Goal: Task Accomplishment & Management: Use online tool/utility

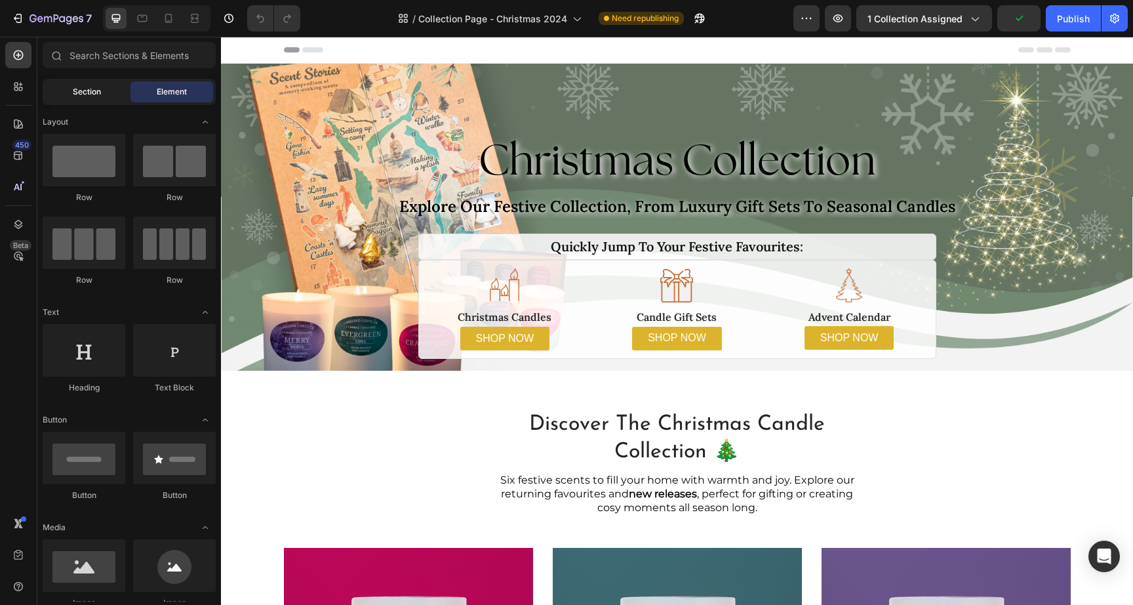
click at [80, 91] on span "Section" at bounding box center [87, 92] width 28 height 12
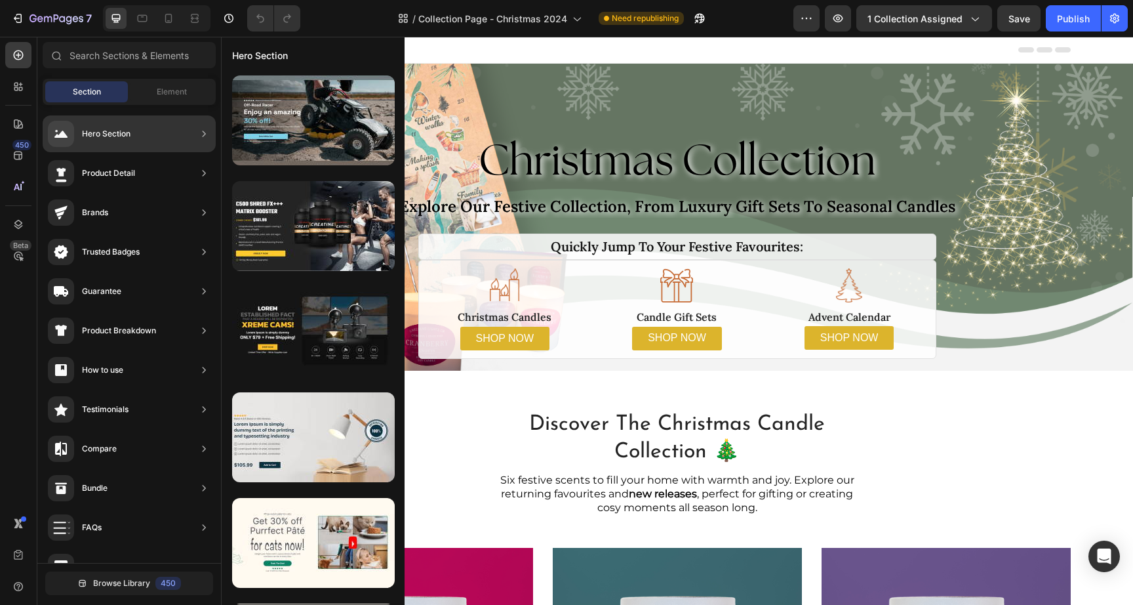
click at [207, 127] on icon at bounding box center [203, 133] width 13 height 13
click at [159, 135] on div "Hero Section" at bounding box center [129, 133] width 173 height 37
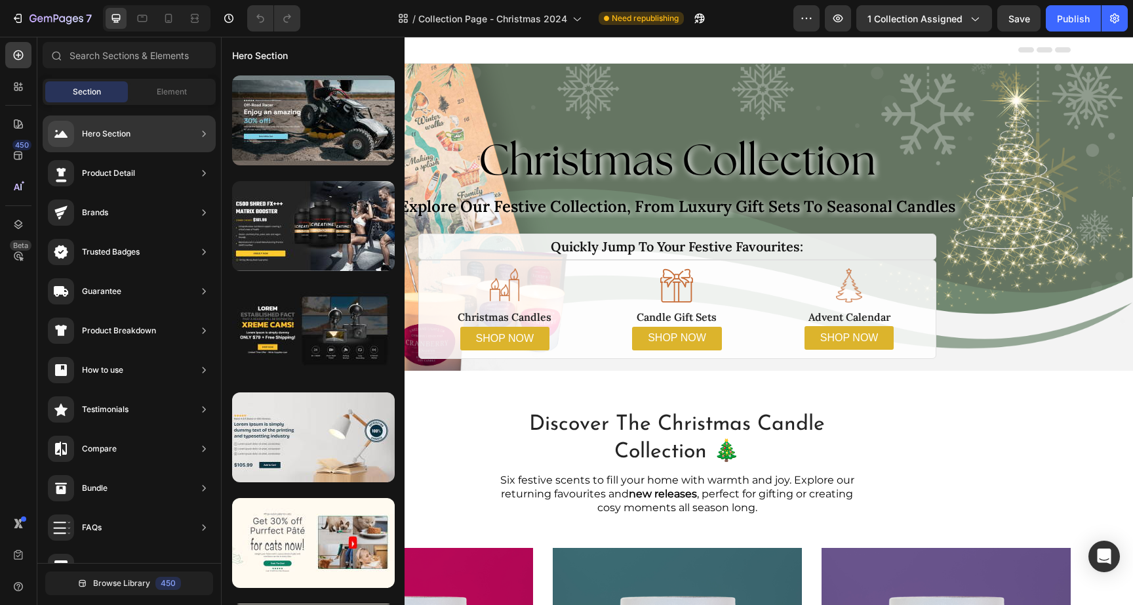
click at [159, 135] on div "Hero Section" at bounding box center [129, 133] width 173 height 37
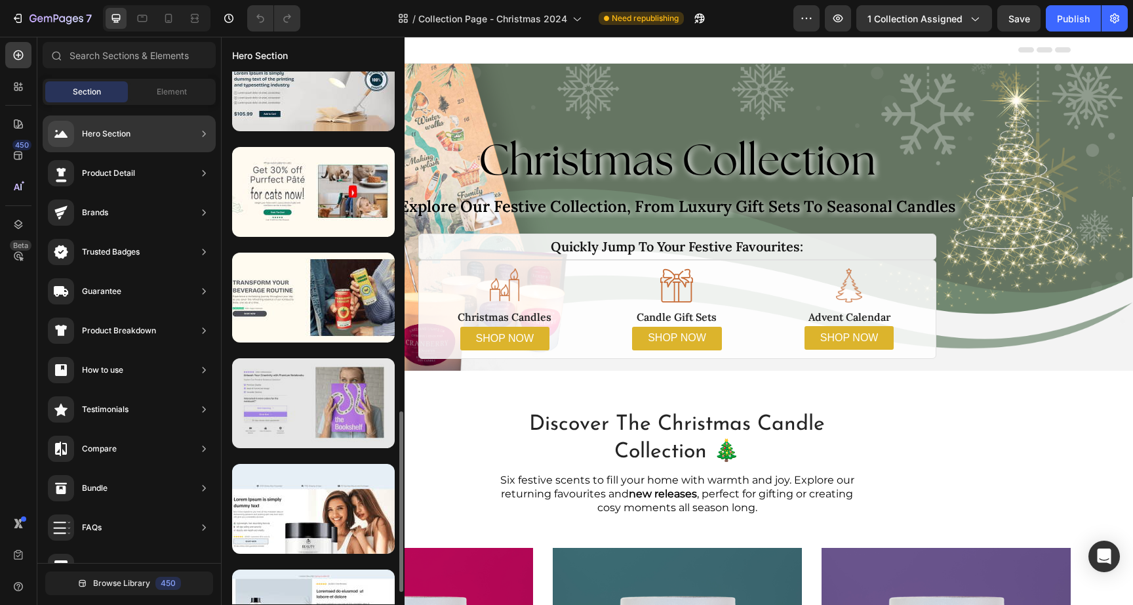
scroll to position [516, 0]
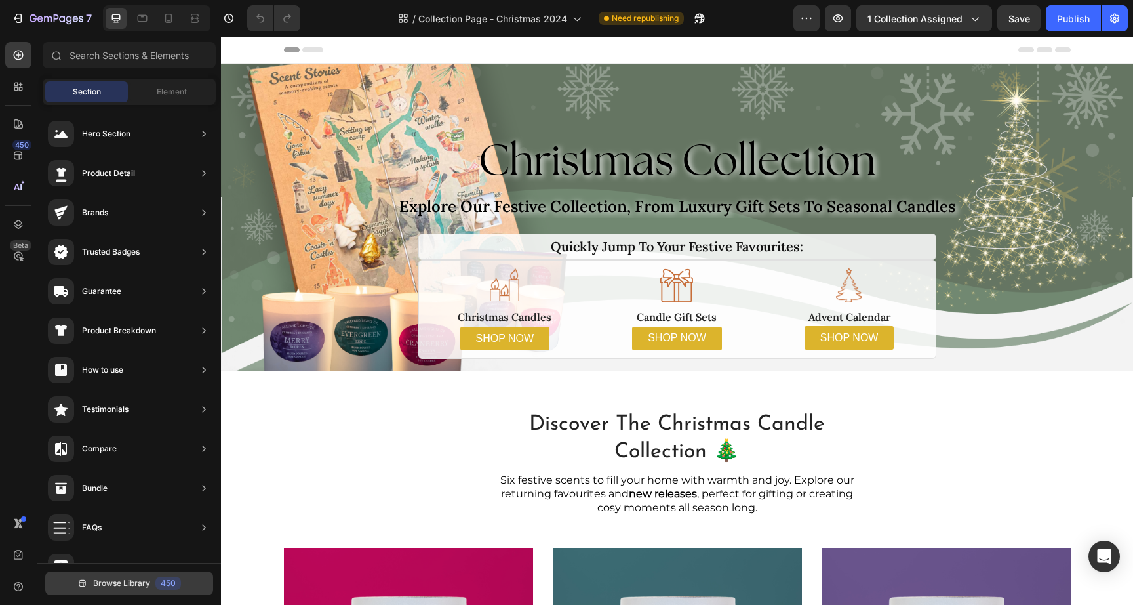
click at [132, 581] on span "Browse Library" at bounding box center [121, 583] width 57 height 12
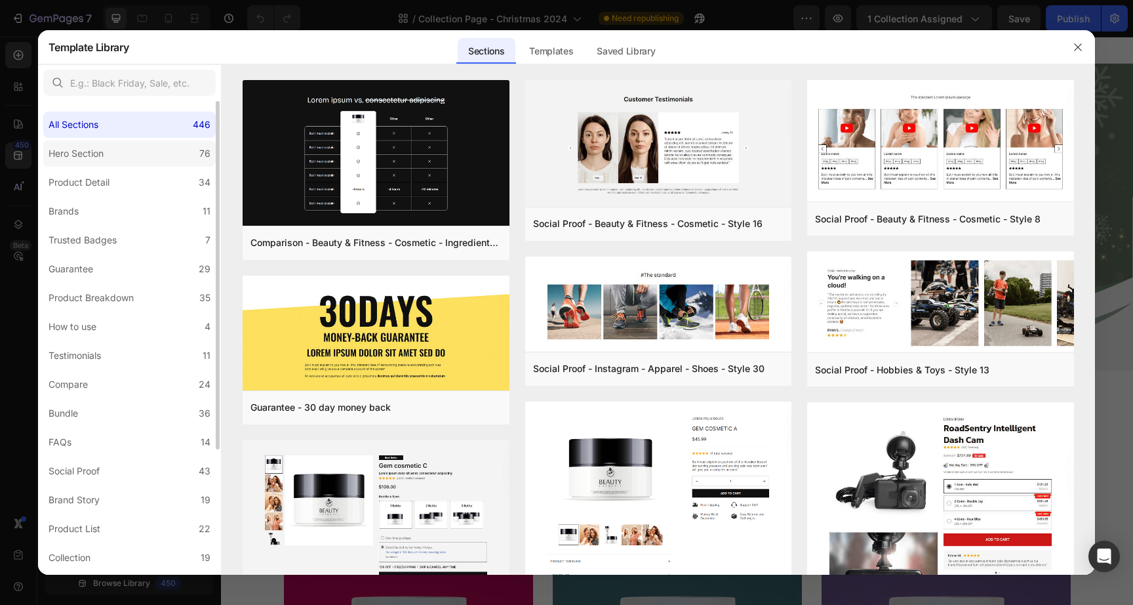
click at [127, 155] on label "Hero Section 76" at bounding box center [129, 153] width 173 height 26
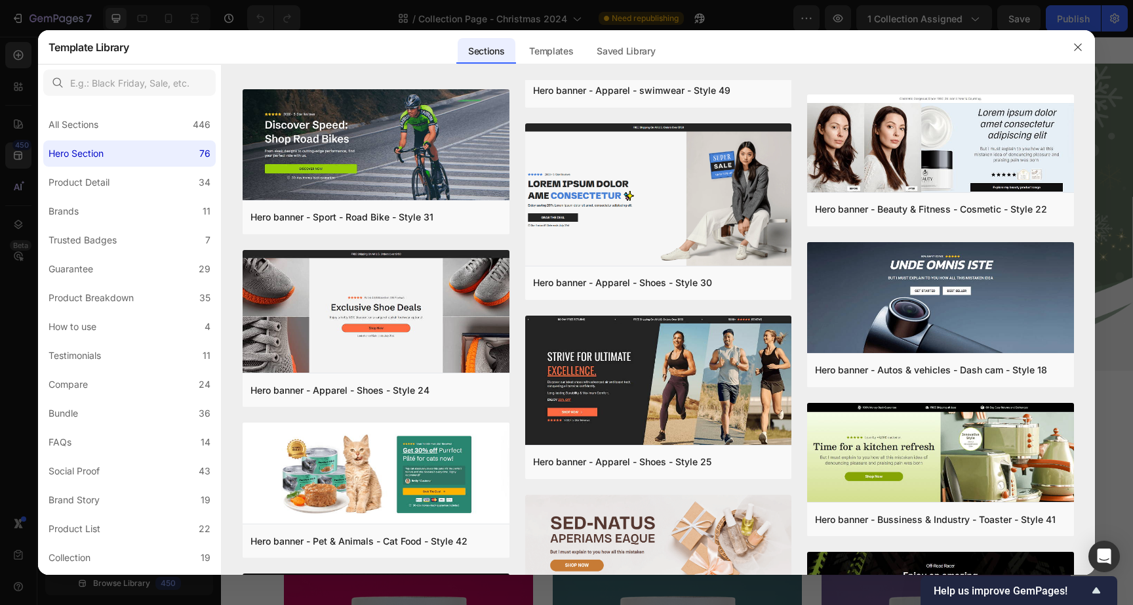
scroll to position [0, 0]
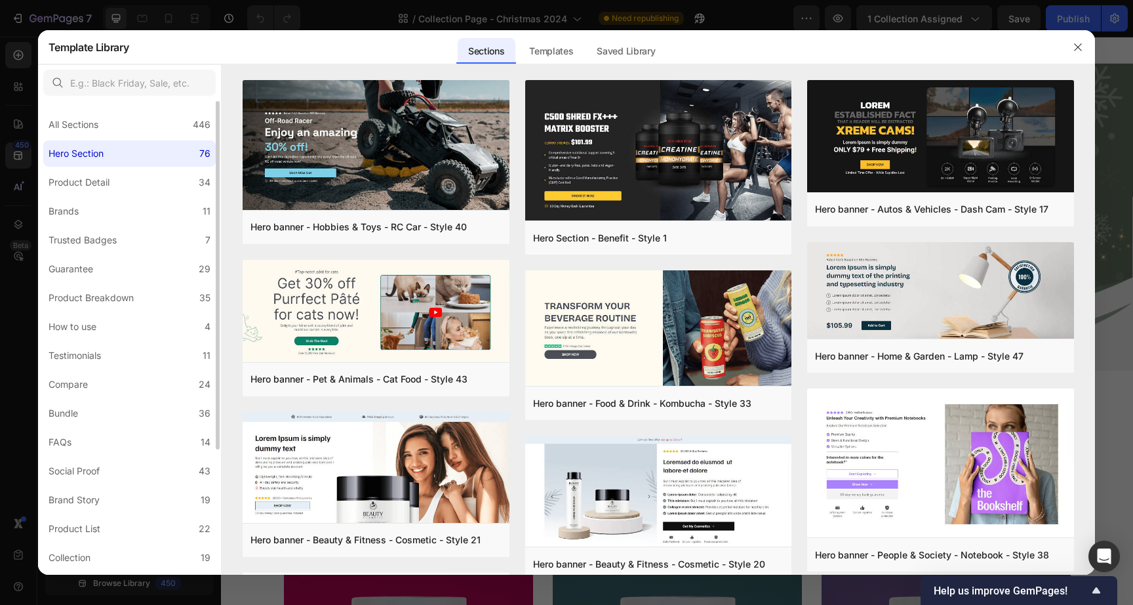
click at [167, 157] on label "Hero Section 76" at bounding box center [129, 153] width 173 height 26
click at [162, 131] on div "All Sections 446" at bounding box center [129, 125] width 173 height 26
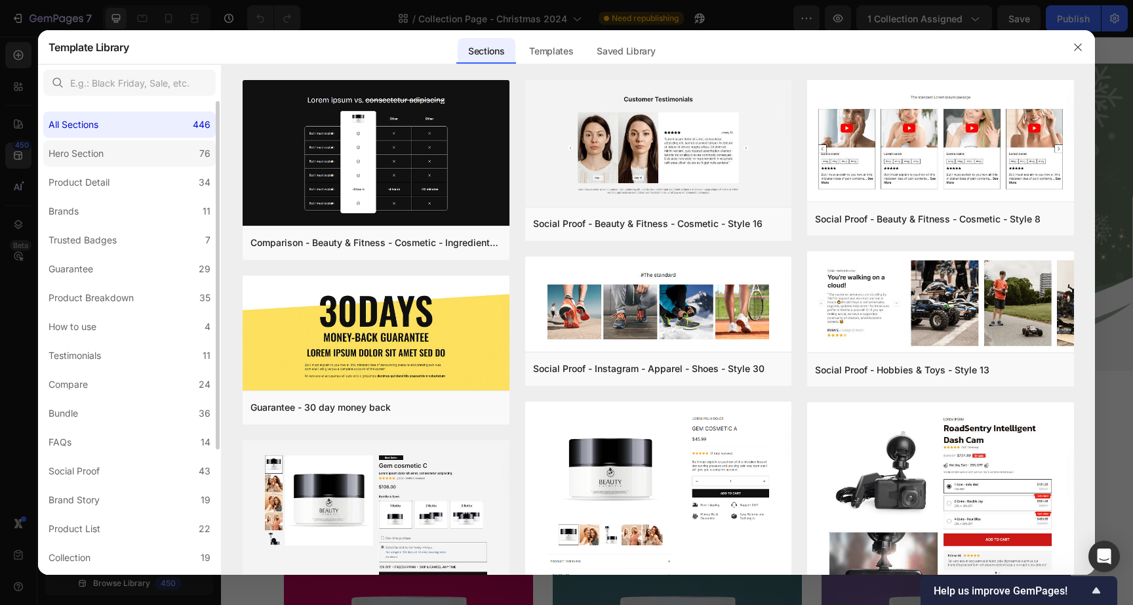
click at [166, 155] on label "Hero Section 76" at bounding box center [129, 153] width 173 height 26
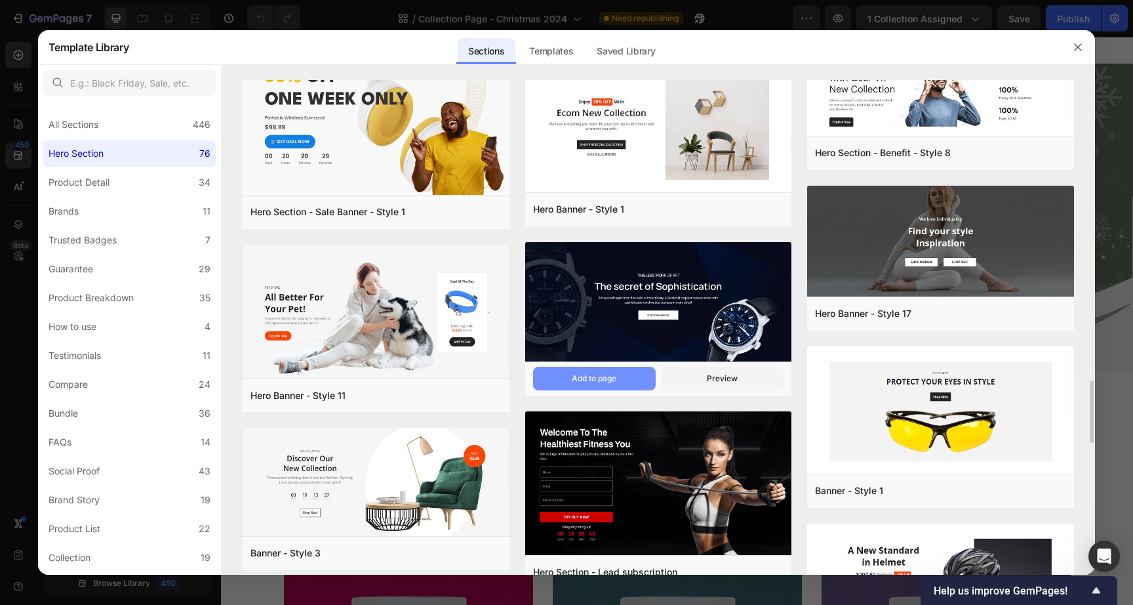
scroll to position [2777, 0]
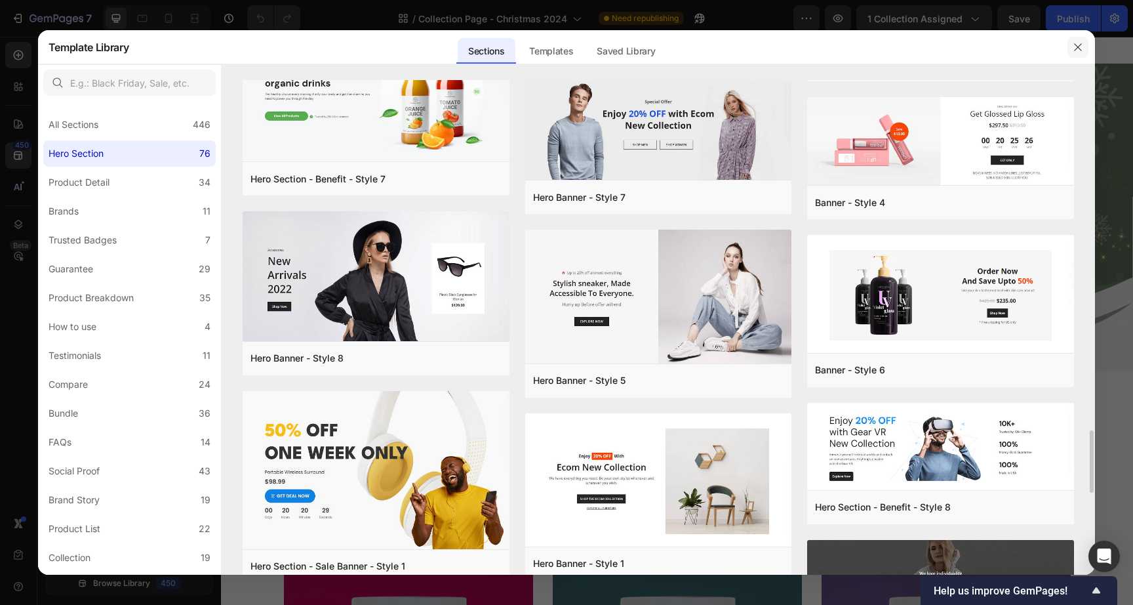
click at [1074, 47] on icon "button" at bounding box center [1078, 47] width 10 height 10
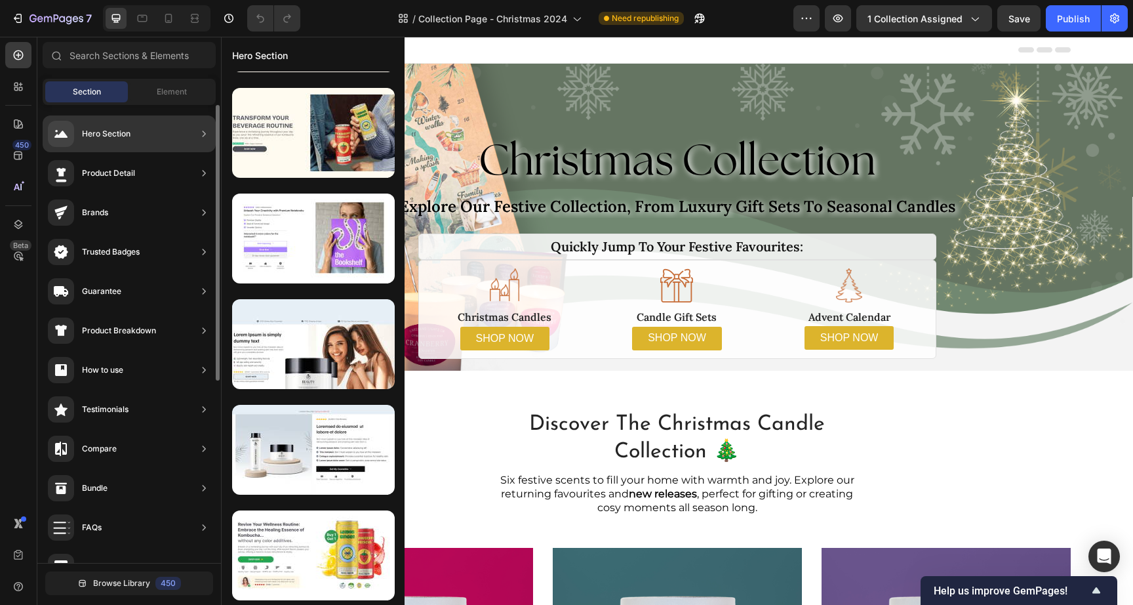
click at [132, 131] on div "Hero Section" at bounding box center [129, 133] width 173 height 37
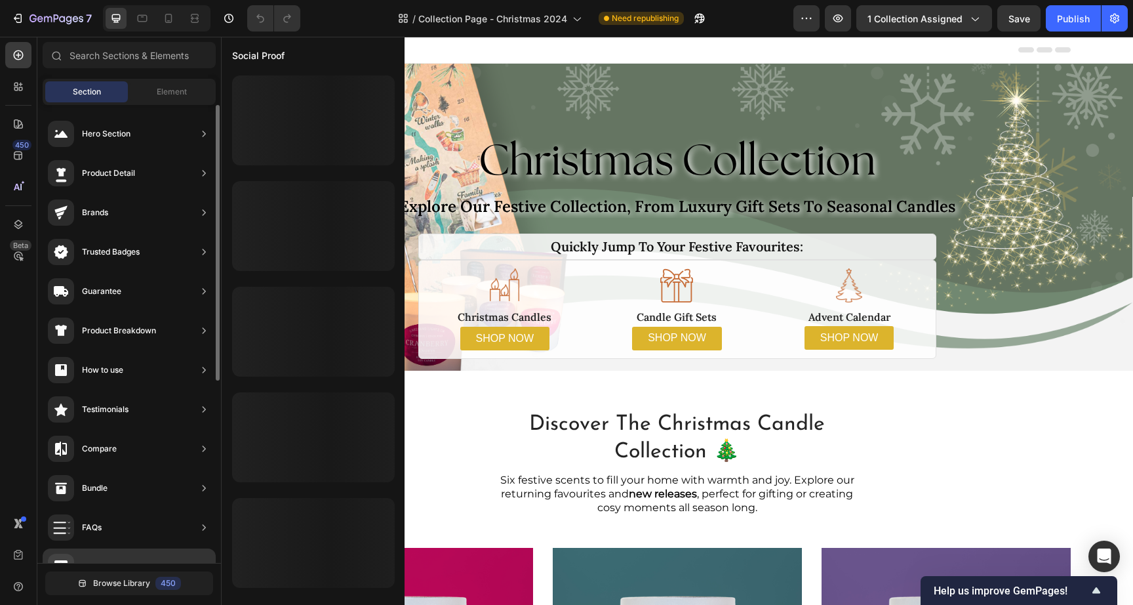
scroll to position [0, 0]
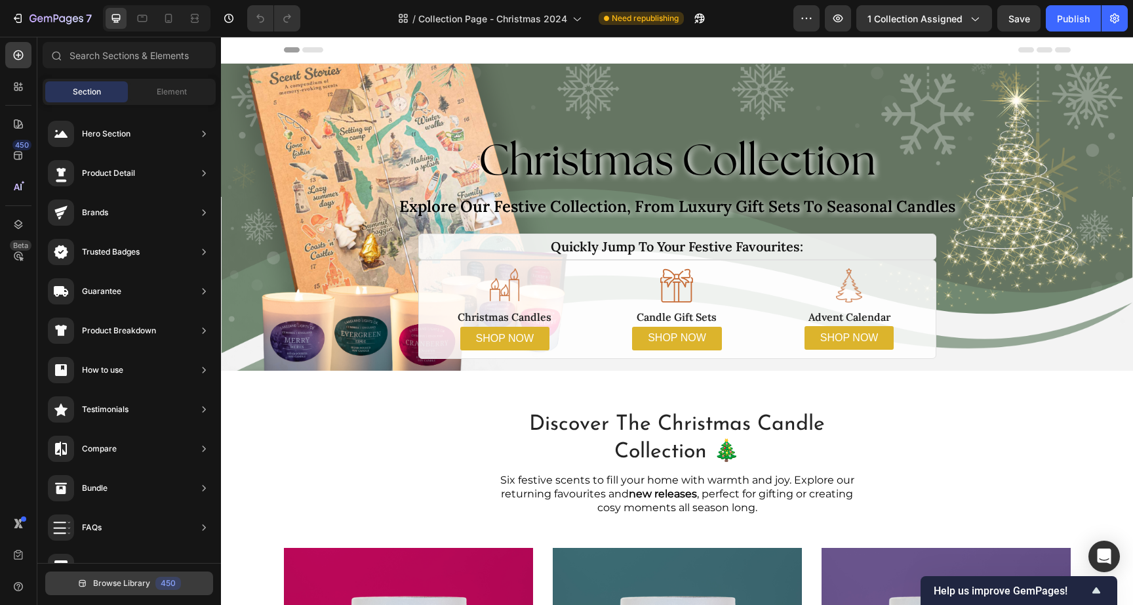
click at [133, 586] on span "Browse Library" at bounding box center [121, 583] width 57 height 12
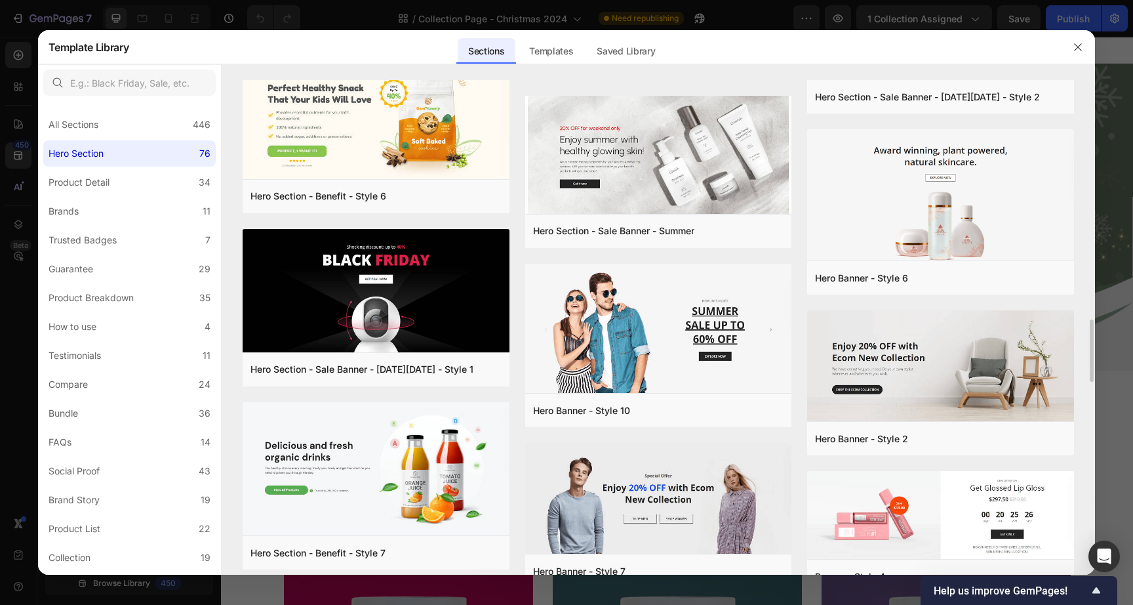
scroll to position [2470, 0]
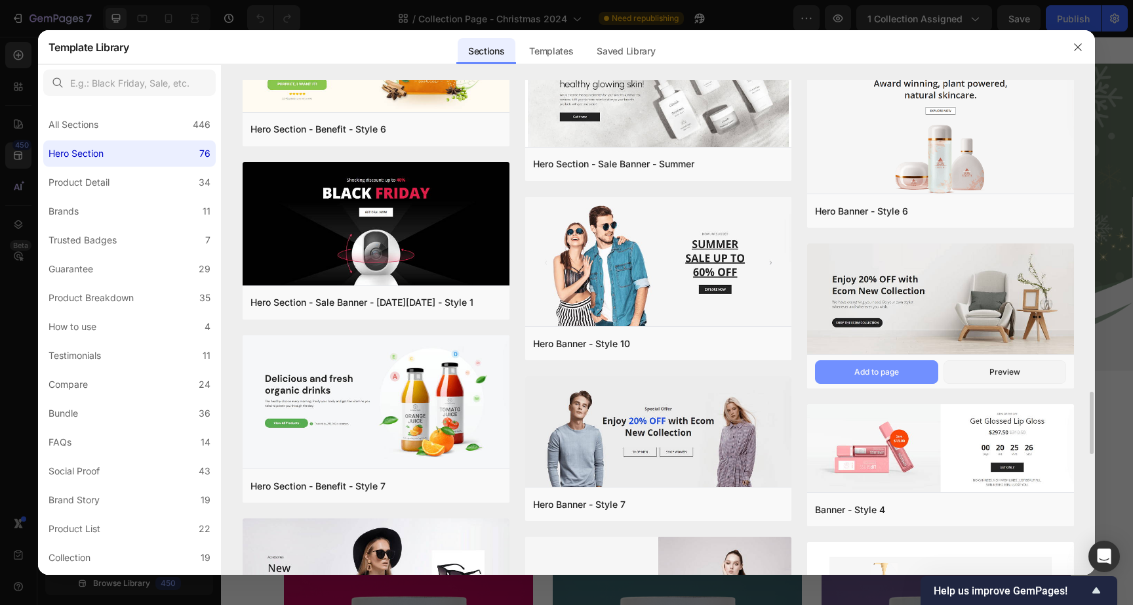
click at [878, 368] on div "Add to page" at bounding box center [877, 372] width 45 height 12
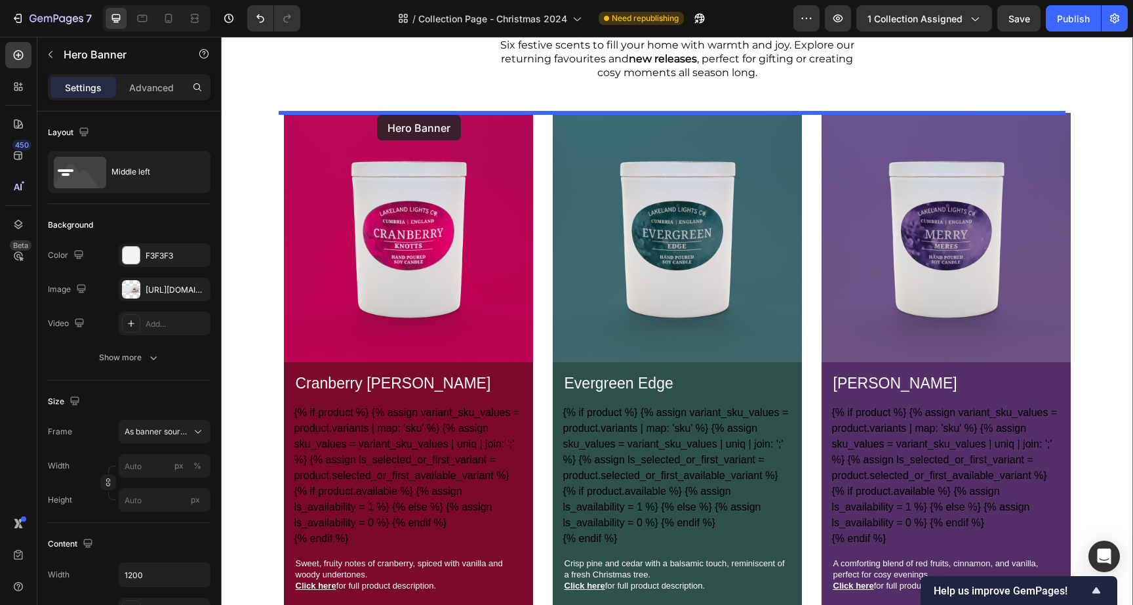
scroll to position [0, 0]
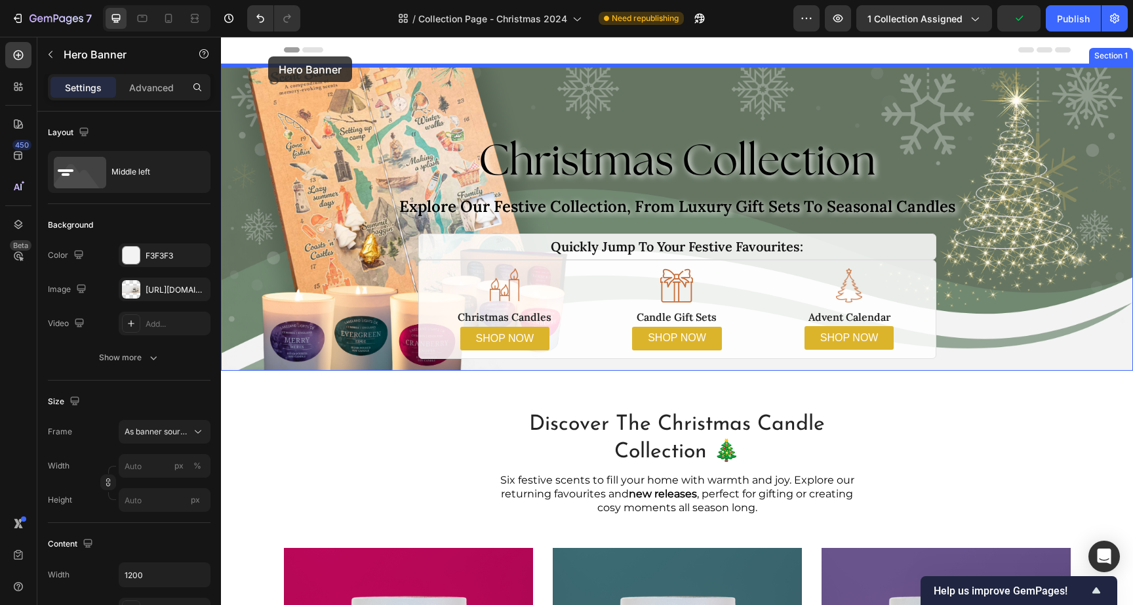
drag, startPoint x: 309, startPoint y: 102, endPoint x: 268, endPoint y: 56, distance: 61.3
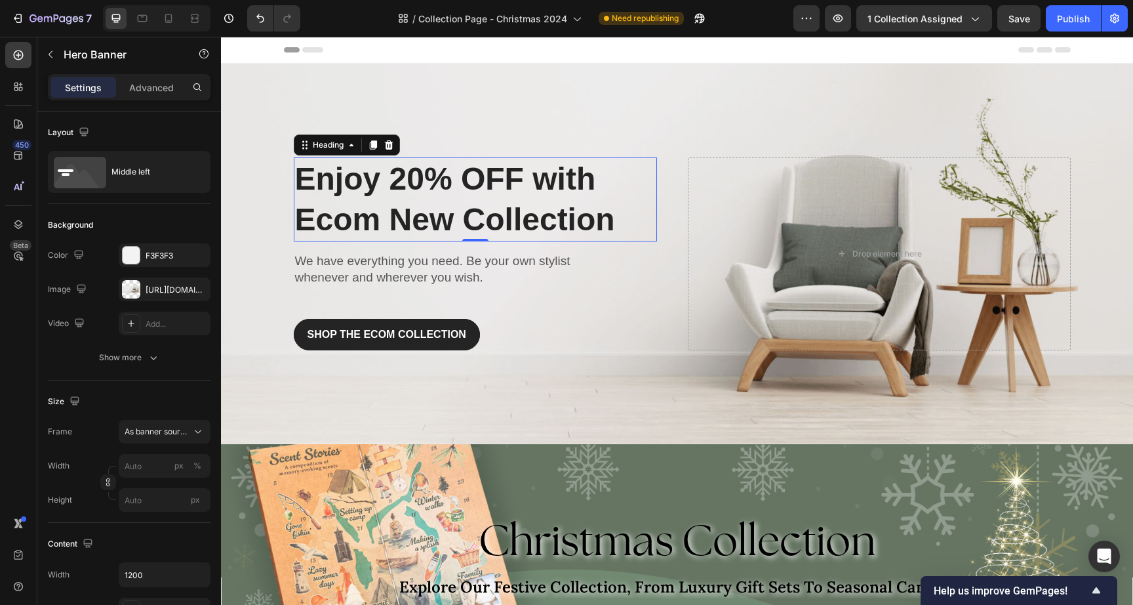
click at [377, 195] on p "Enjoy 20% OFF with Ecom New Collection" at bounding box center [475, 200] width 361 height 82
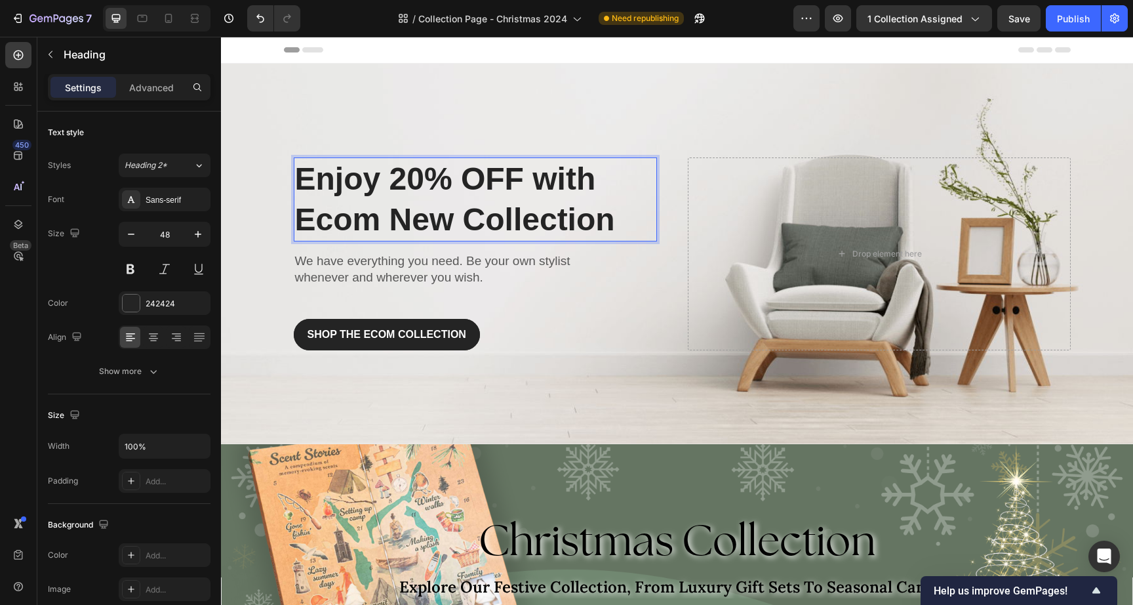
click at [377, 195] on p "Enjoy 20% OFF with Ecom New Collection" at bounding box center [475, 200] width 361 height 82
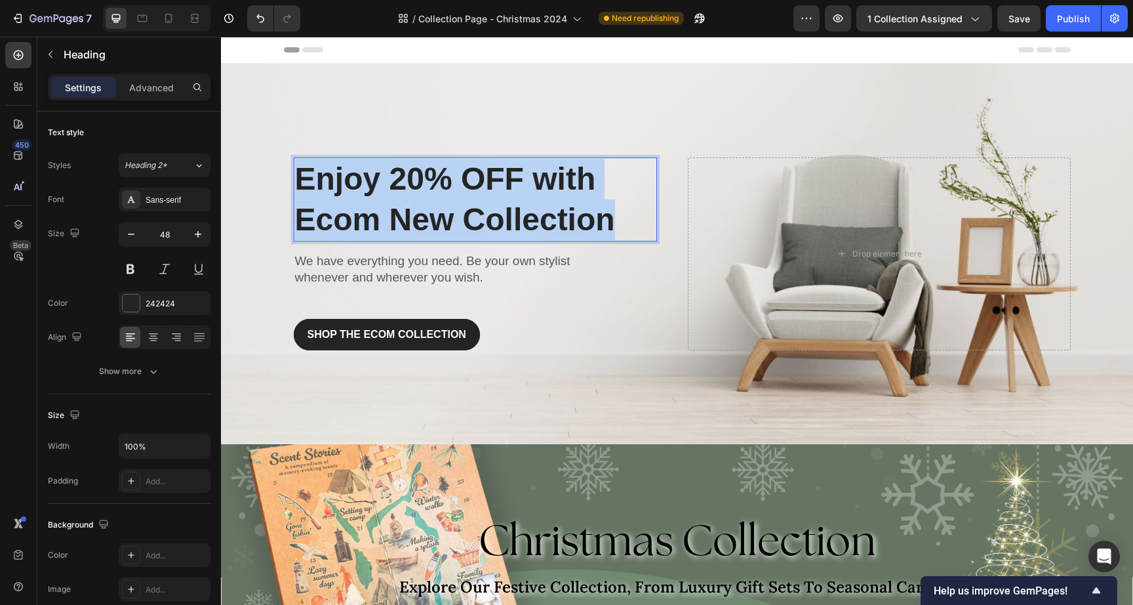
click at [377, 195] on p "Enjoy 20% OFF with Ecom New Collection" at bounding box center [475, 200] width 361 height 82
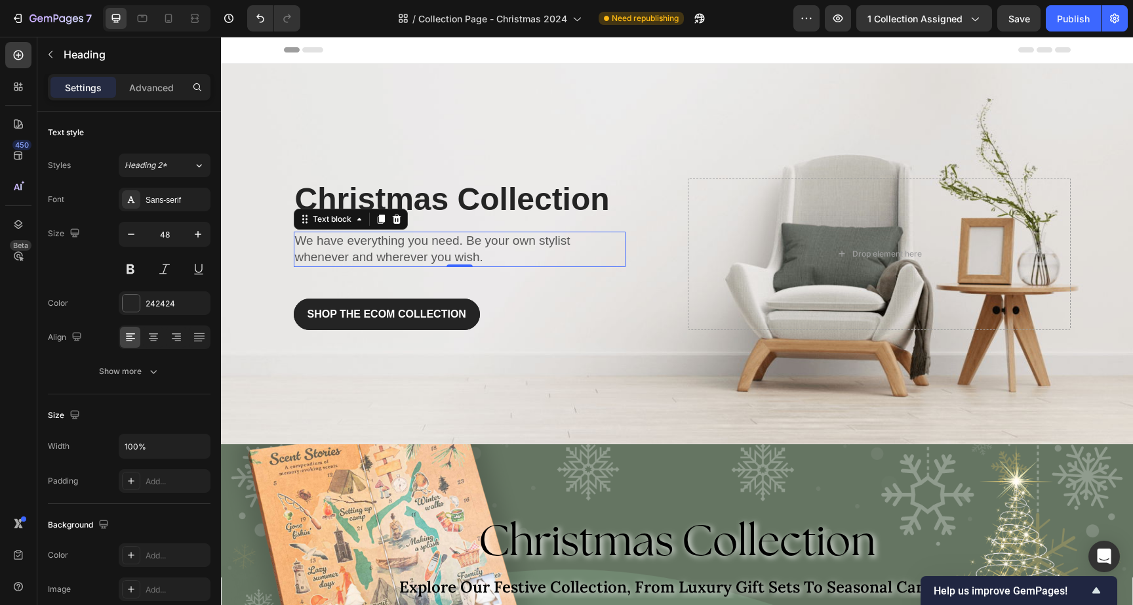
click at [352, 249] on p "We have everything you need. Be your own stylist whenever and wherever you wish." at bounding box center [459, 249] width 329 height 32
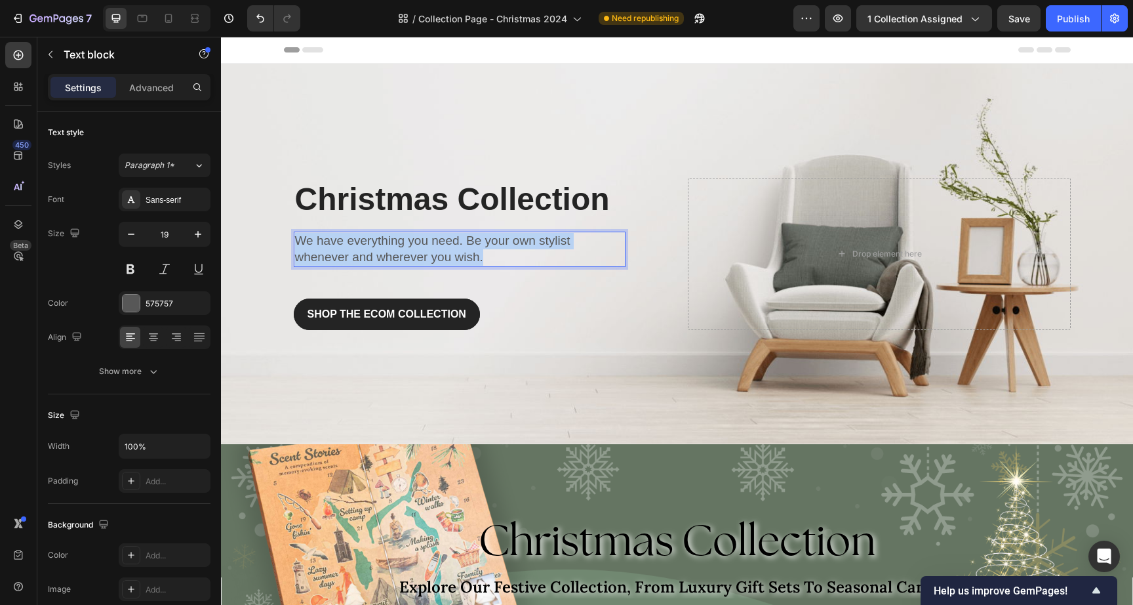
click at [352, 249] on p "We have everything you need. Be your own stylist whenever and wherever you wish." at bounding box center [459, 249] width 329 height 32
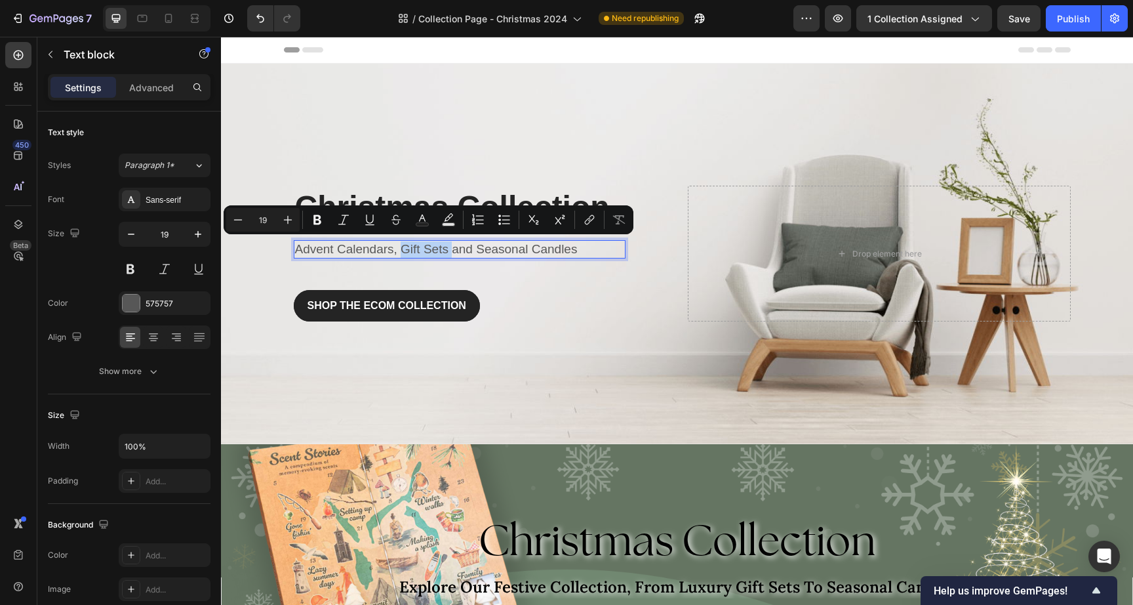
drag, startPoint x: 396, startPoint y: 247, endPoint x: 447, endPoint y: 245, distance: 50.5
click at [447, 245] on p "Advent Calendars, Gift Sets and Seasonal Candles" at bounding box center [459, 249] width 329 height 16
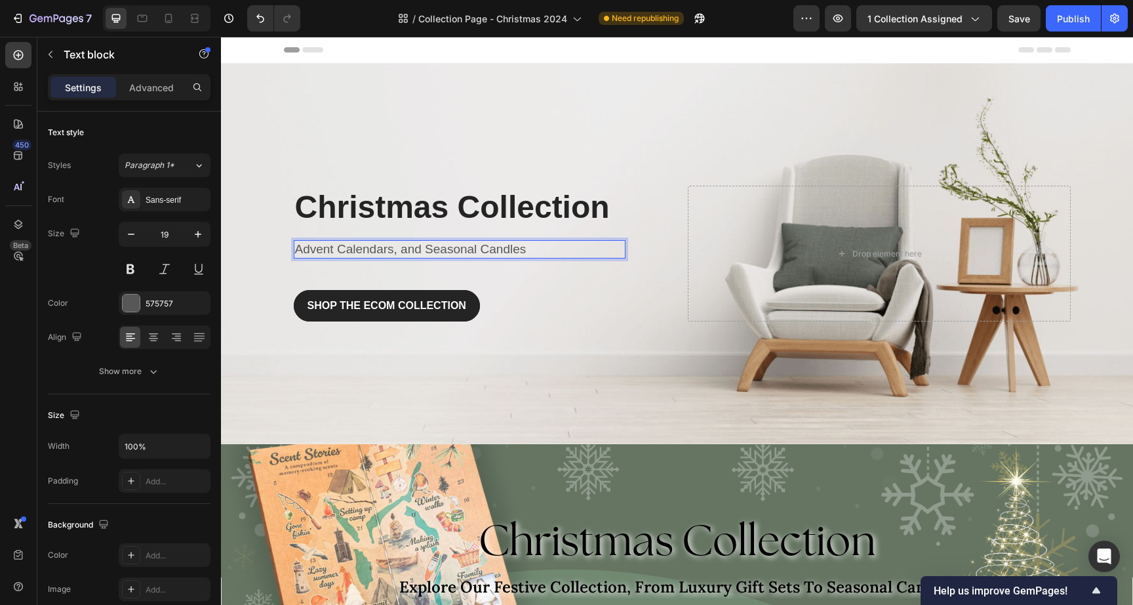
click at [546, 243] on p "Advent Calendars, and Seasonal Candles" at bounding box center [459, 249] width 329 height 16
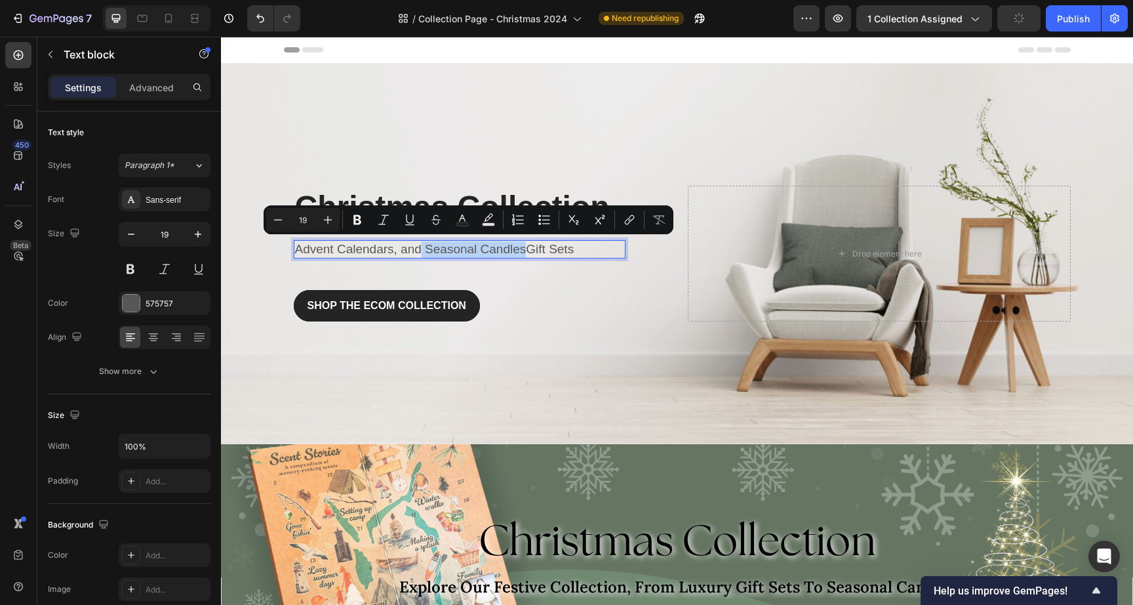
drag, startPoint x: 521, startPoint y: 245, endPoint x: 418, endPoint y: 248, distance: 103.7
click at [418, 248] on p "Advent Calendars, and Seasonal CandlesGift Sets" at bounding box center [459, 249] width 329 height 16
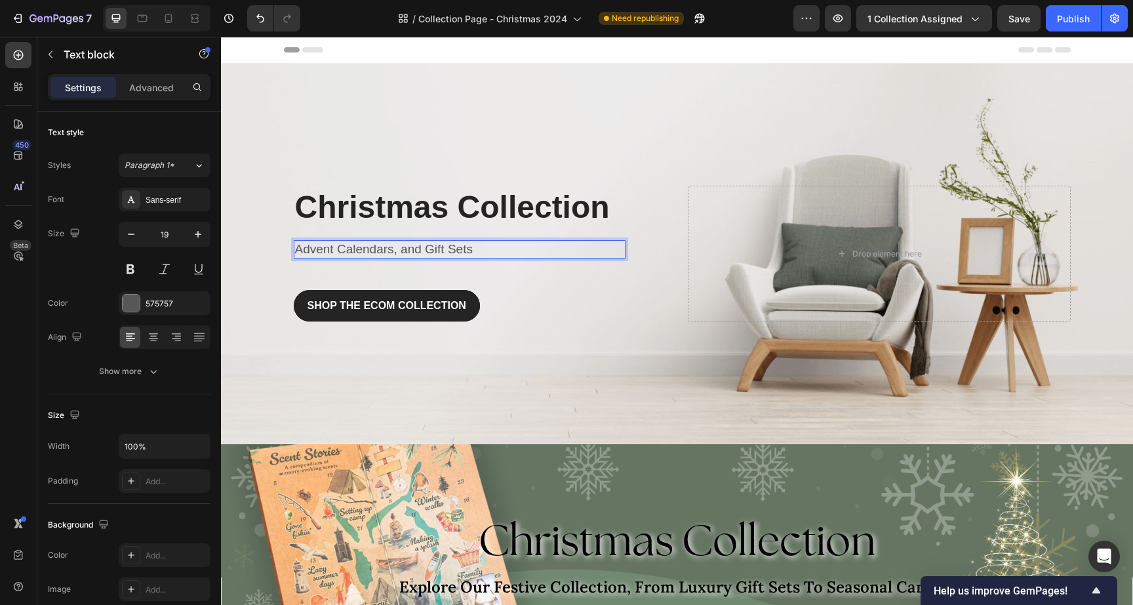
click at [397, 247] on p "Advent Calendars, and Gift Sets" at bounding box center [459, 249] width 329 height 16
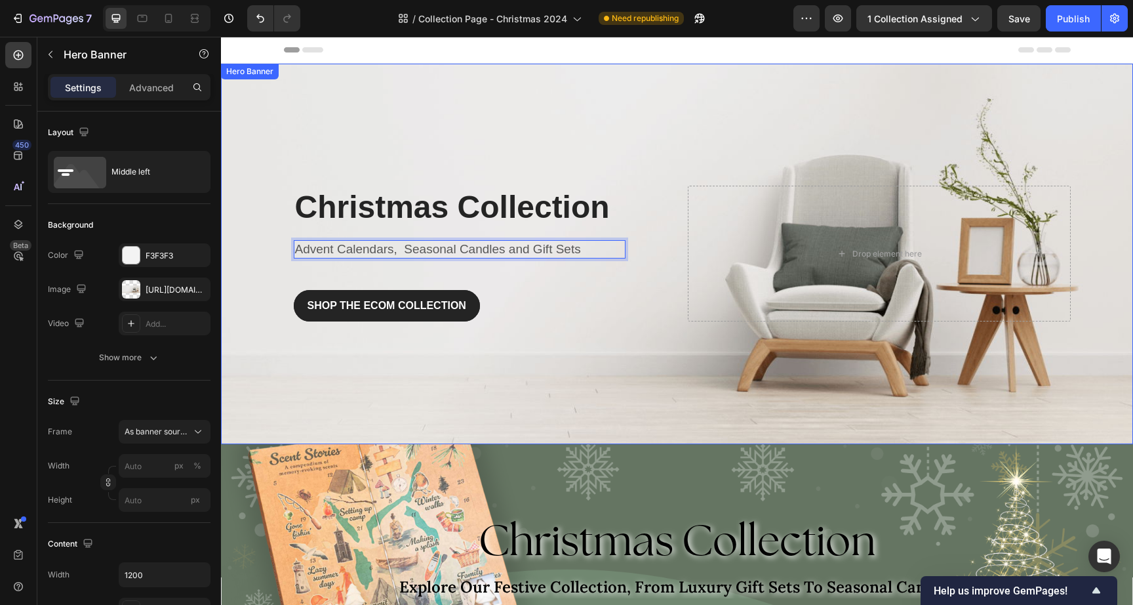
click at [735, 108] on div "Overlay" at bounding box center [677, 254] width 912 height 380
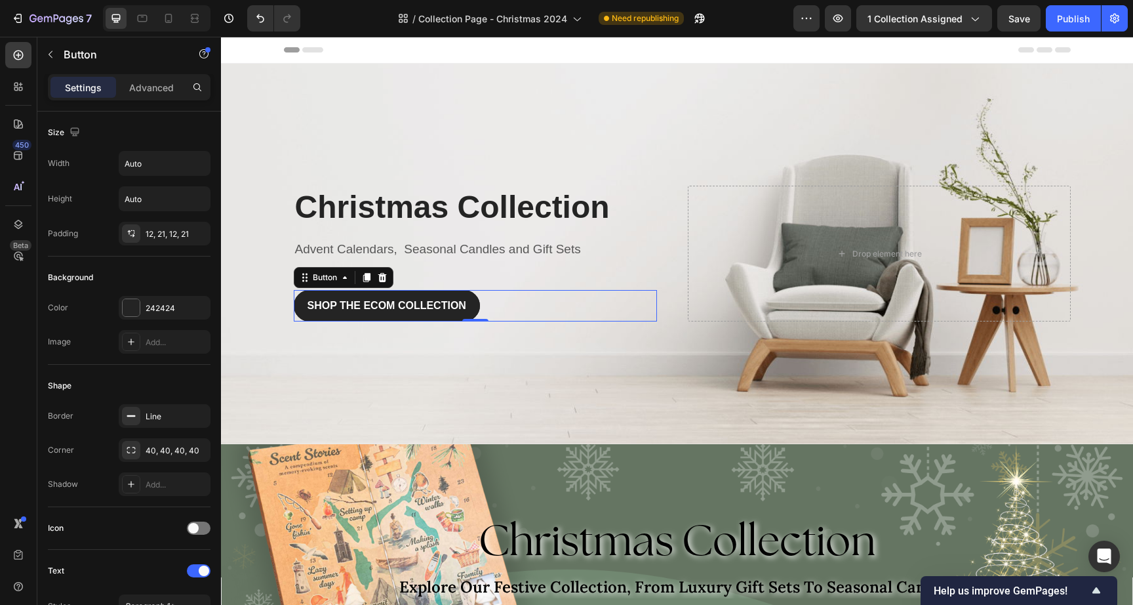
click at [502, 305] on div "SHOP THE ECOM COLLECTION Button 0" at bounding box center [475, 305] width 363 height 31
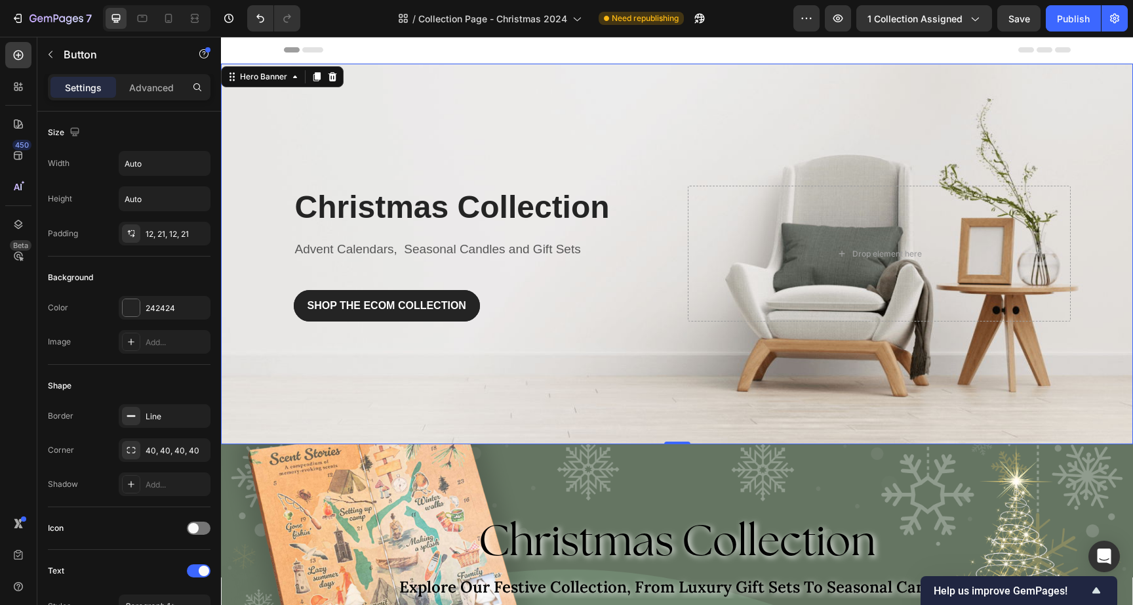
click at [687, 98] on div "Overlay" at bounding box center [677, 254] width 912 height 380
click at [490, 306] on div "SHOP THE ECOM COLLECTION Button" at bounding box center [475, 305] width 363 height 31
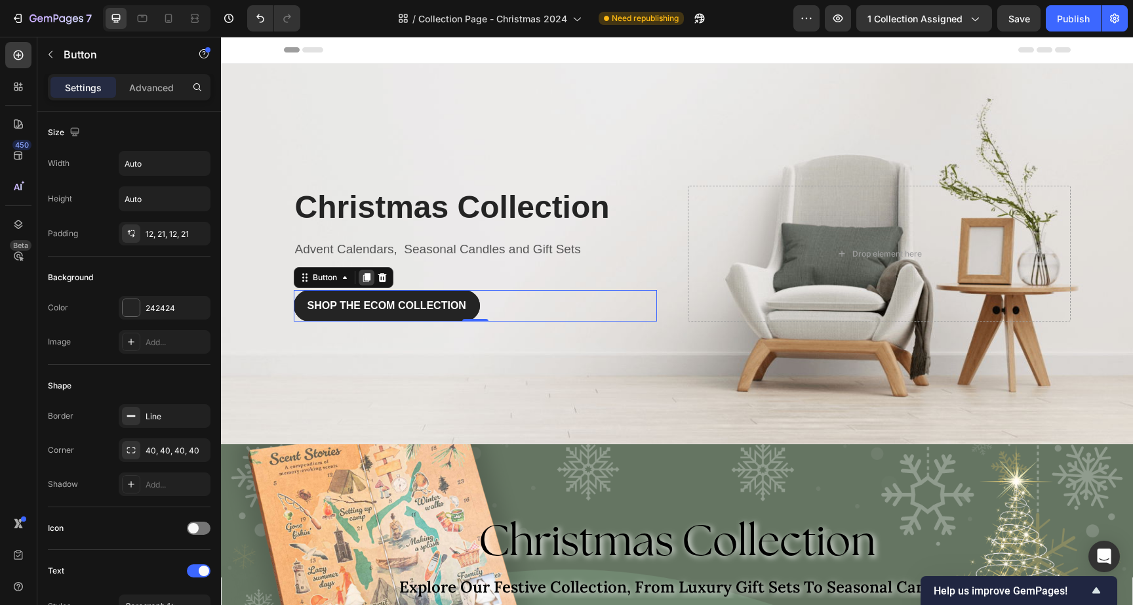
click at [367, 275] on div at bounding box center [367, 278] width 16 height 16
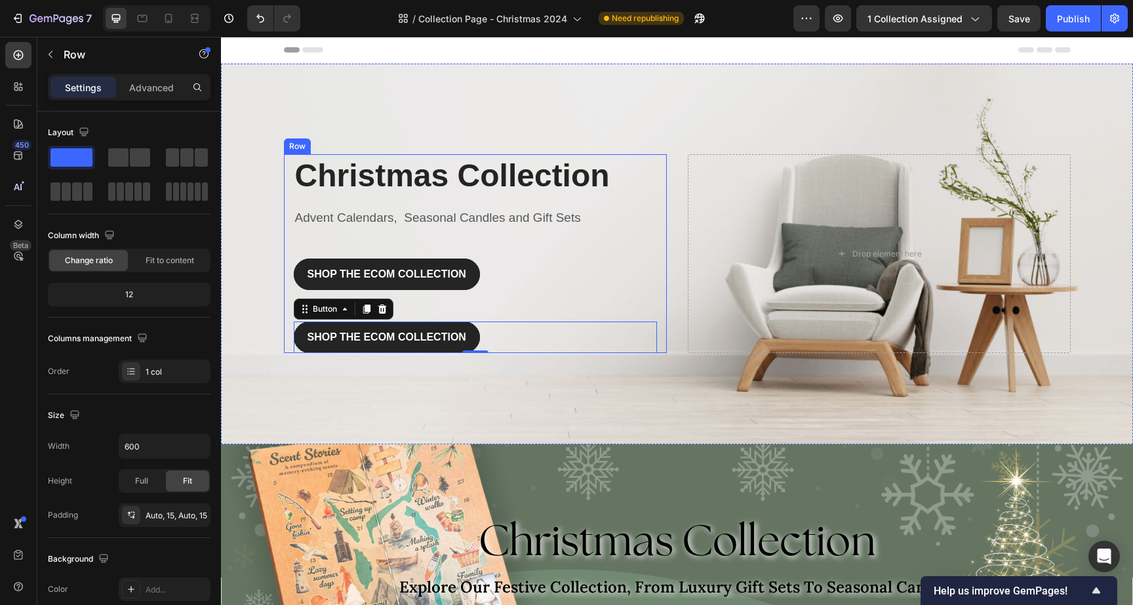
click at [510, 306] on div "SHOP THE ECOM COLLECTION Button 0" at bounding box center [475, 321] width 363 height 63
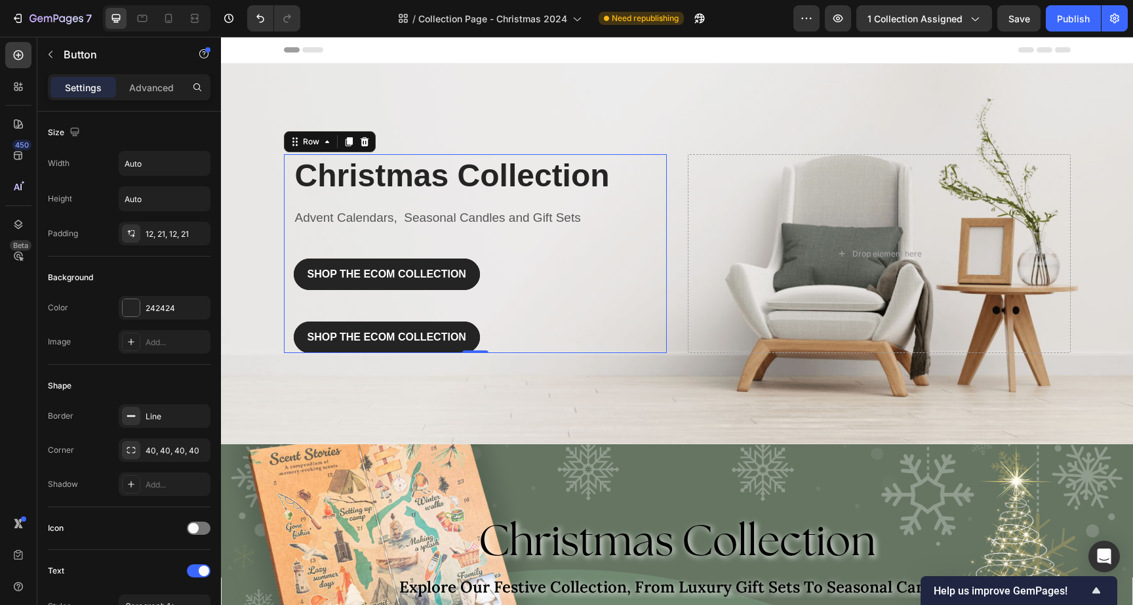
click at [457, 303] on div "SHOP THE ECOM COLLECTION Button" at bounding box center [475, 321] width 363 height 63
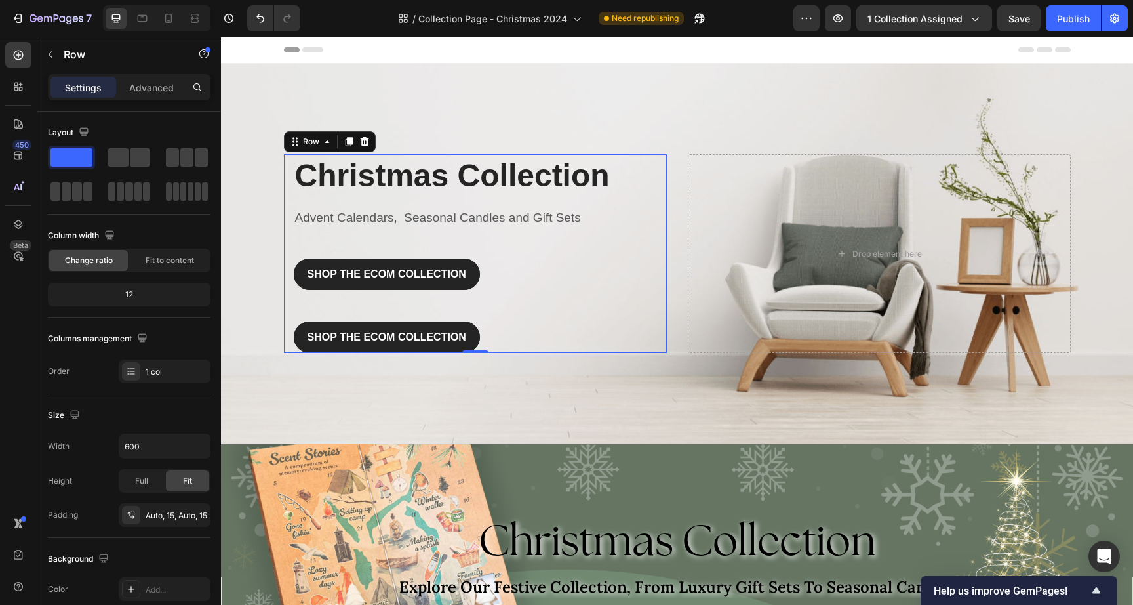
click at [457, 303] on div "SHOP THE ECOM COLLECTION Button" at bounding box center [475, 321] width 363 height 63
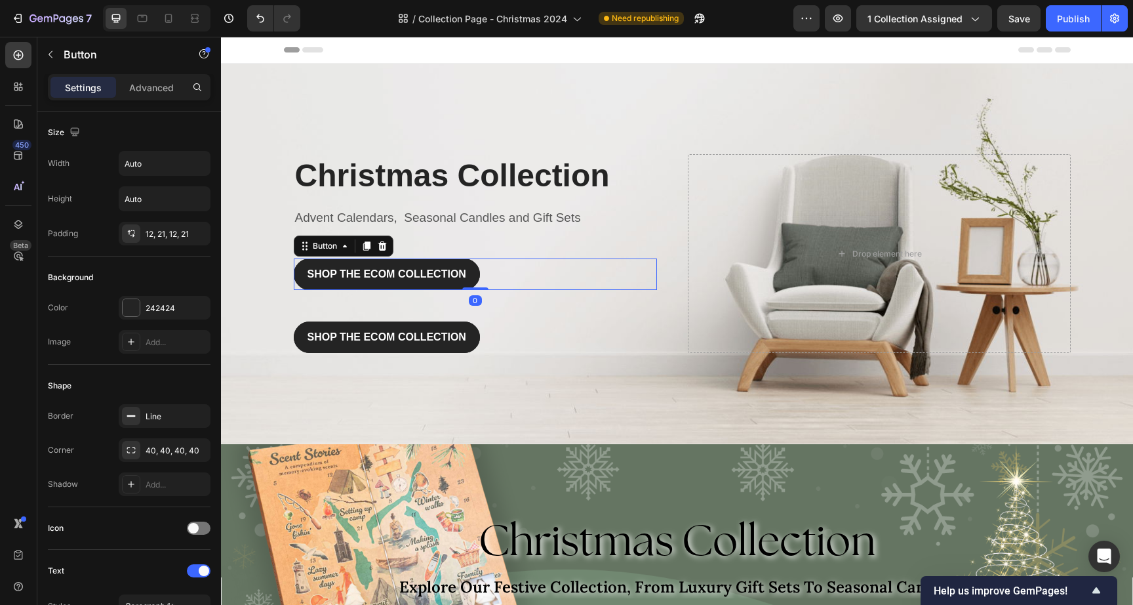
drag, startPoint x: 468, startPoint y: 287, endPoint x: 487, endPoint y: 268, distance: 26.9
click at [487, 268] on div "SHOP THE ECOM COLLECTION Button 0" at bounding box center [475, 273] width 363 height 31
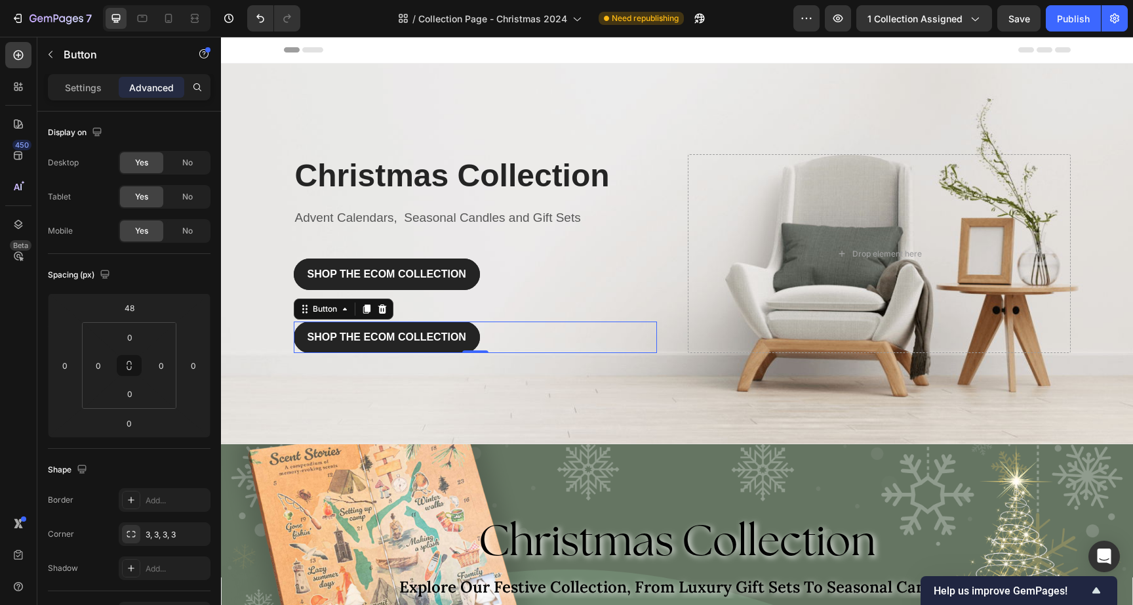
click at [472, 322] on div "SHOP THE ECOM COLLECTION Button 0" at bounding box center [475, 336] width 363 height 31
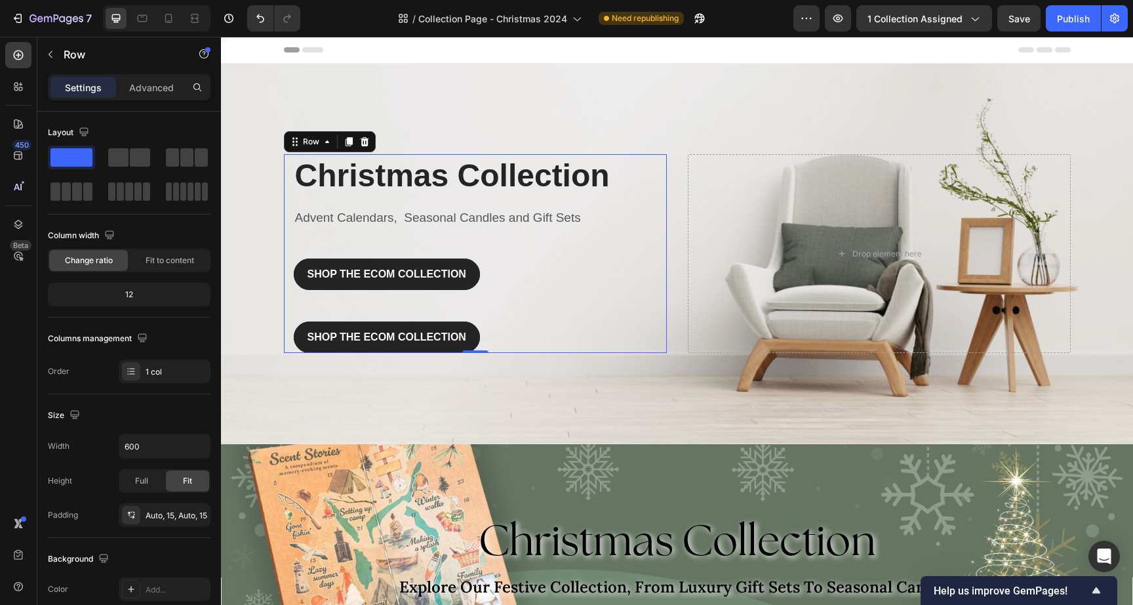
click at [475, 301] on div "SHOP THE ECOM COLLECTION Button" at bounding box center [475, 321] width 363 height 63
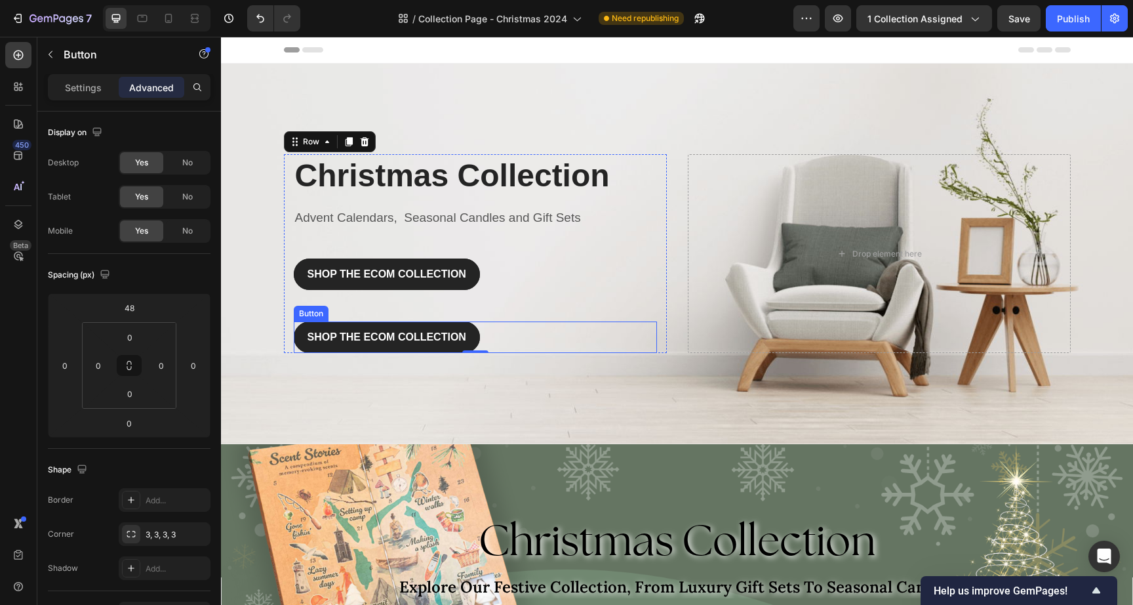
click at [506, 327] on div "SHOP THE ECOM COLLECTION Button" at bounding box center [475, 336] width 363 height 31
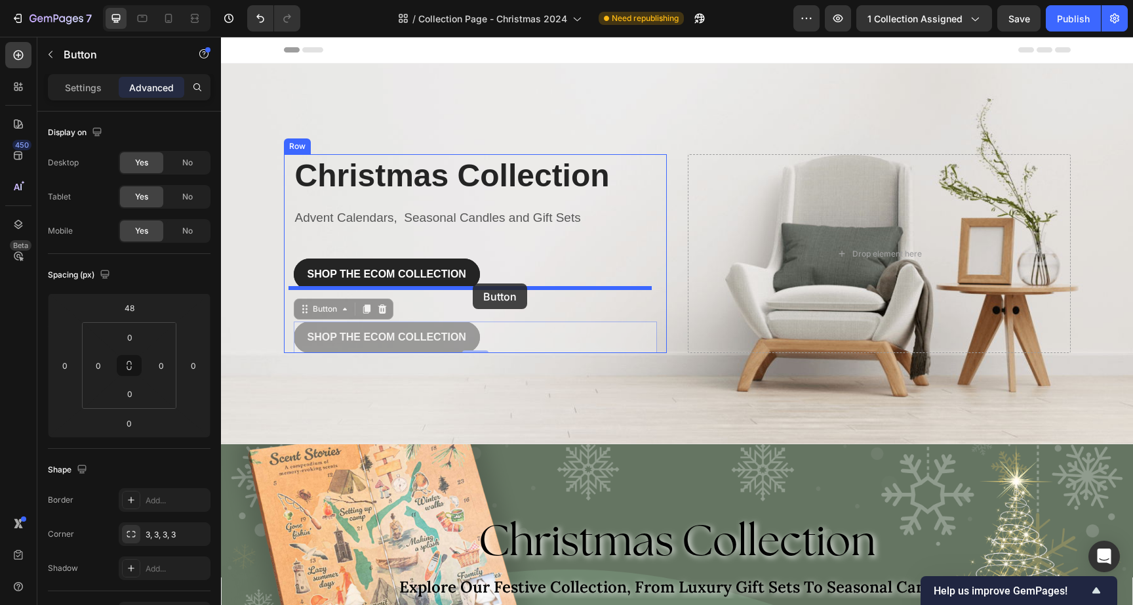
drag, startPoint x: 484, startPoint y: 334, endPoint x: 473, endPoint y: 283, distance: 51.7
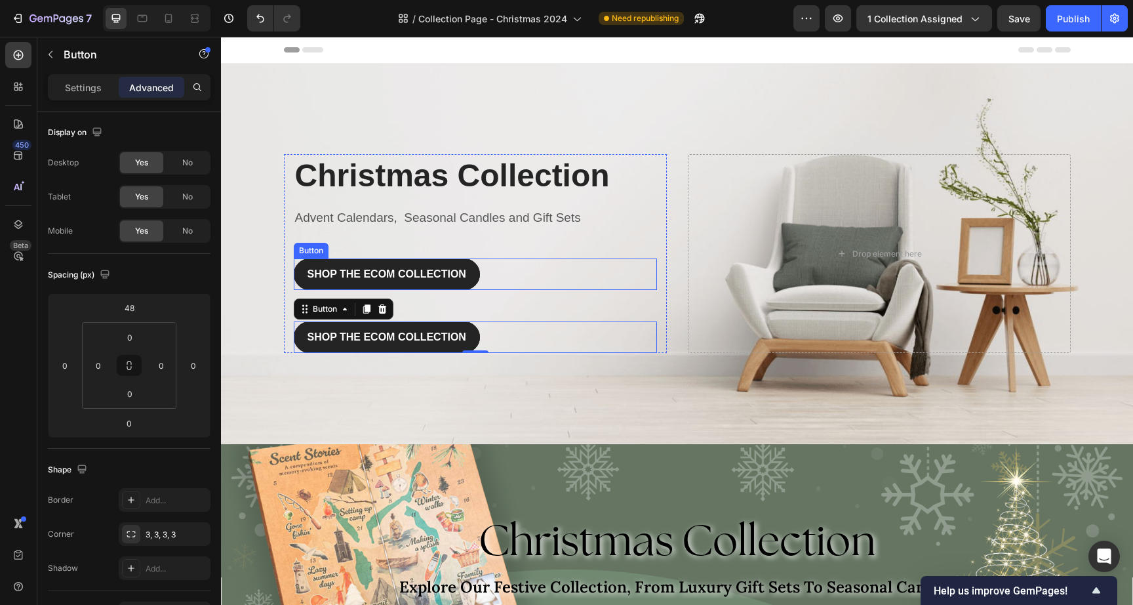
click at [510, 269] on div "SHOP THE ECOM COLLECTION Button" at bounding box center [475, 273] width 363 height 31
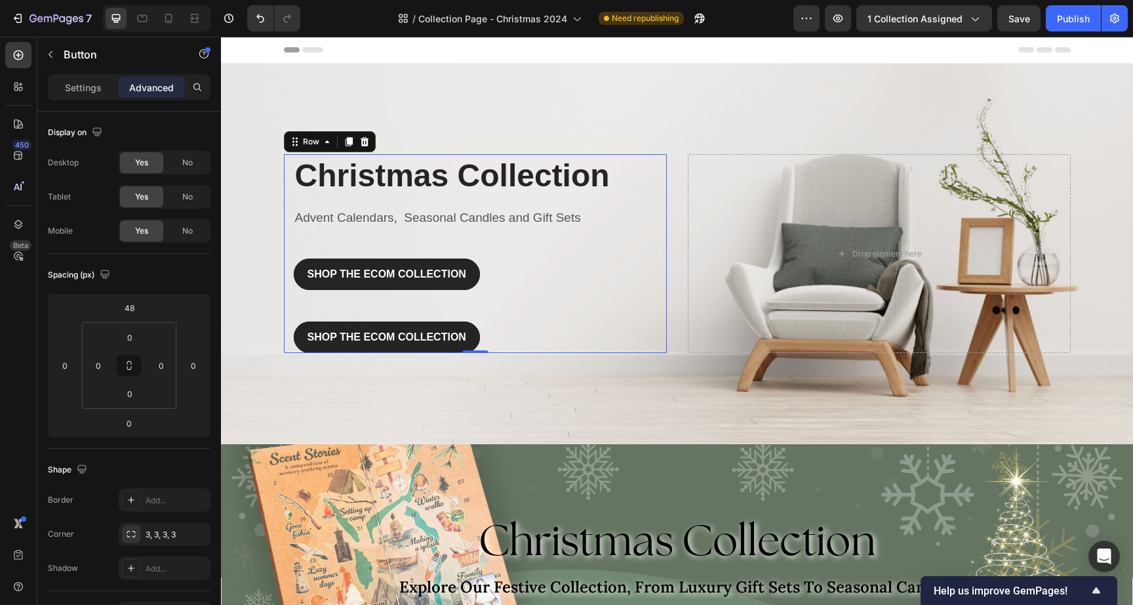
click at [520, 304] on div "SHOP THE ECOM COLLECTION Button" at bounding box center [475, 321] width 363 height 63
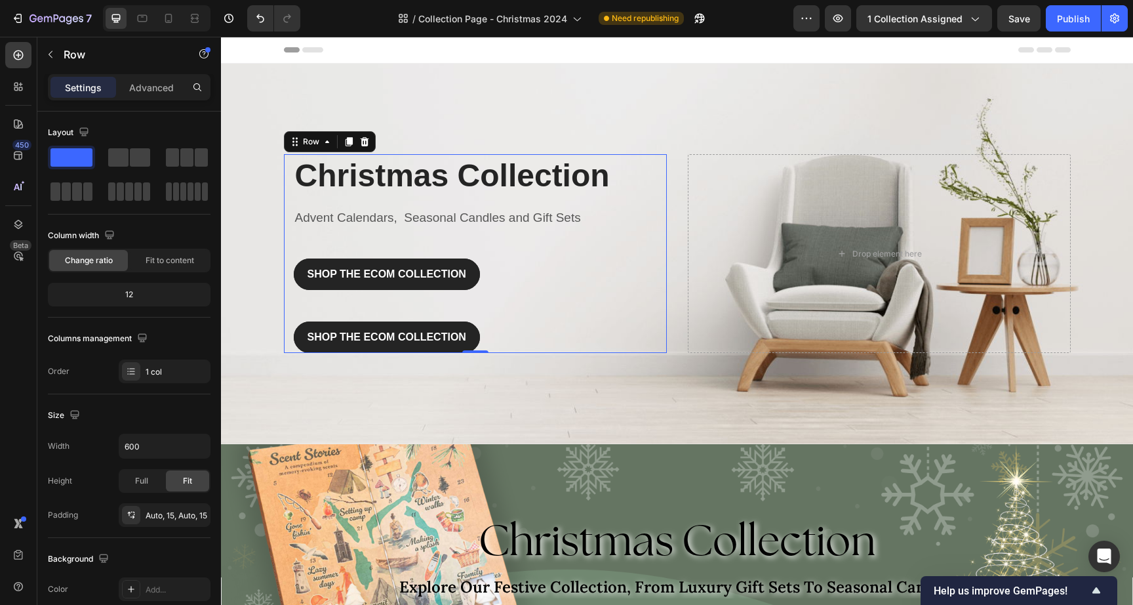
click at [497, 253] on div "SHOP THE ECOM COLLECTION Button" at bounding box center [475, 258] width 363 height 63
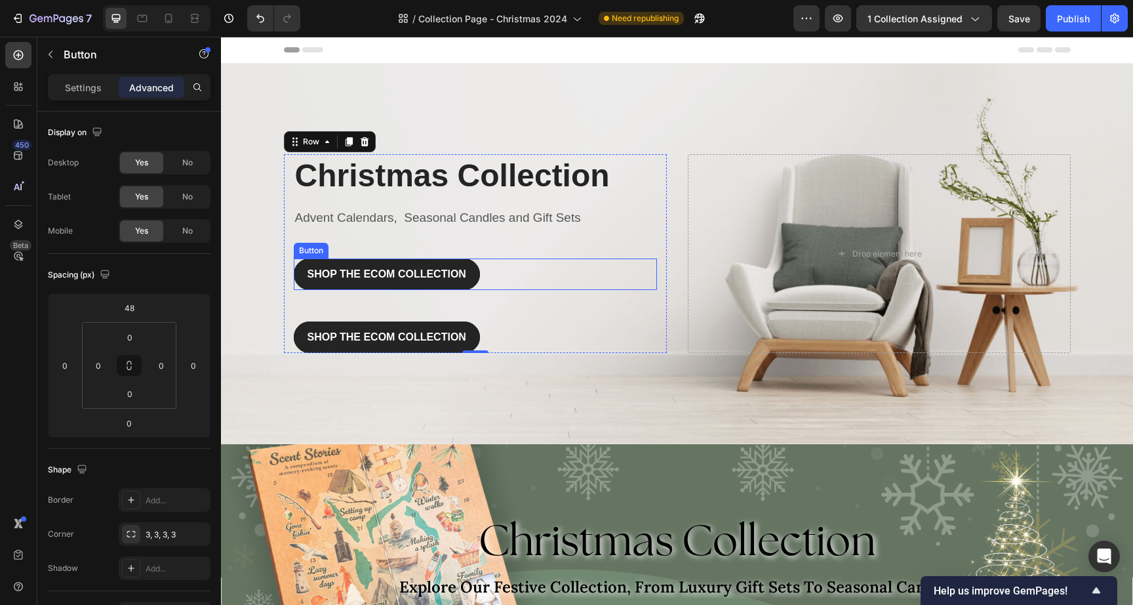
click at [485, 267] on div "SHOP THE ECOM COLLECTION Button" at bounding box center [475, 273] width 363 height 31
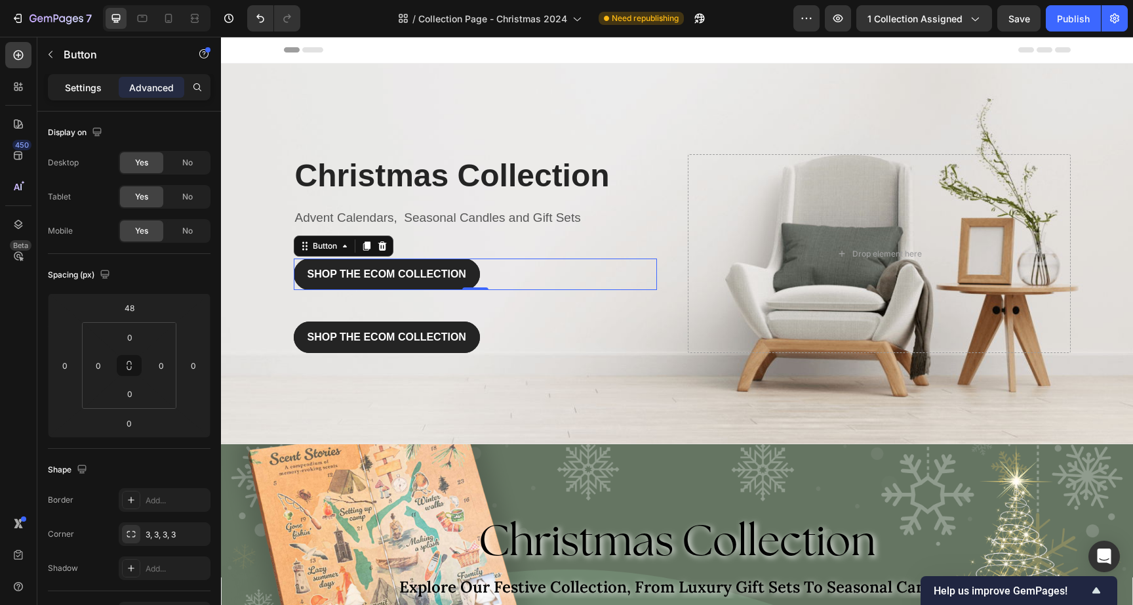
click at [112, 89] on div "Settings" at bounding box center [84, 87] width 66 height 21
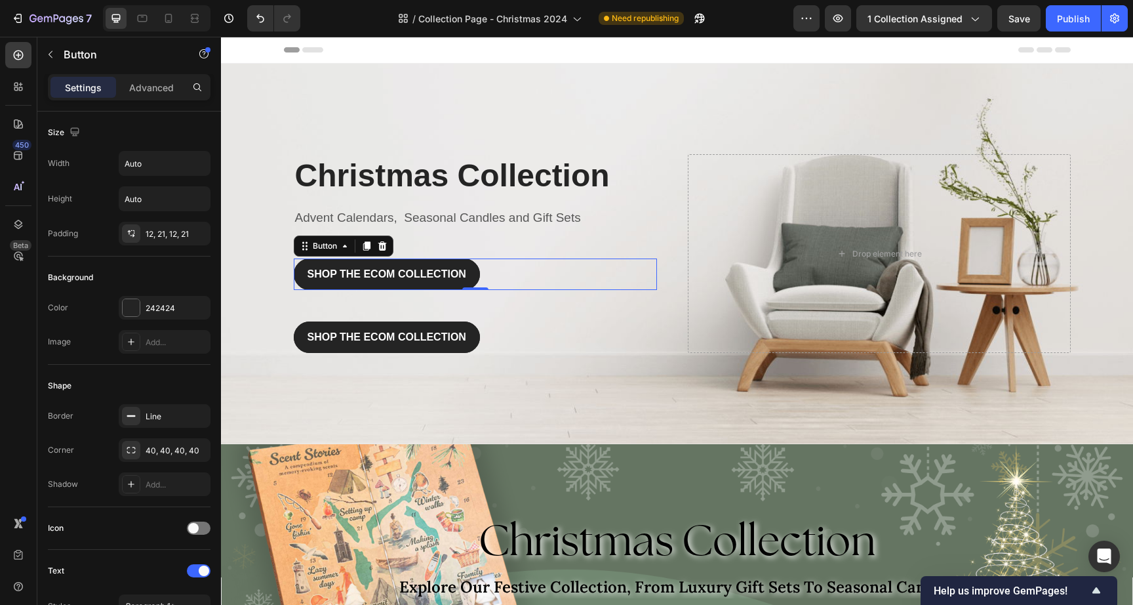
click at [99, 83] on p "Settings" at bounding box center [83, 88] width 37 height 14
click at [55, 53] on icon "button" at bounding box center [50, 54] width 10 height 10
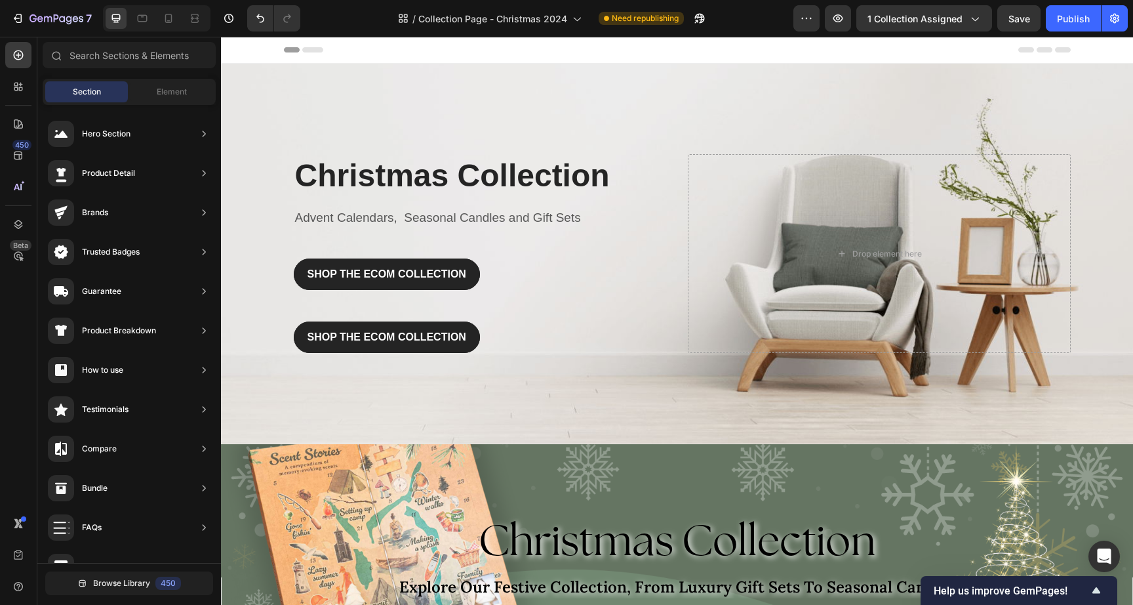
click at [179, 102] on div "Section Element" at bounding box center [129, 92] width 173 height 26
click at [179, 98] on div "Element" at bounding box center [172, 91] width 83 height 21
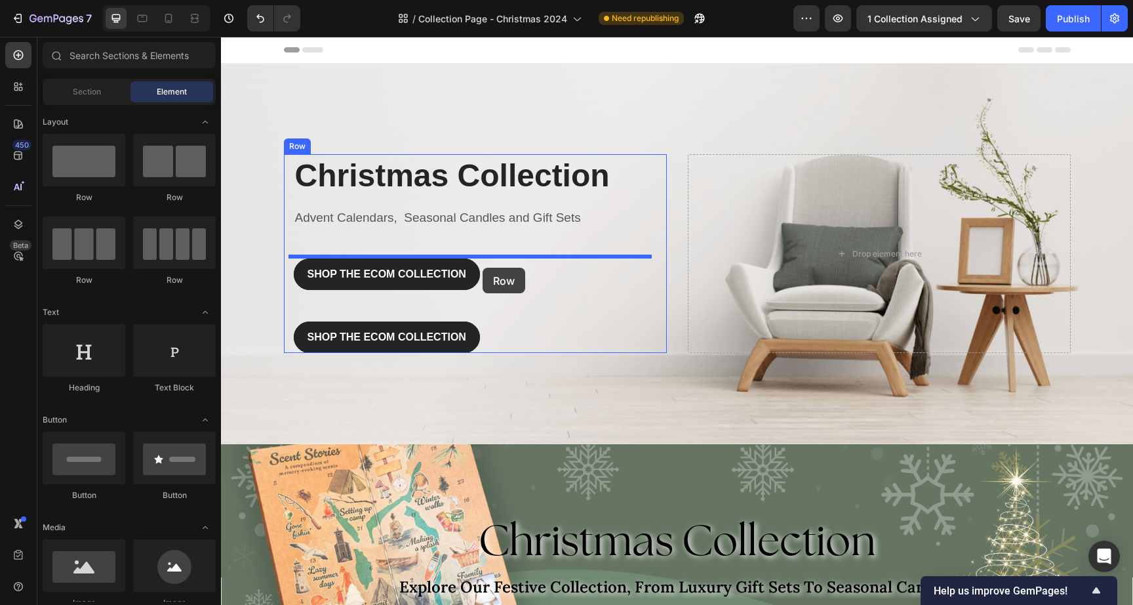
drag, startPoint x: 398, startPoint y: 195, endPoint x: 483, endPoint y: 268, distance: 111.2
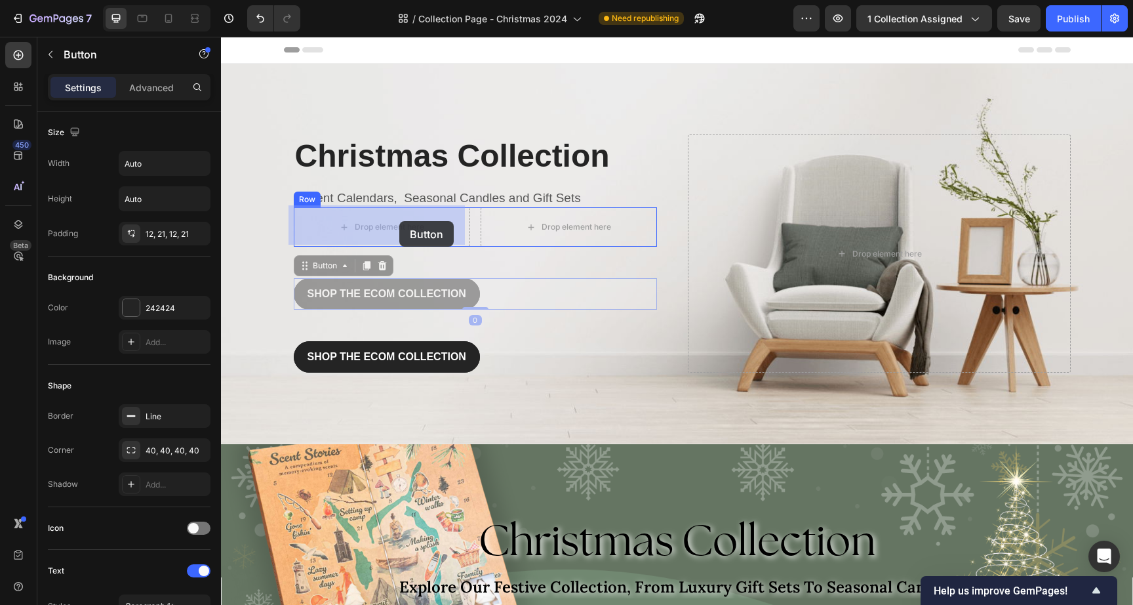
drag, startPoint x: 426, startPoint y: 293, endPoint x: 399, endPoint y: 221, distance: 76.2
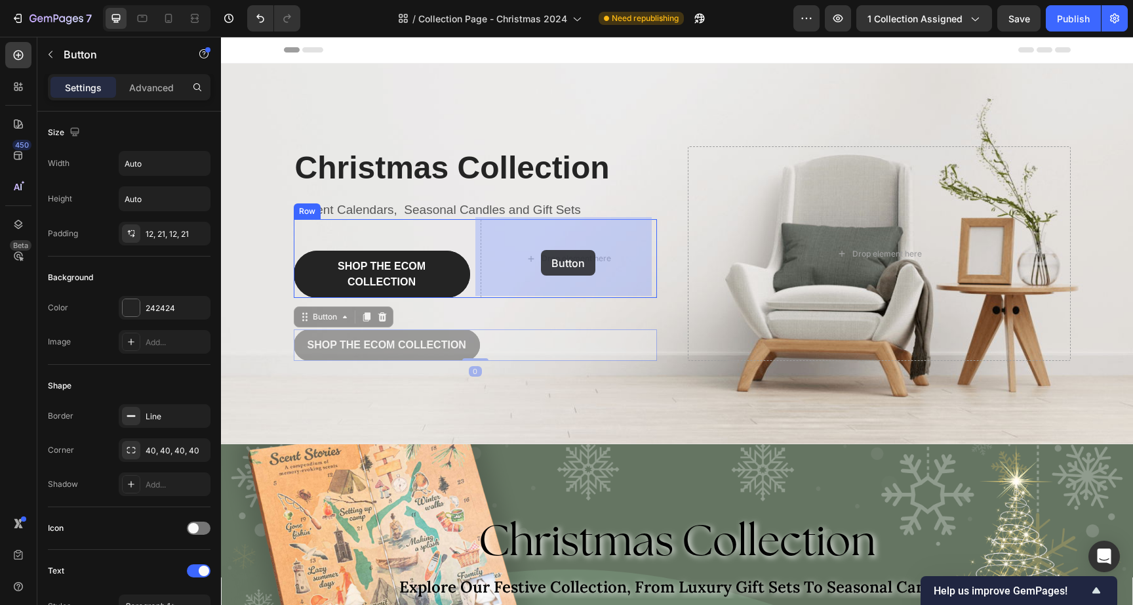
drag, startPoint x: 440, startPoint y: 349, endPoint x: 541, endPoint y: 250, distance: 141.5
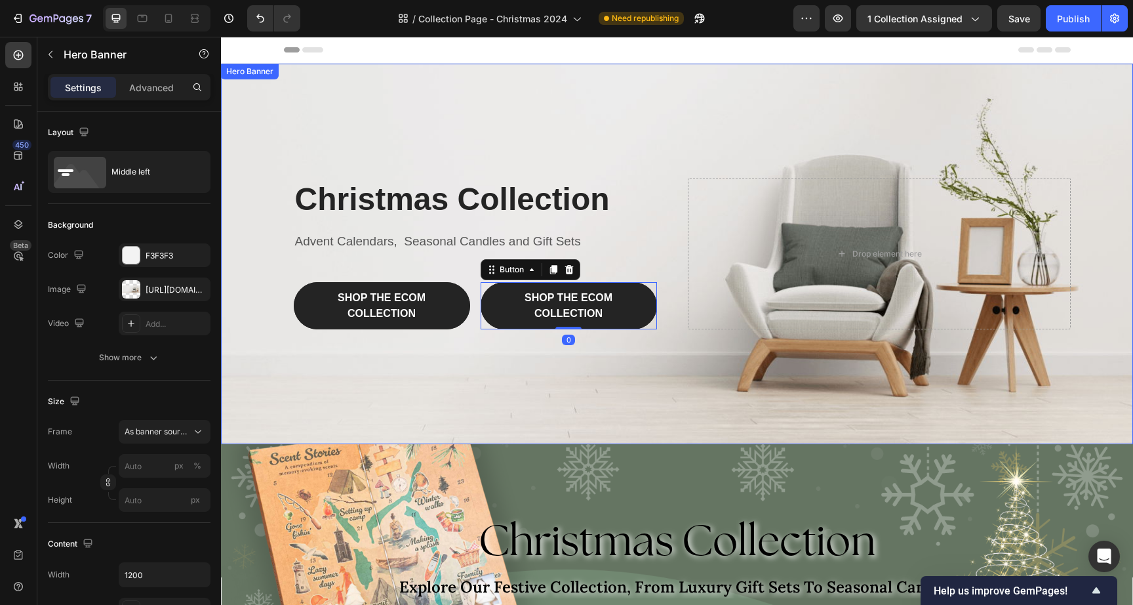
click at [495, 123] on div "Overlay" at bounding box center [677, 254] width 912 height 380
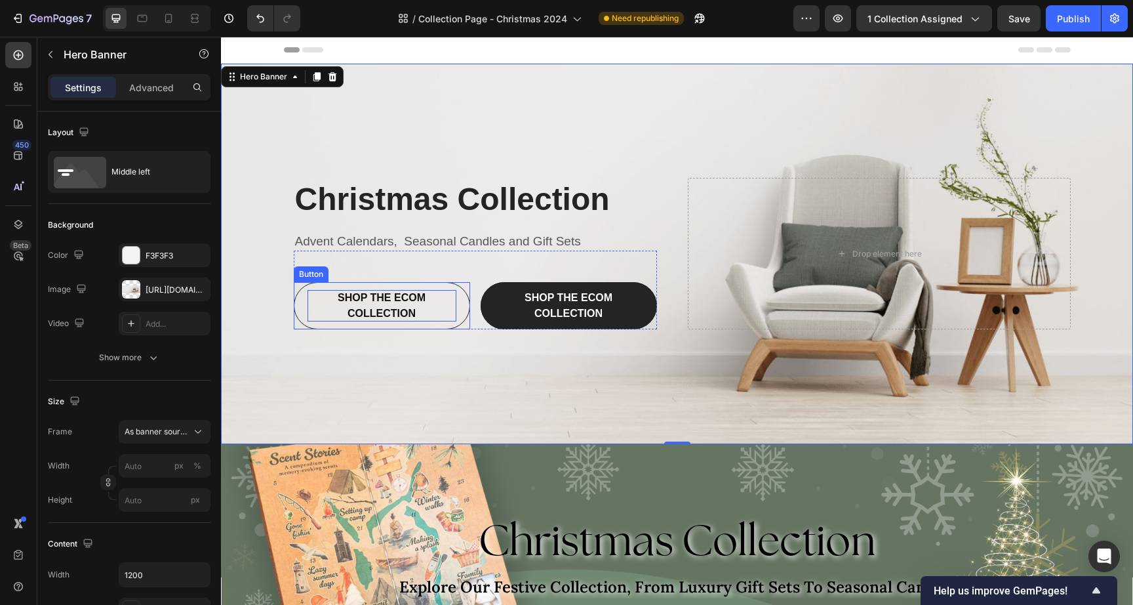
click at [373, 306] on div "SHOP THE ECOM COLLECTION" at bounding box center [382, 305] width 149 height 31
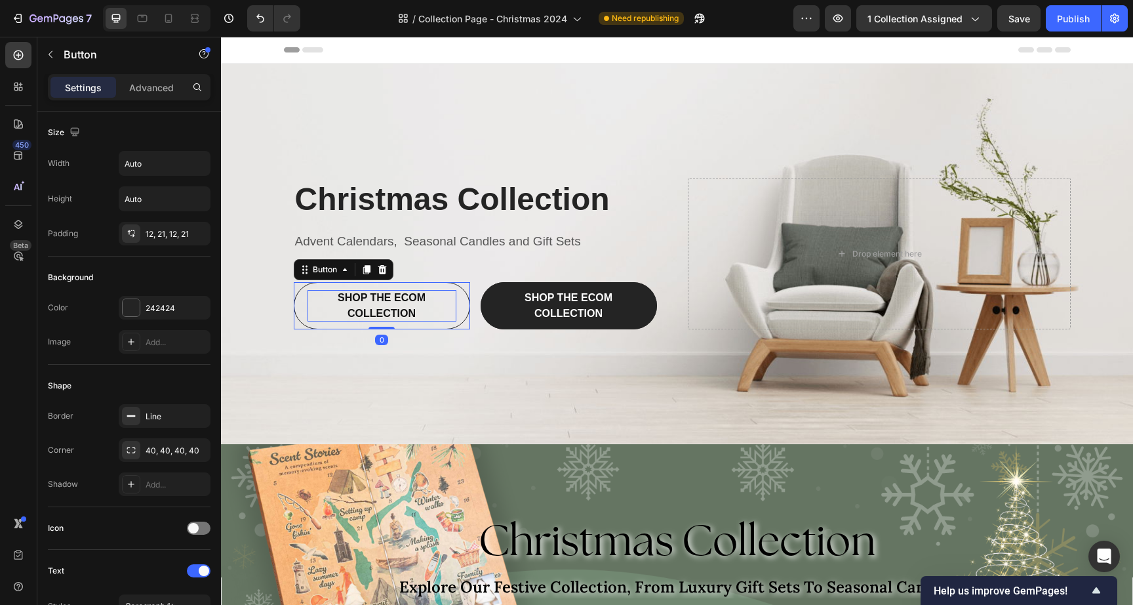
click at [397, 306] on div "SHOP THE ECOM COLLECTION" at bounding box center [382, 305] width 149 height 31
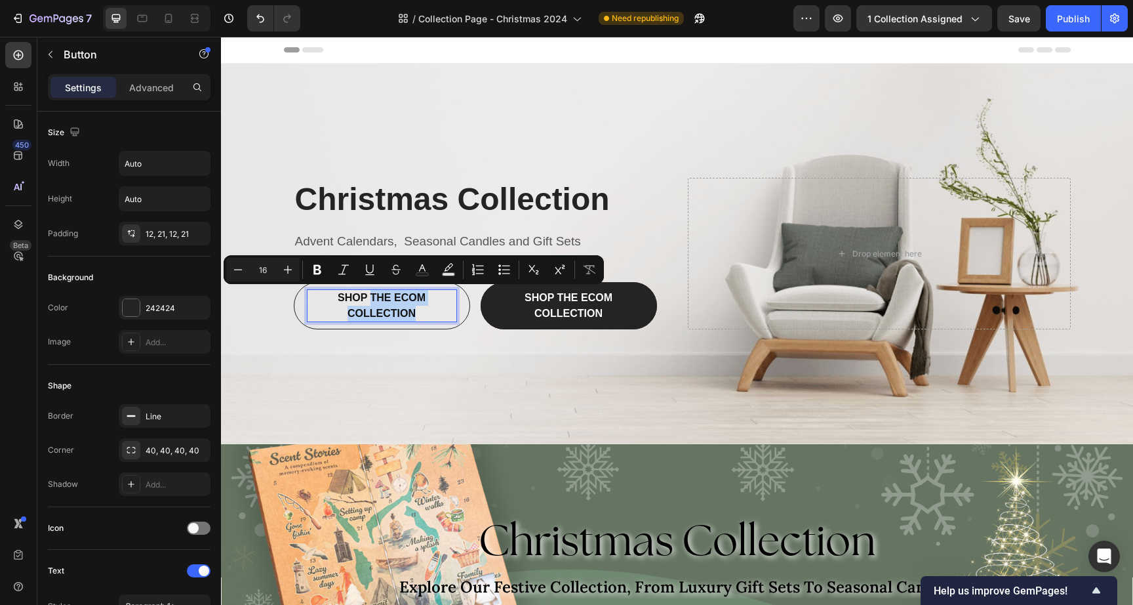
drag, startPoint x: 371, startPoint y: 293, endPoint x: 434, endPoint y: 308, distance: 64.6
click at [434, 308] on p "SHOP THE ECOM COLLECTION" at bounding box center [382, 305] width 149 height 31
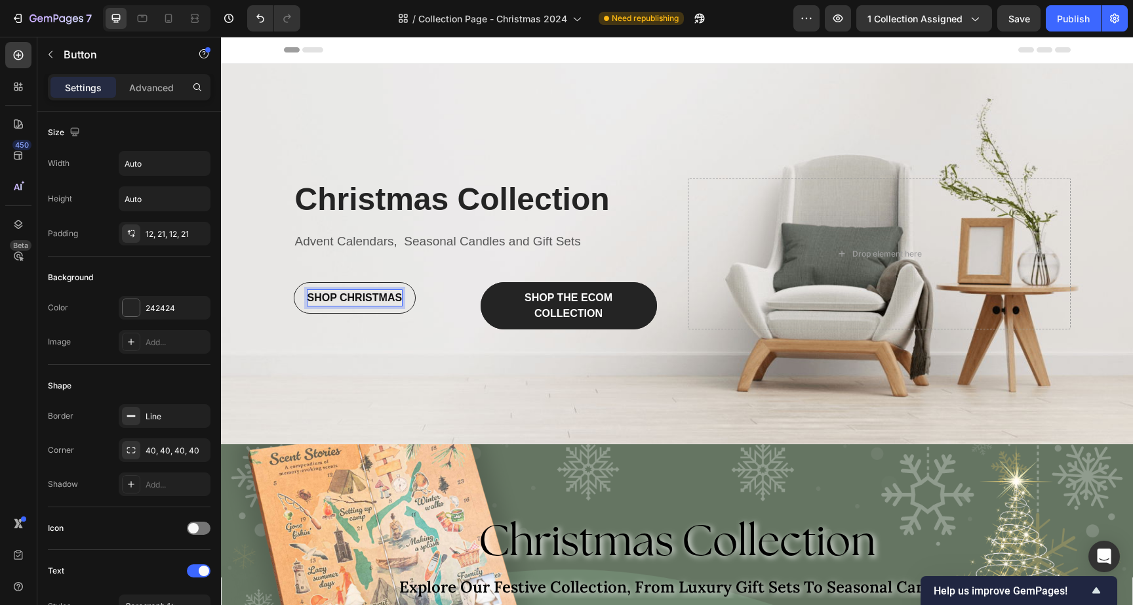
click at [294, 282] on button "SHOP CHRISTMAS" at bounding box center [355, 297] width 123 height 31
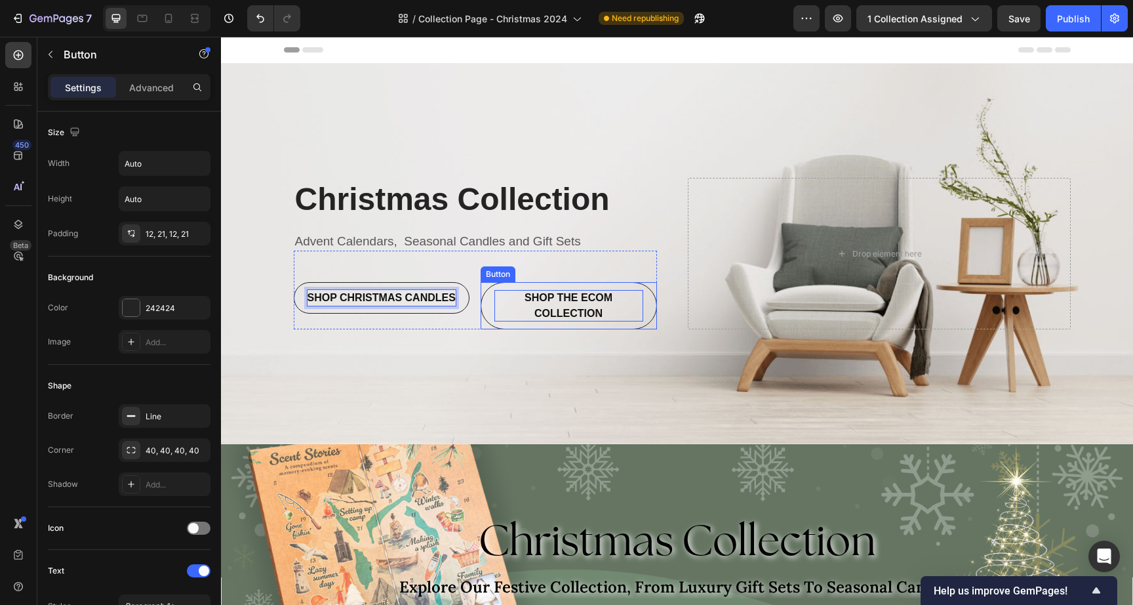
click at [572, 318] on div "SHOP THE ECOM COLLECTION" at bounding box center [569, 305] width 149 height 31
click at [572, 306] on div "SHOP THE ECOM COLLECTION" at bounding box center [569, 305] width 149 height 31
click at [572, 306] on p "SHOP THE ECOM COLLECTION" at bounding box center [569, 305] width 149 height 31
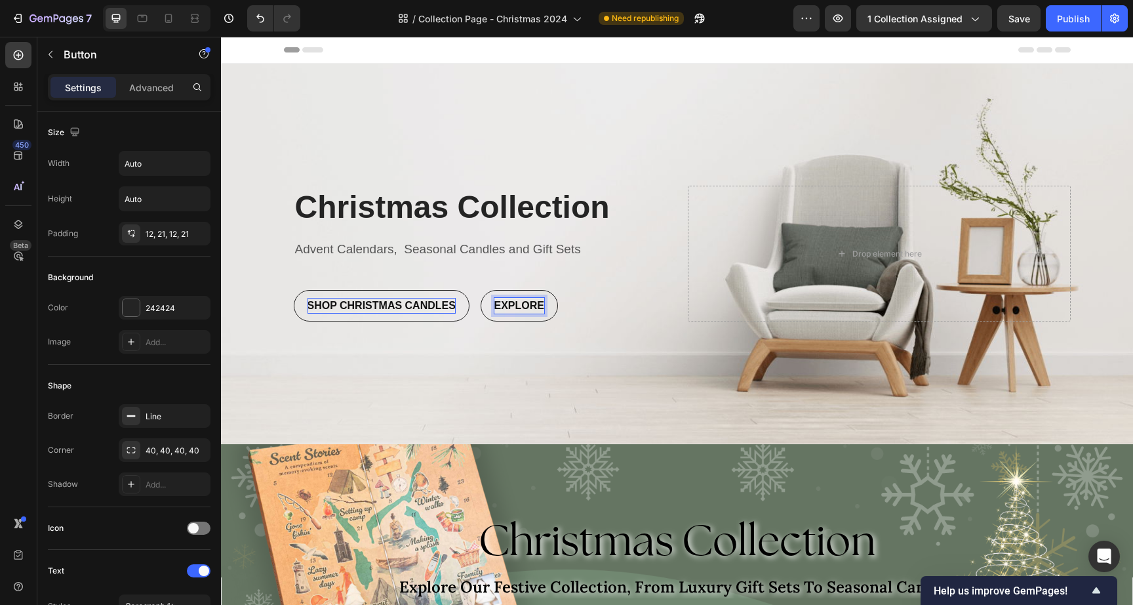
click at [481, 290] on button "EXPLORE" at bounding box center [519, 305] width 77 height 31
click at [481, 290] on button "EXPLORE ADVENT C" at bounding box center [548, 305] width 134 height 31
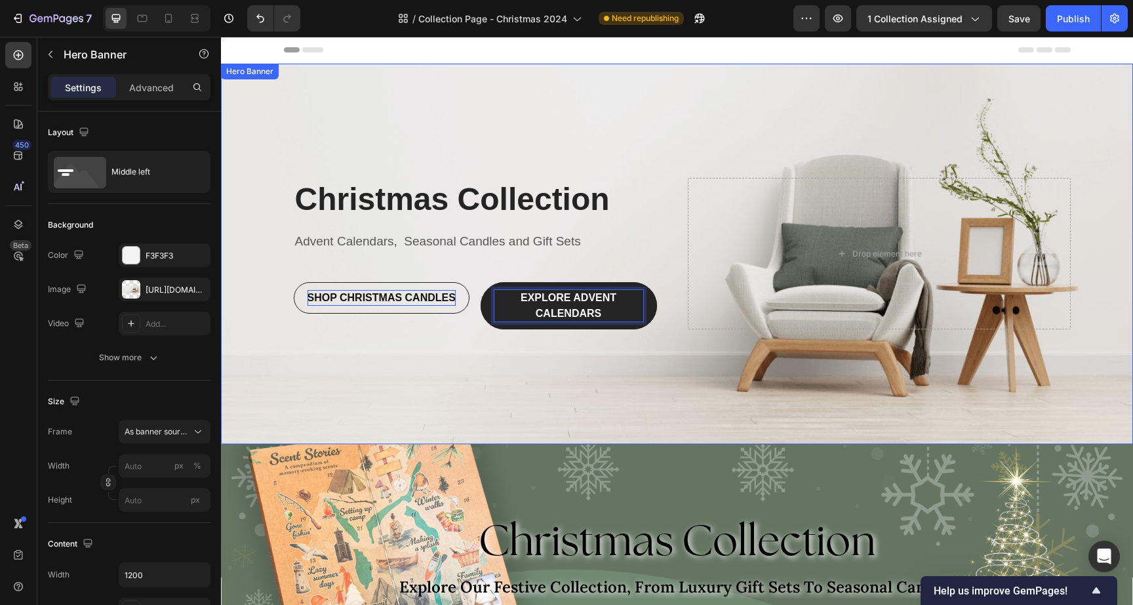
click at [527, 144] on div "Overlay" at bounding box center [677, 254] width 912 height 380
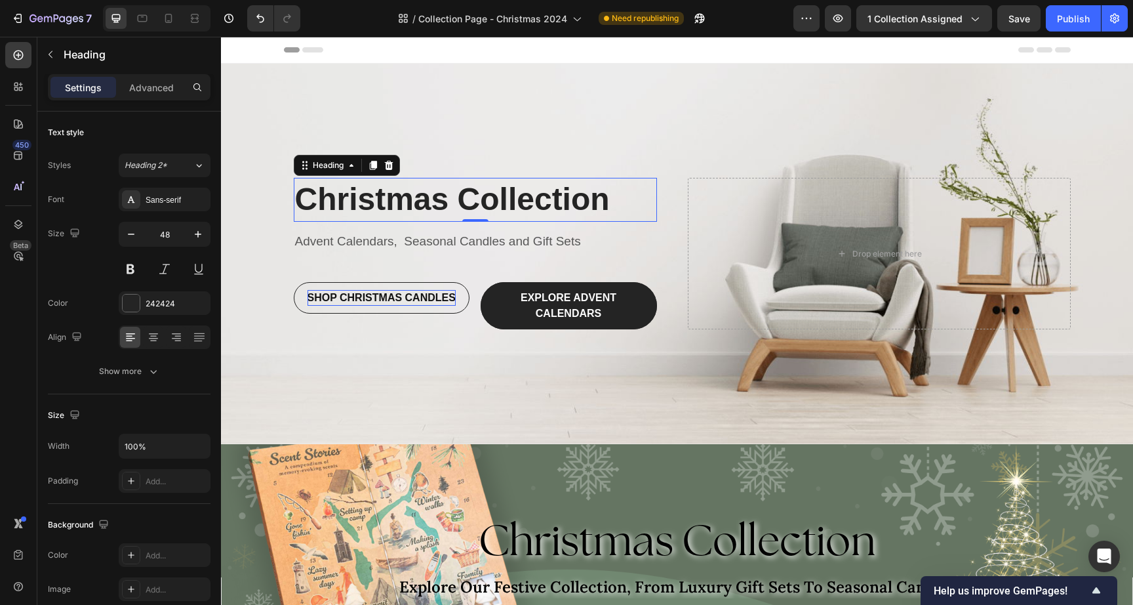
click at [385, 191] on p "Christmas Collection" at bounding box center [475, 199] width 361 height 41
click at [163, 302] on div "242424" at bounding box center [165, 304] width 38 height 12
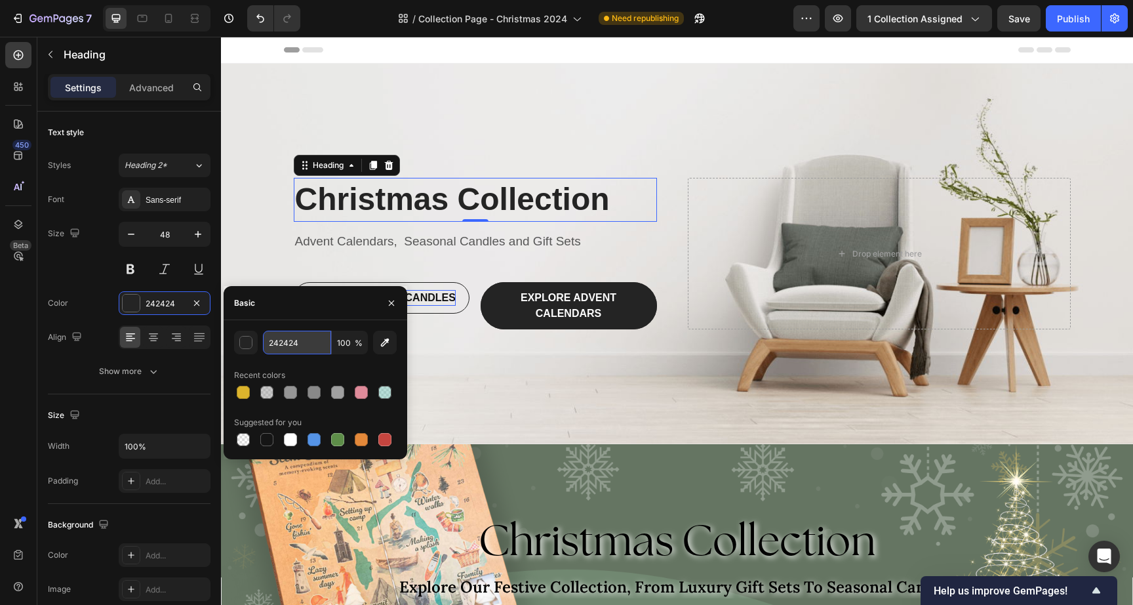
click at [307, 348] on input "242424" at bounding box center [297, 343] width 68 height 24
paste input "1B273"
type input "1B2734"
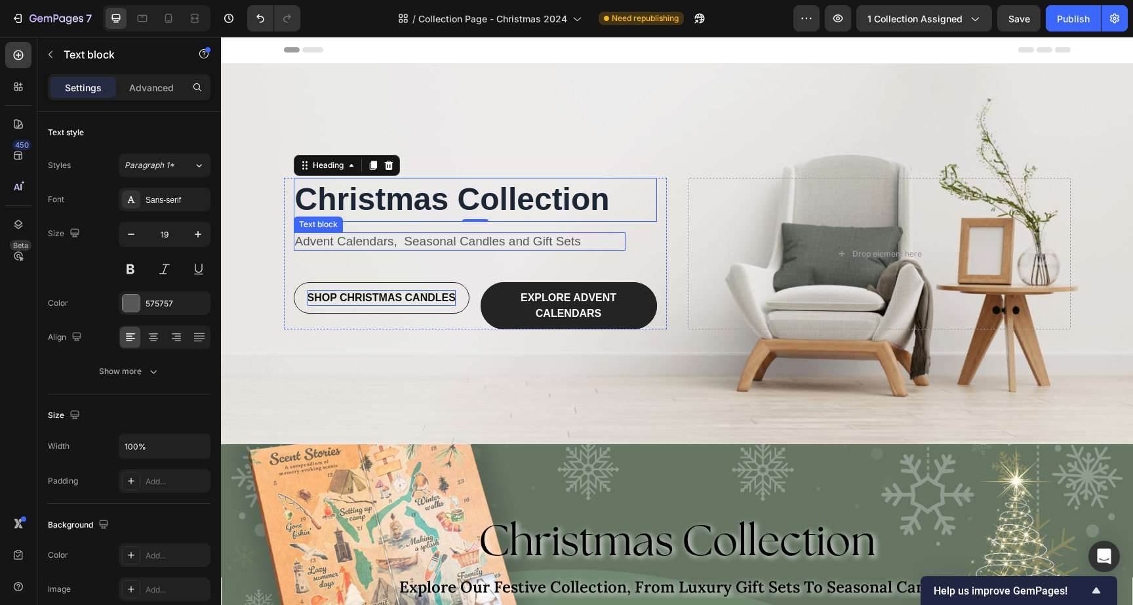
click at [376, 247] on p "Advent Calendars, Seasonal Candles and Gift Sets" at bounding box center [459, 242] width 329 height 16
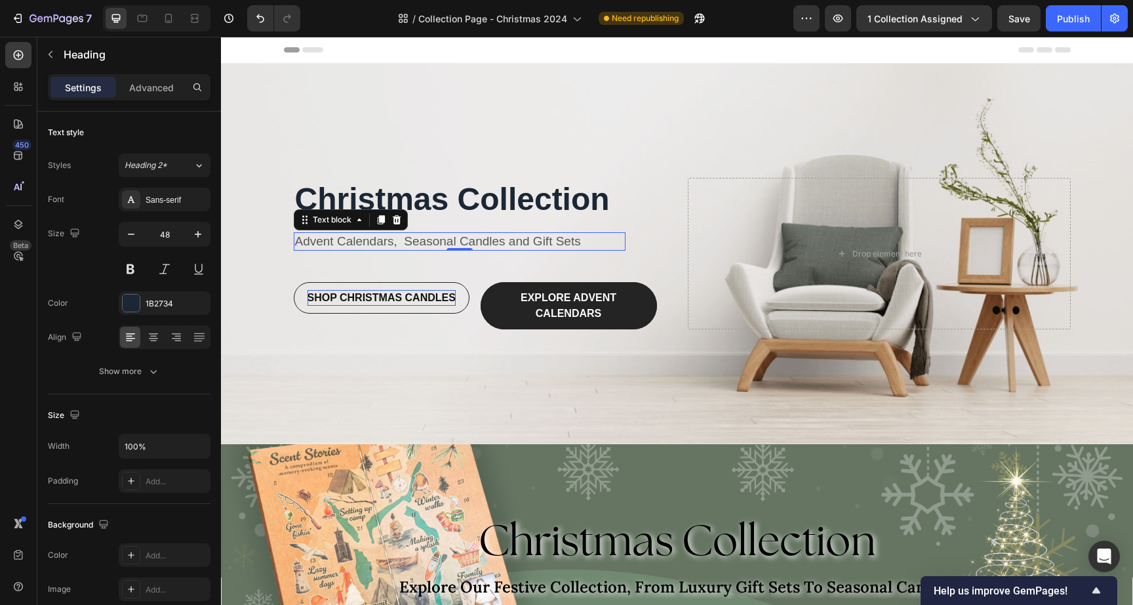
click at [392, 206] on p "Christmas Collection" at bounding box center [475, 199] width 361 height 41
click at [386, 234] on p "Advent Calendars, Seasonal Candles and Gift Sets" at bounding box center [459, 242] width 329 height 16
click at [156, 302] on div "575757" at bounding box center [165, 304] width 38 height 12
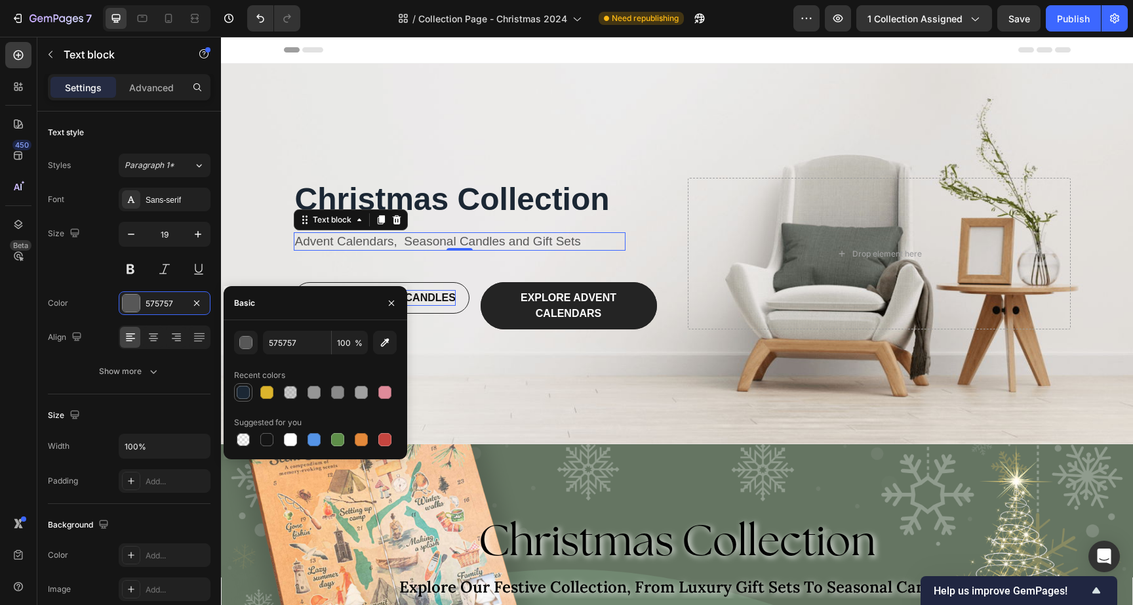
click at [242, 396] on div at bounding box center [243, 392] width 13 height 13
type input "1B2734"
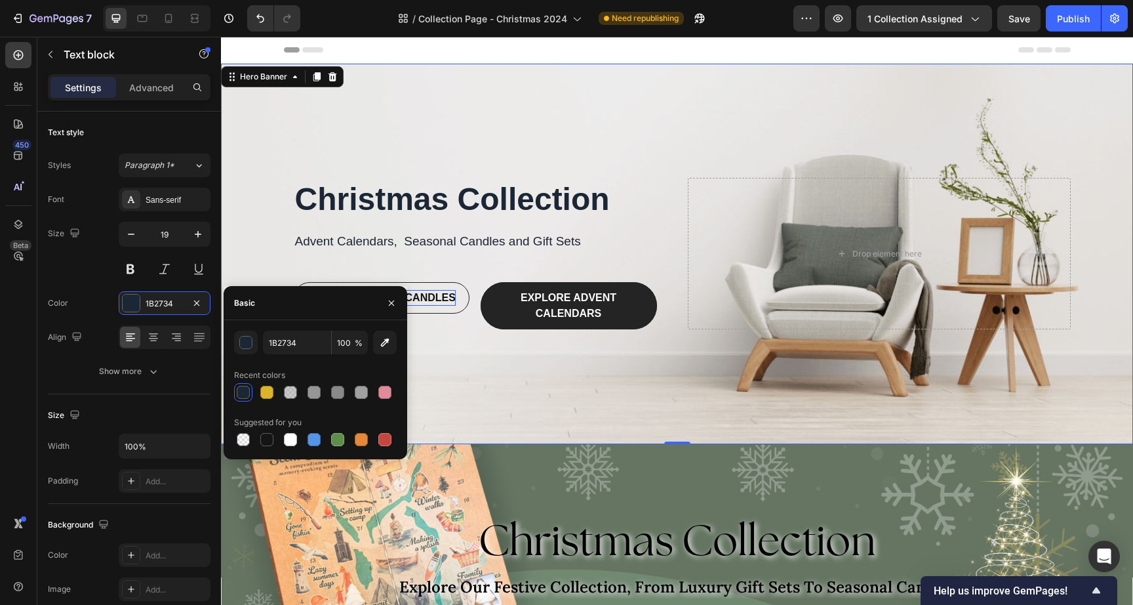
click at [444, 143] on div "Overlay" at bounding box center [677, 254] width 912 height 380
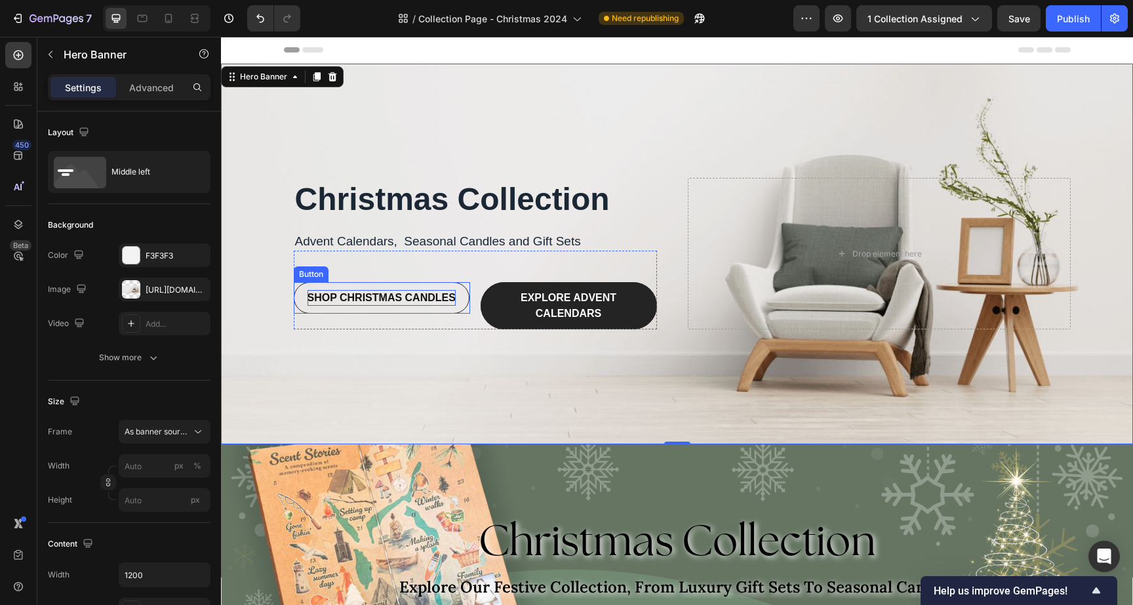
click at [353, 287] on button "SHOP CHRISTMAS CANDLES" at bounding box center [382, 297] width 176 height 31
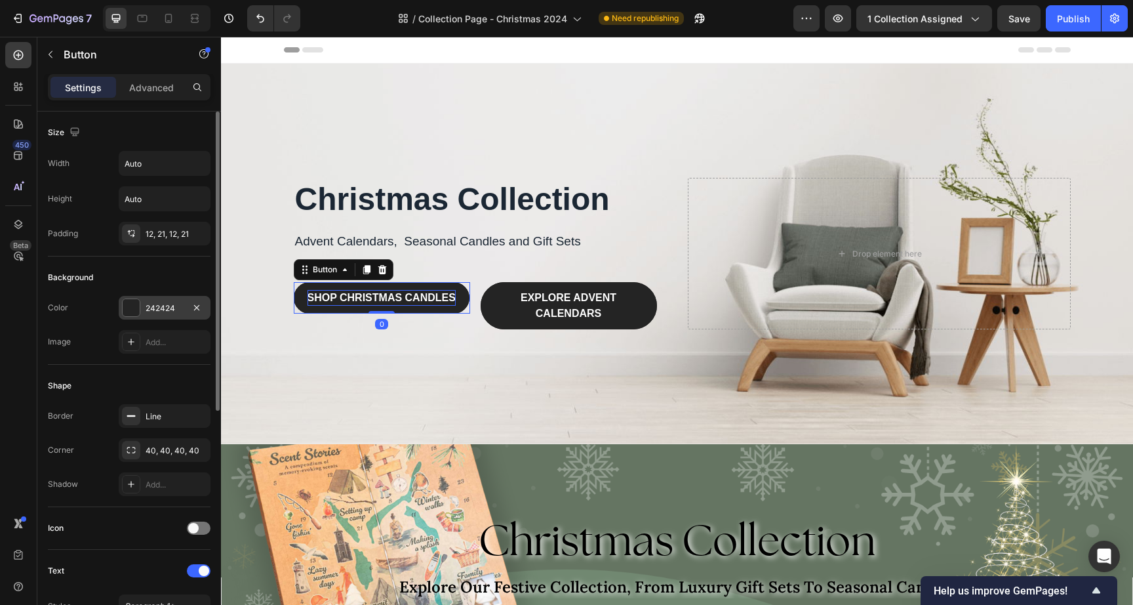
click at [135, 312] on div at bounding box center [131, 307] width 17 height 17
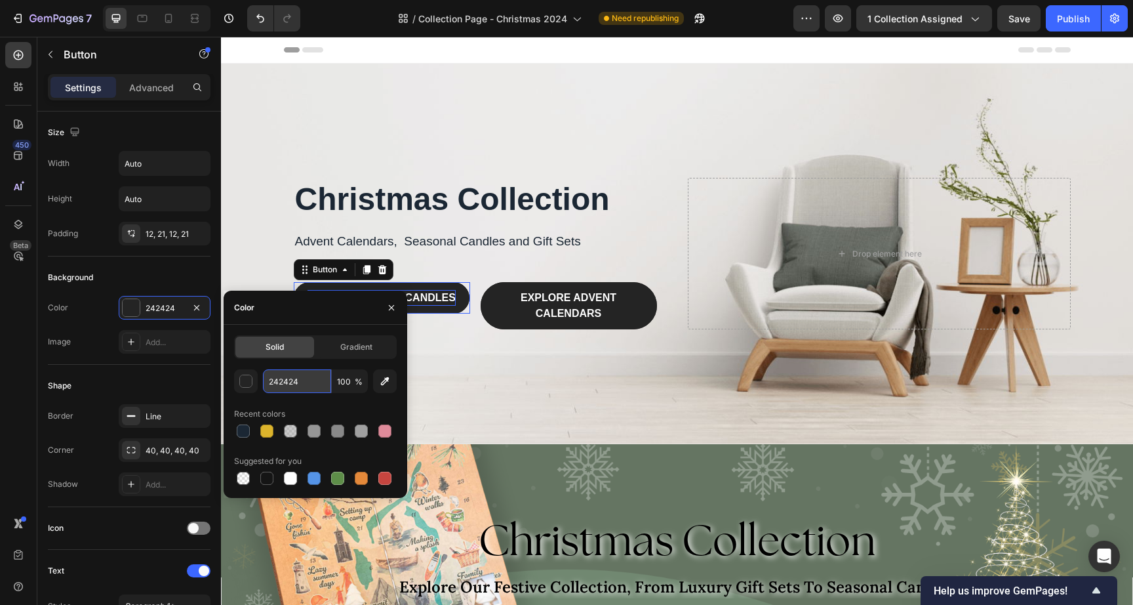
click at [275, 382] on input "242424" at bounding box center [297, 381] width 68 height 24
click at [275, 386] on input "242424" at bounding box center [297, 381] width 68 height 24
click at [276, 386] on input "242424" at bounding box center [297, 381] width 68 height 24
paste input "C8A86A"
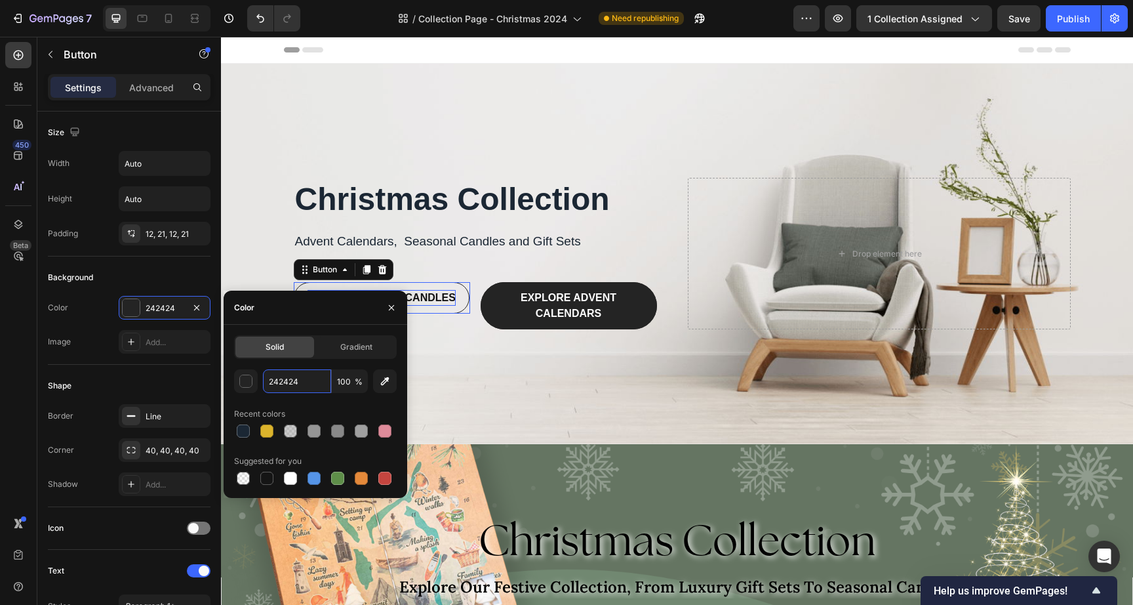
type input "C8A86A"
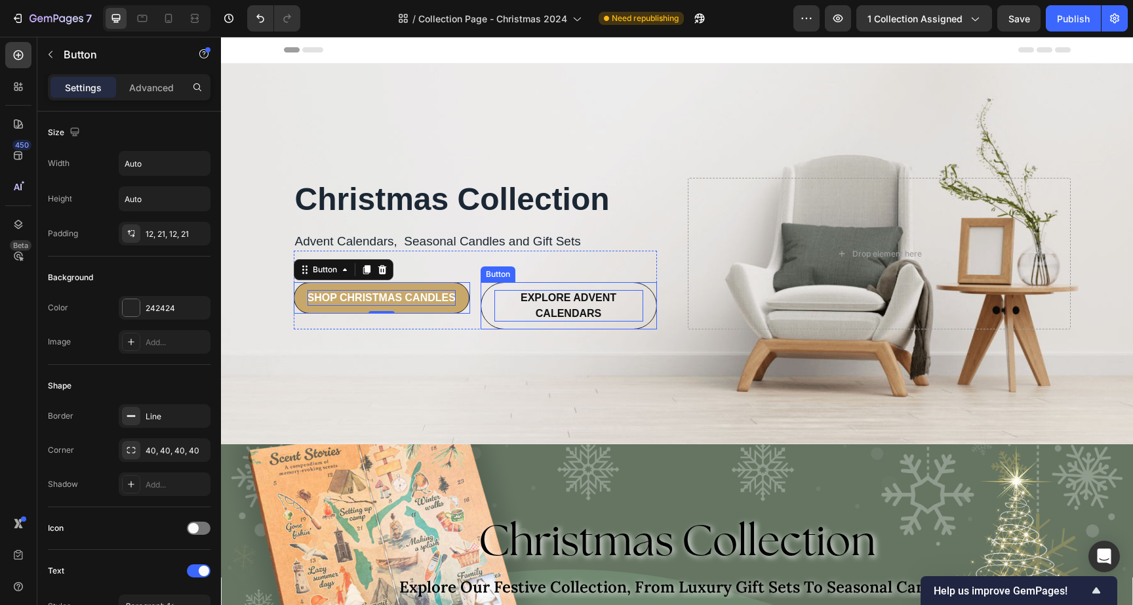
click at [632, 317] on p "EXPLORE ADVENT CALENDARS" at bounding box center [569, 305] width 149 height 31
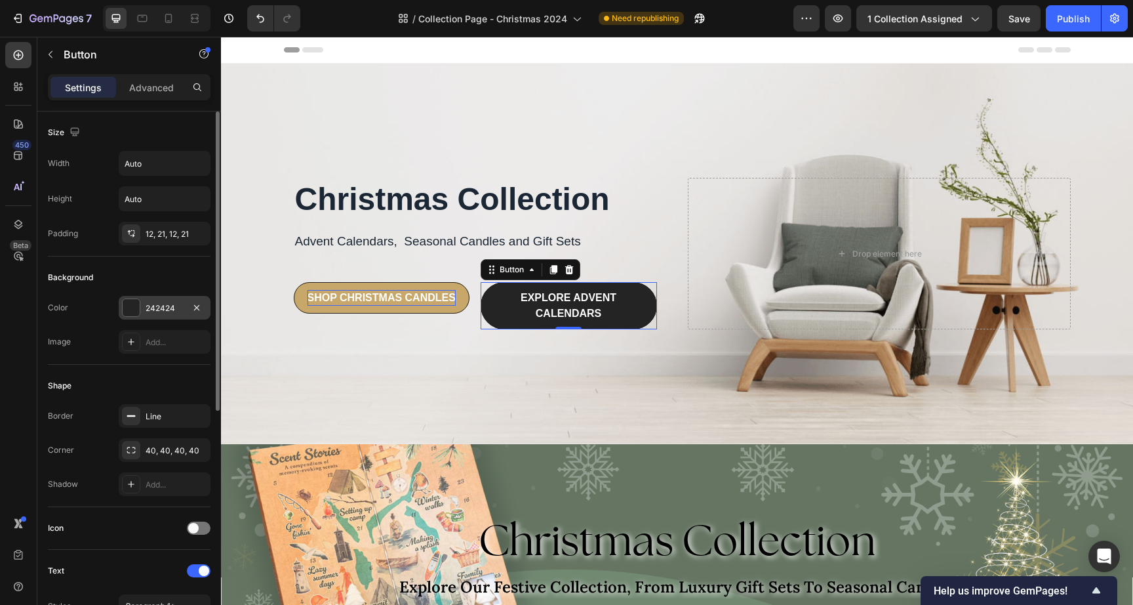
click at [125, 306] on div at bounding box center [131, 307] width 17 height 17
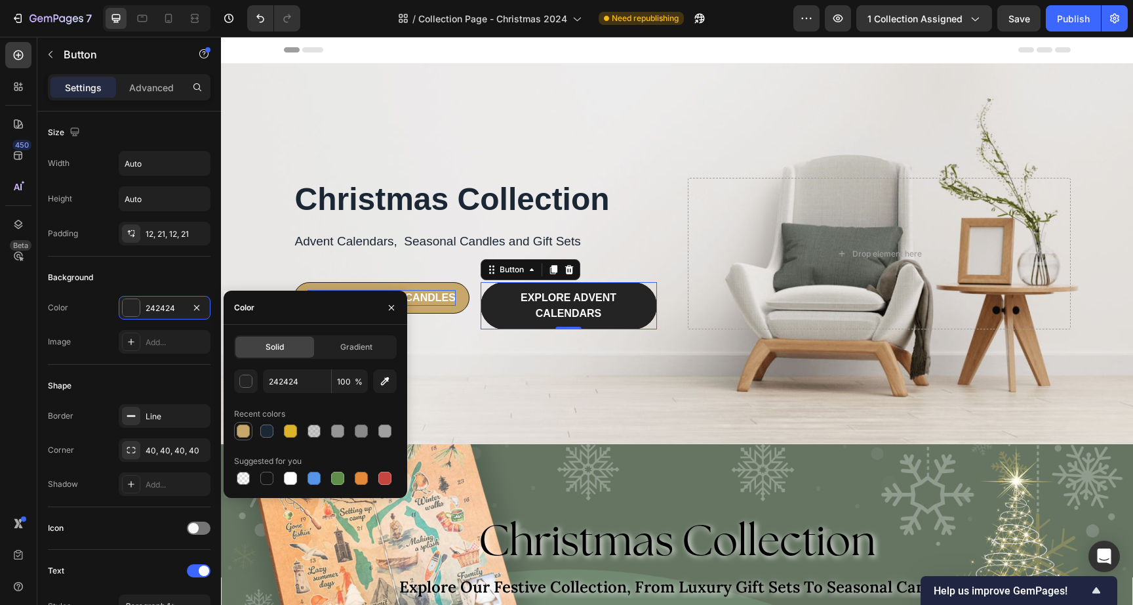
click at [249, 433] on div at bounding box center [243, 431] width 16 height 16
type input "C8A86A"
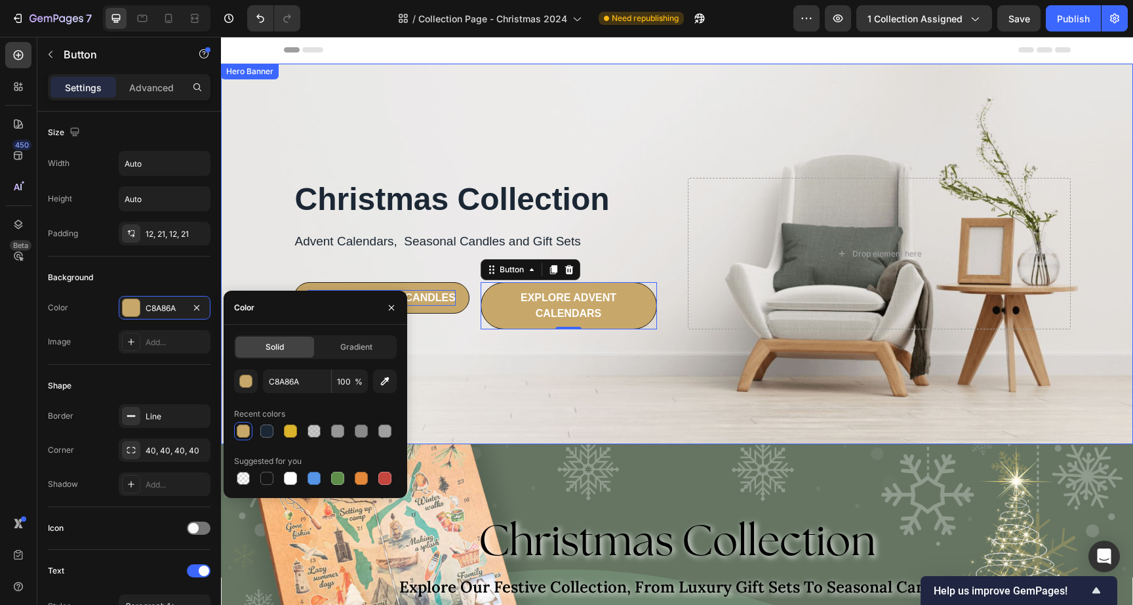
click at [506, 346] on div "Overlay" at bounding box center [677, 254] width 912 height 380
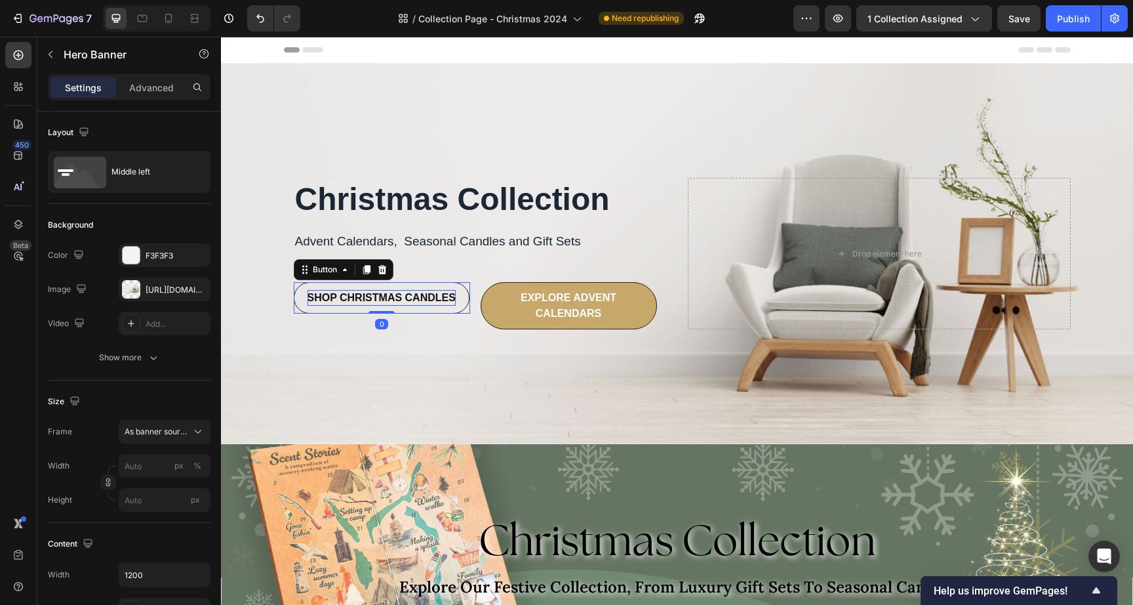
click at [453, 300] on button "SHOP CHRISTMAS CANDLES" at bounding box center [382, 297] width 176 height 31
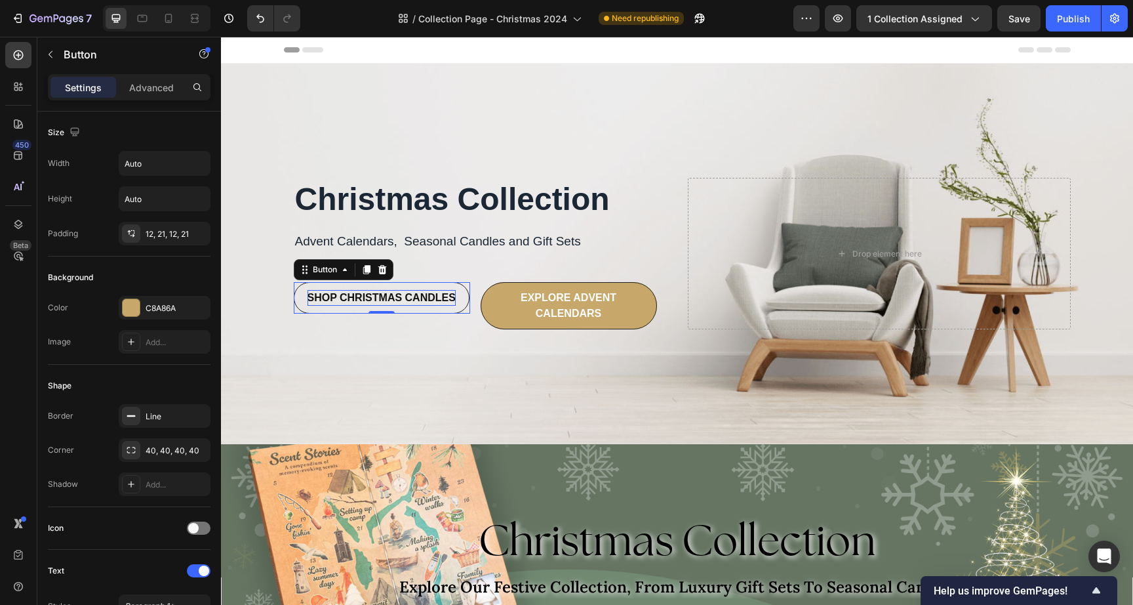
click at [445, 308] on button "SHOP CHRISTMAS CANDLES" at bounding box center [382, 297] width 176 height 31
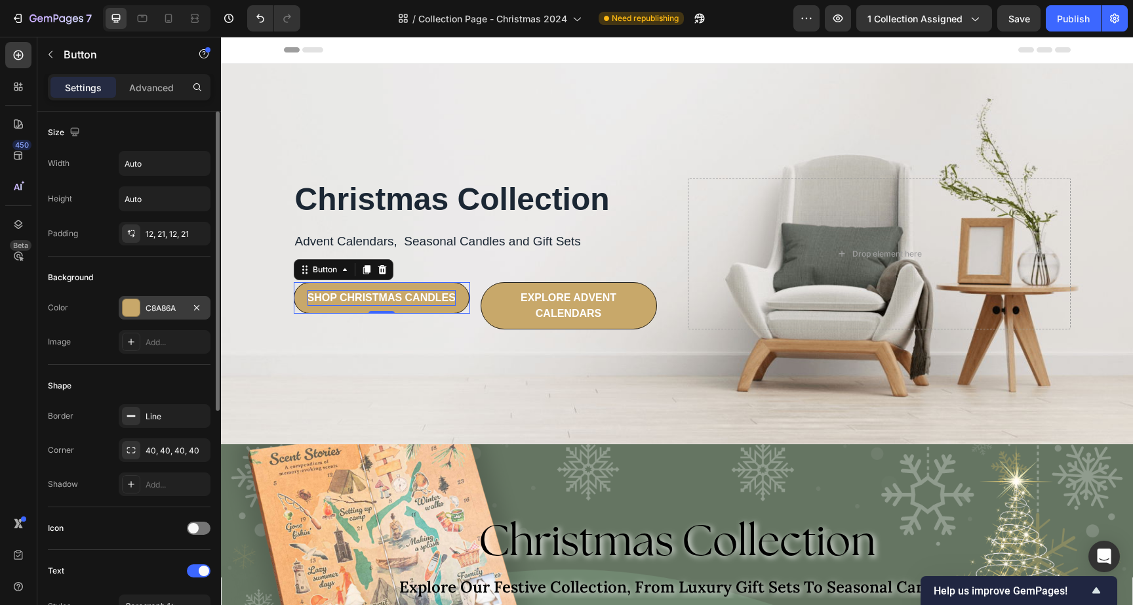
click at [136, 314] on div at bounding box center [131, 307] width 17 height 17
click at [199, 415] on icon "button" at bounding box center [197, 416] width 10 height 10
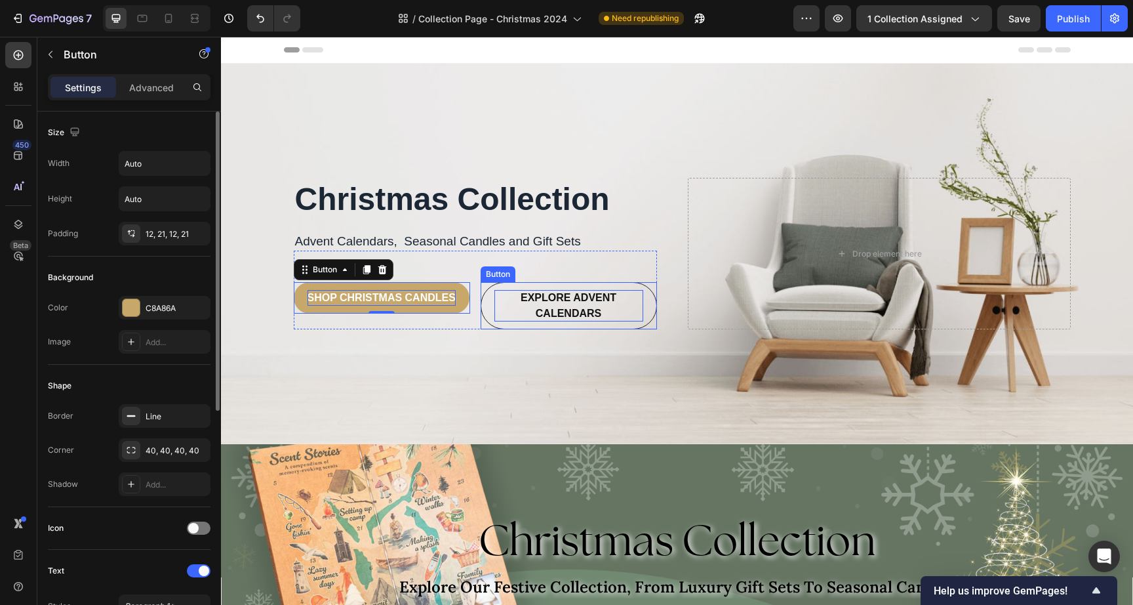
click at [499, 317] on p "EXPLORE ADVENT CALENDARS" at bounding box center [569, 305] width 149 height 31
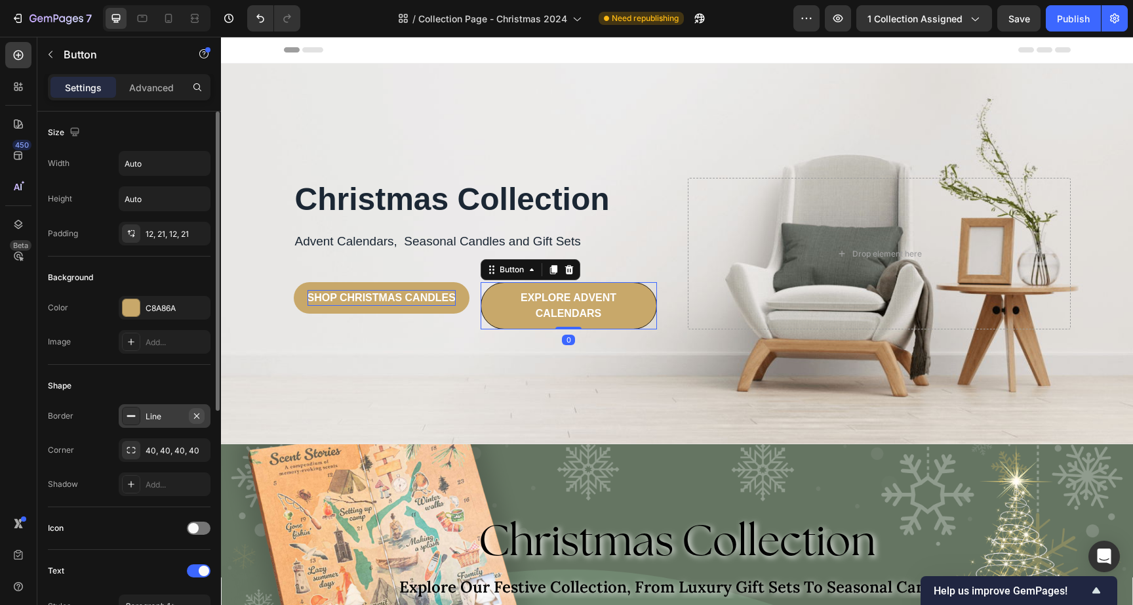
click at [197, 415] on icon "button" at bounding box center [196, 415] width 5 height 5
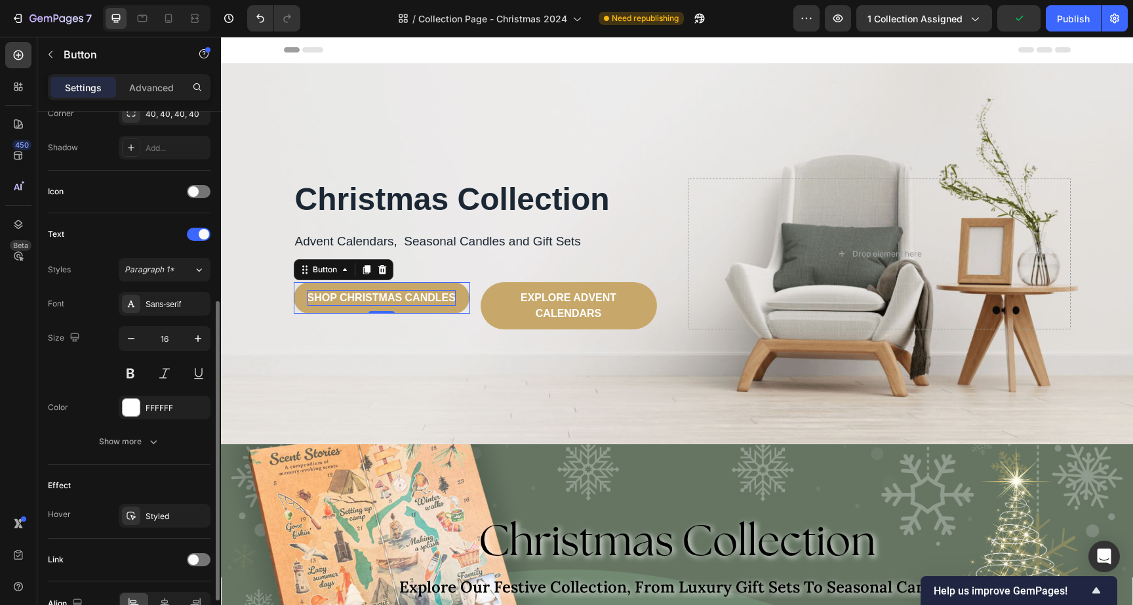
scroll to position [410, 0]
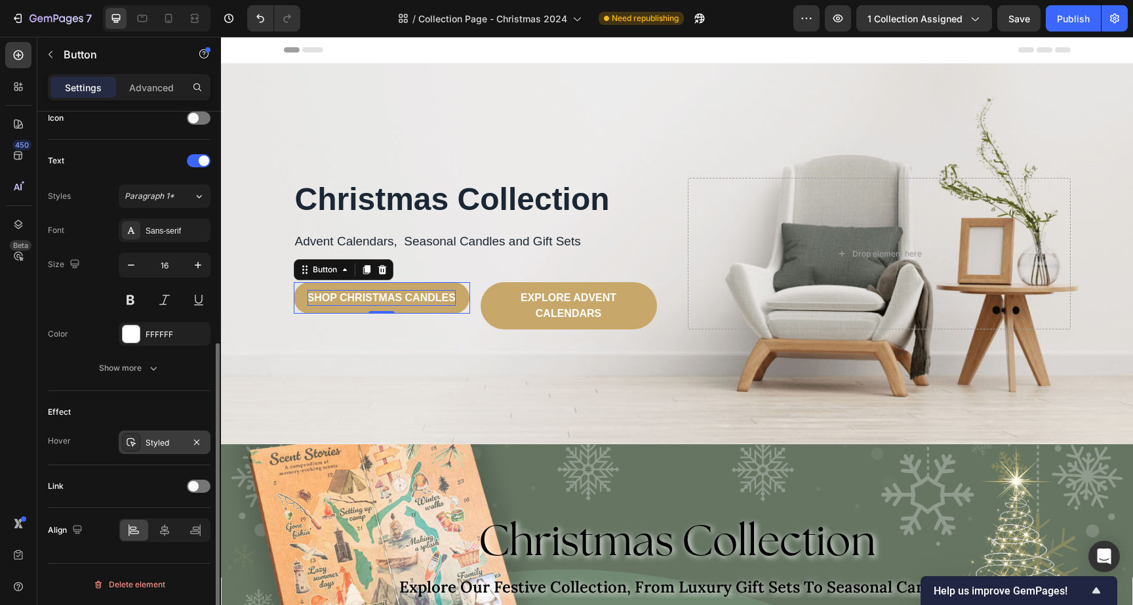
click at [169, 438] on div "Styled" at bounding box center [165, 443] width 38 height 12
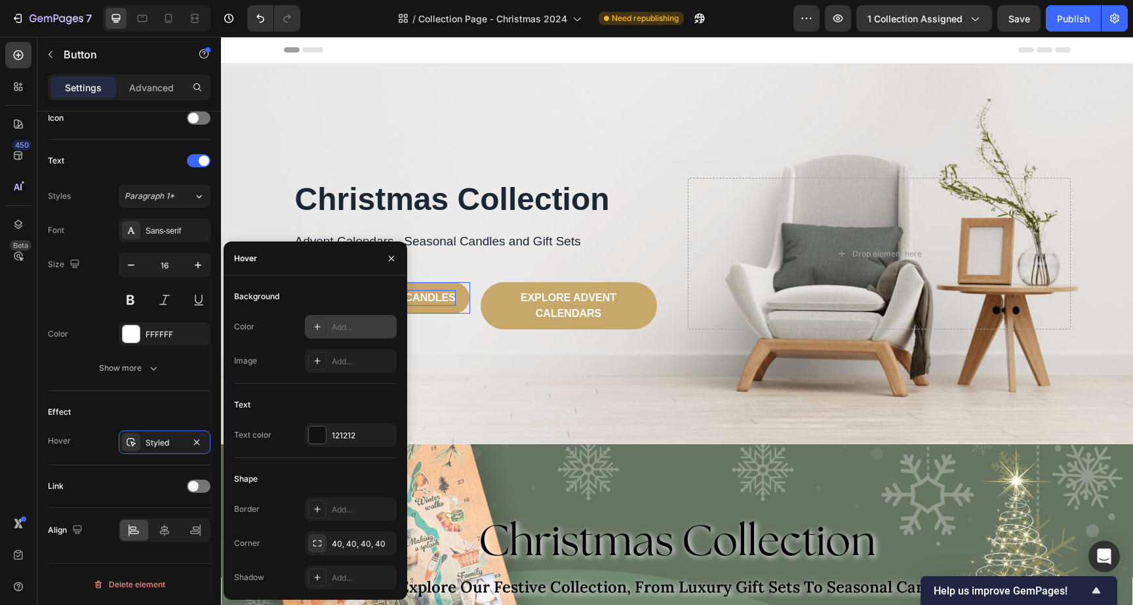
click at [315, 326] on icon at bounding box center [317, 326] width 10 height 10
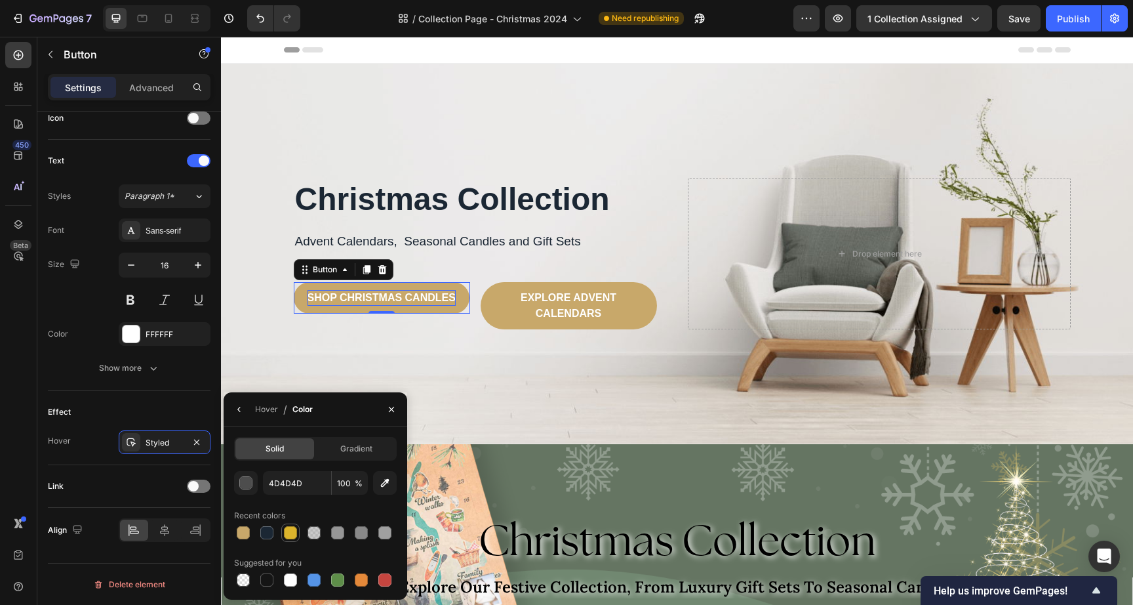
click at [288, 537] on div at bounding box center [290, 532] width 13 height 13
type input "DCB42C"
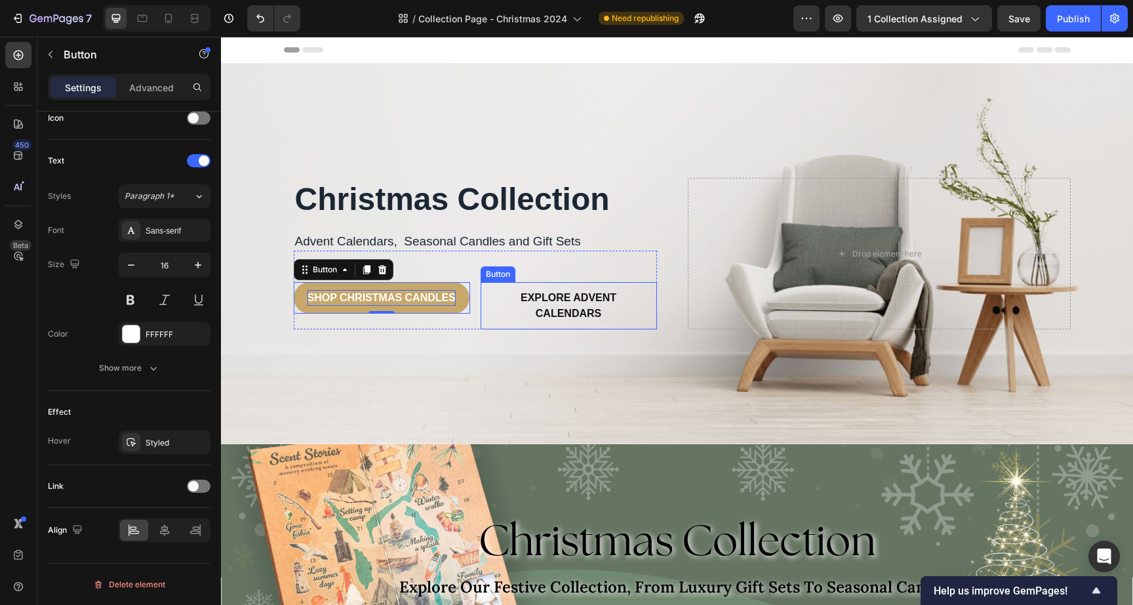
click at [483, 316] on button "EXPLORE ADVENT CALENDARS" at bounding box center [569, 305] width 176 height 47
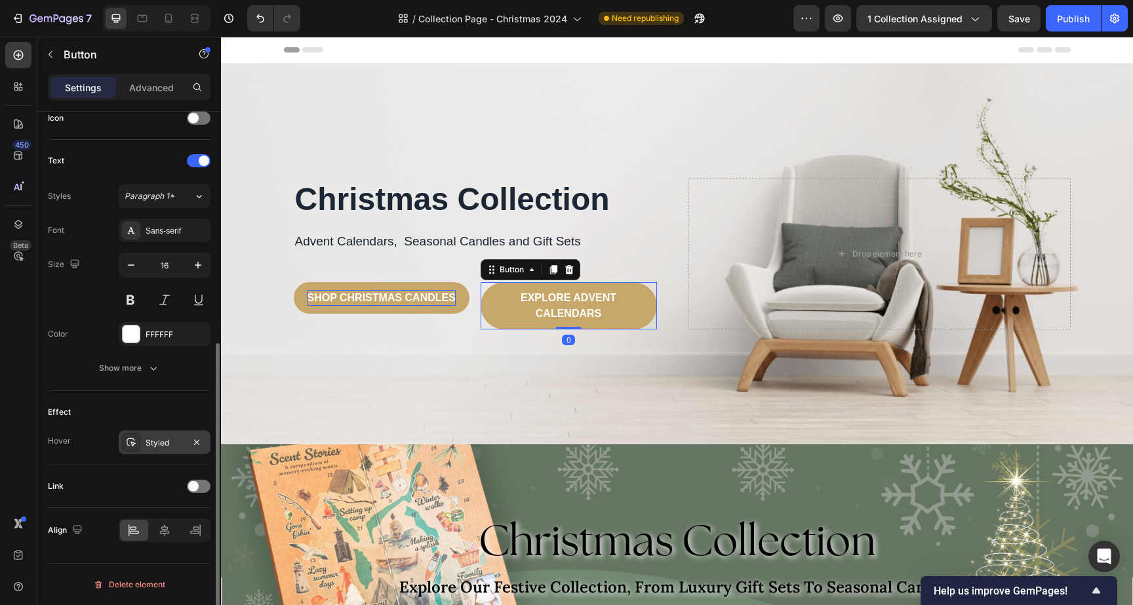
click at [151, 448] on div "Styled" at bounding box center [165, 442] width 92 height 24
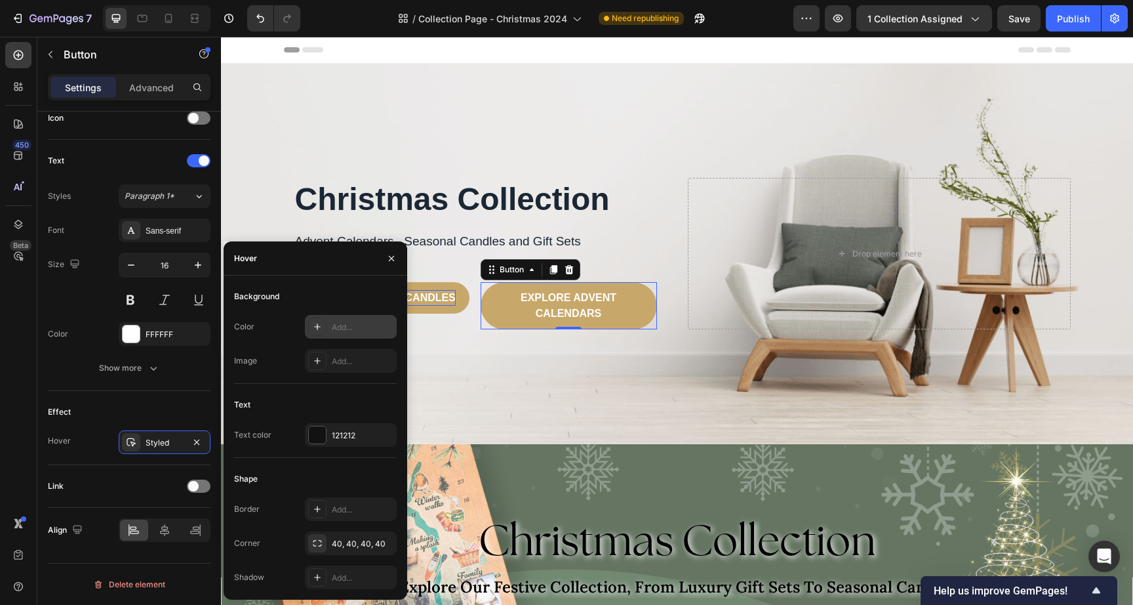
click at [322, 328] on icon at bounding box center [317, 326] width 10 height 10
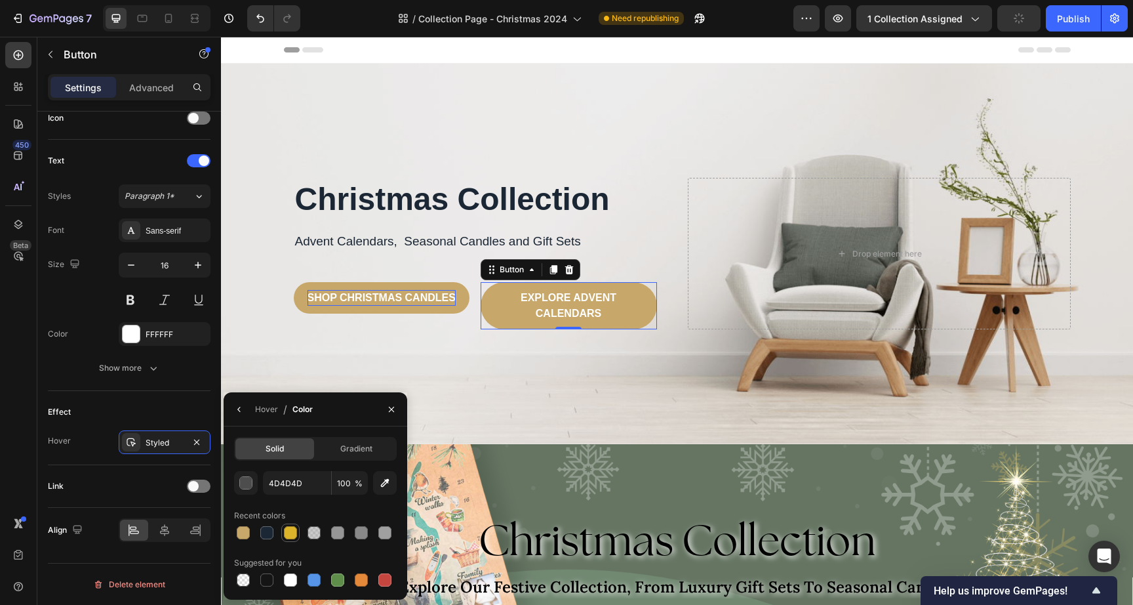
click at [285, 531] on div at bounding box center [291, 533] width 16 height 16
type input "DCB42C"
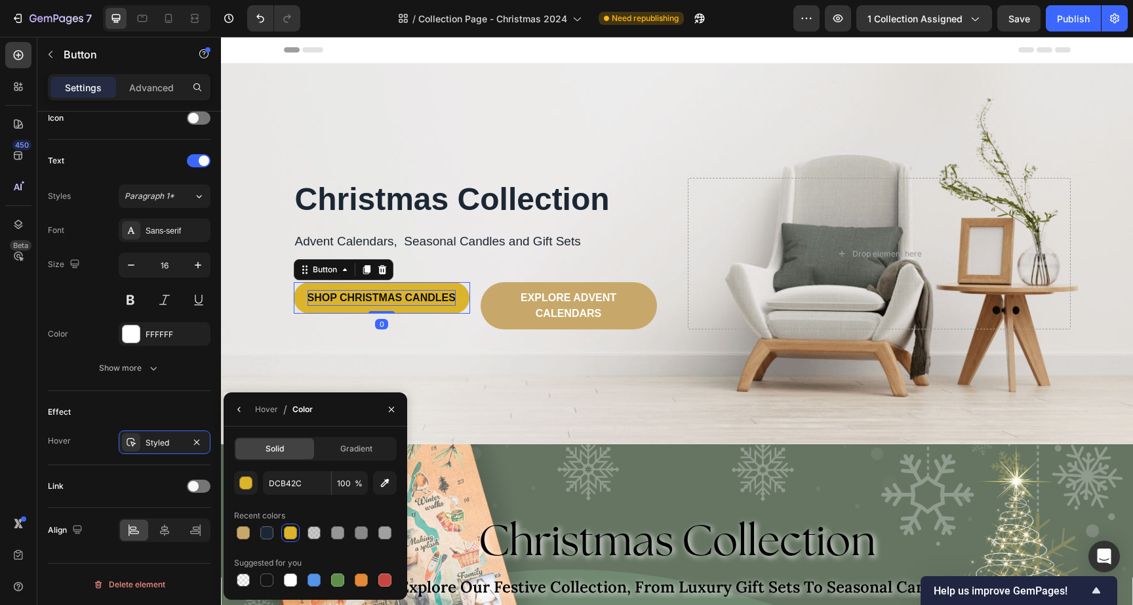
click at [297, 306] on button "SHOP CHRISTMAS CANDLES" at bounding box center [382, 297] width 176 height 31
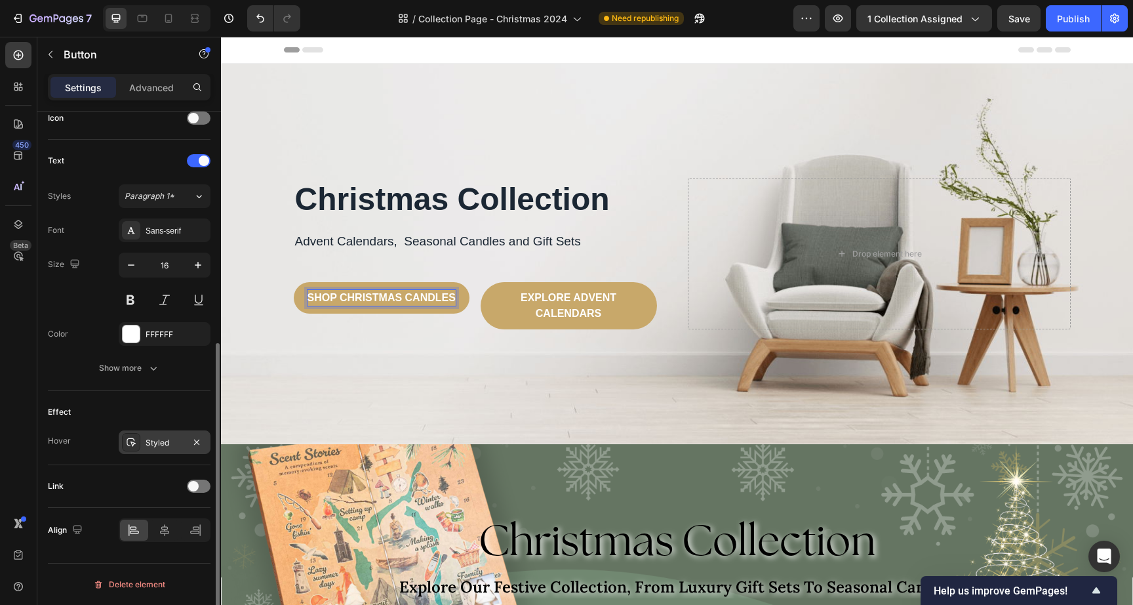
click at [184, 438] on div "Styled" at bounding box center [165, 442] width 92 height 24
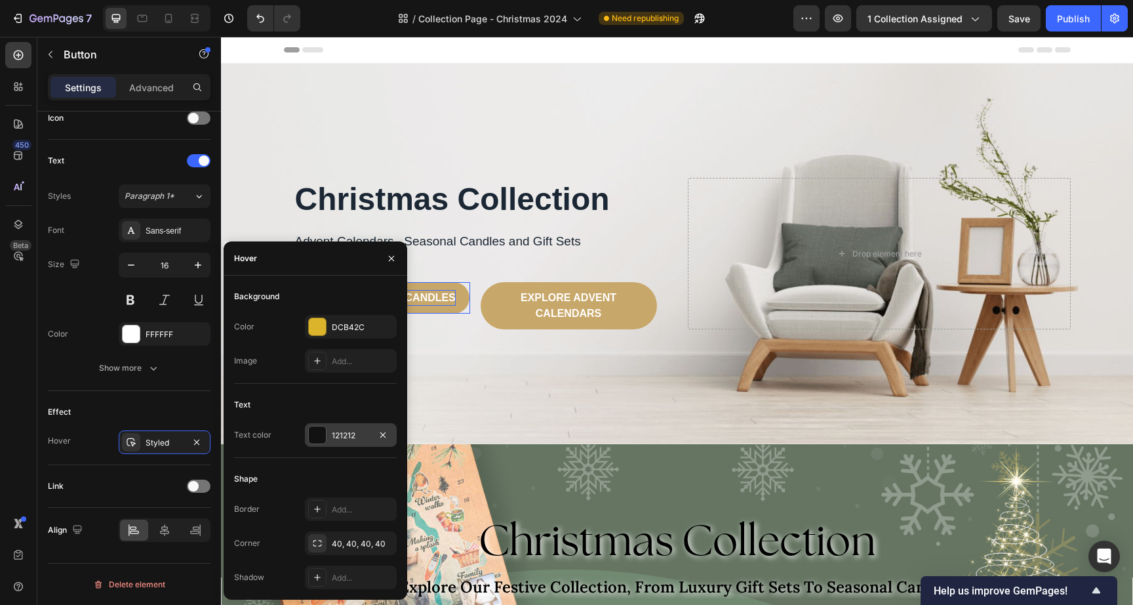
click at [314, 430] on div at bounding box center [317, 434] width 17 height 17
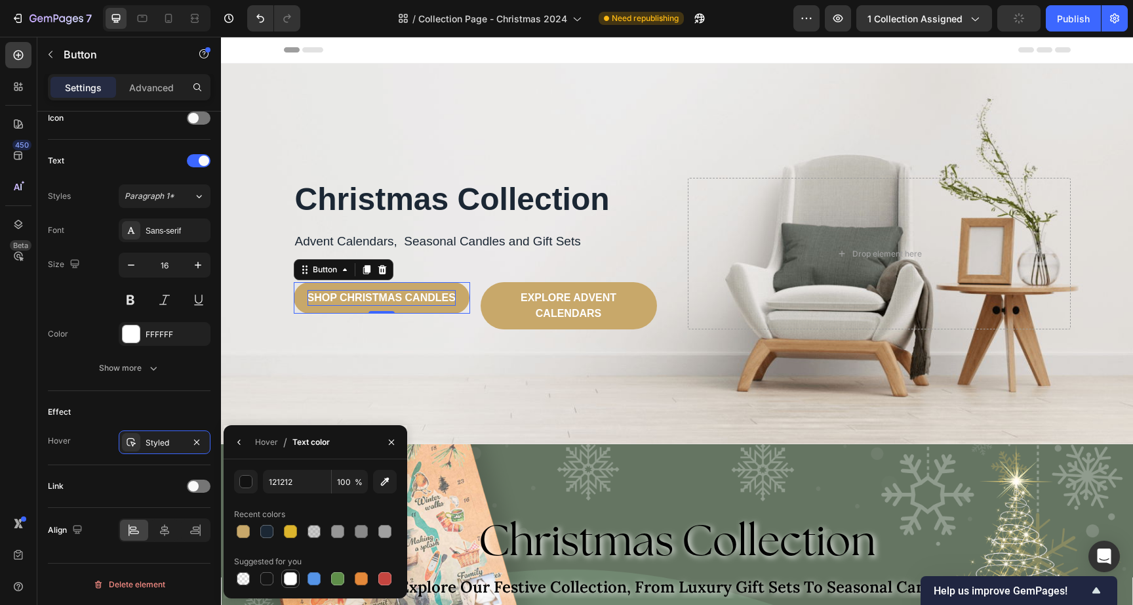
click at [295, 582] on div at bounding box center [290, 578] width 13 height 13
type input "FFFFFF"
click at [503, 330] on div "Overlay" at bounding box center [677, 254] width 912 height 380
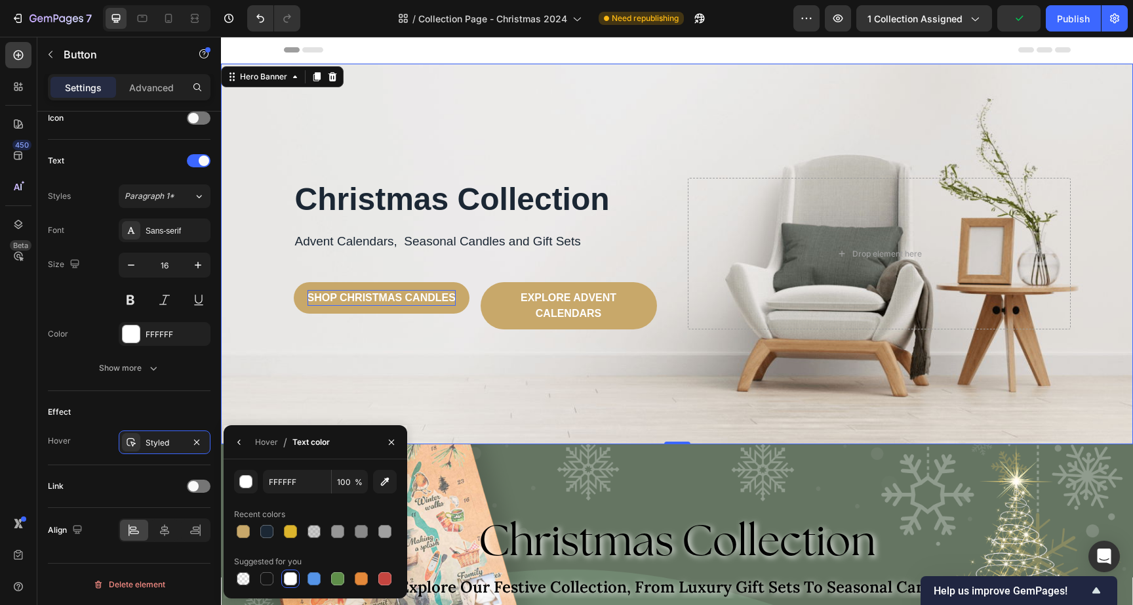
scroll to position [0, 0]
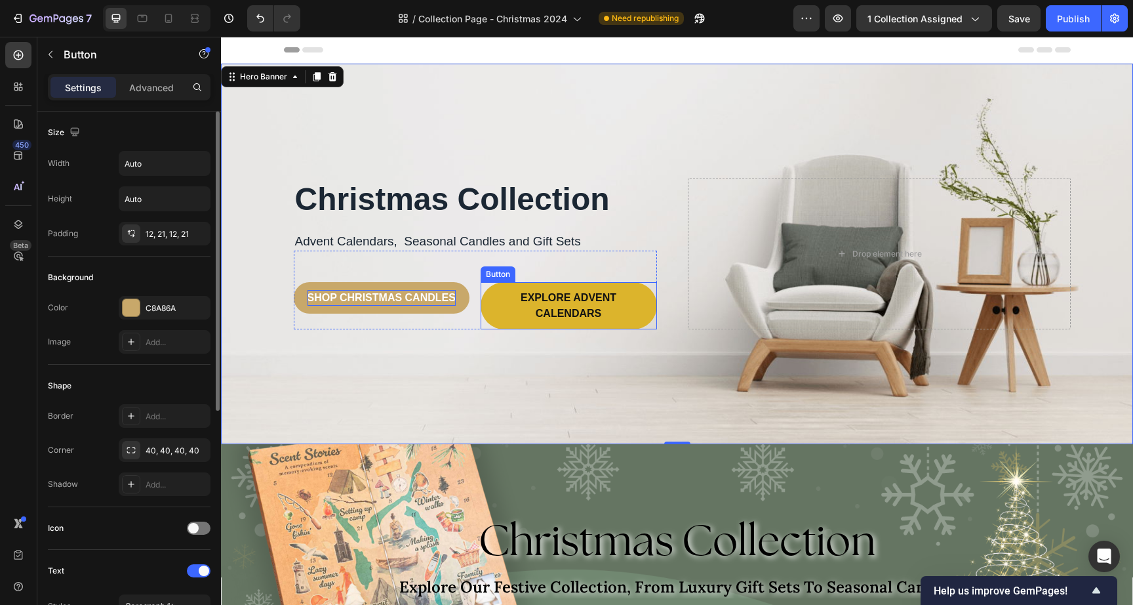
click at [505, 321] on button "EXPLORE ADVENT CALENDARS" at bounding box center [569, 305] width 176 height 47
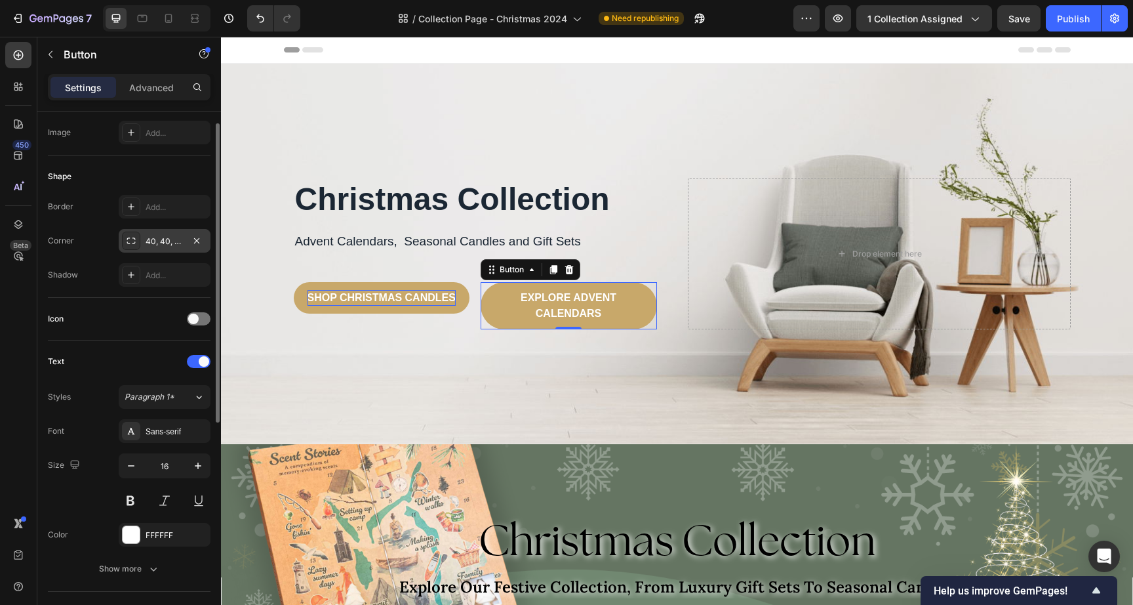
scroll to position [277, 0]
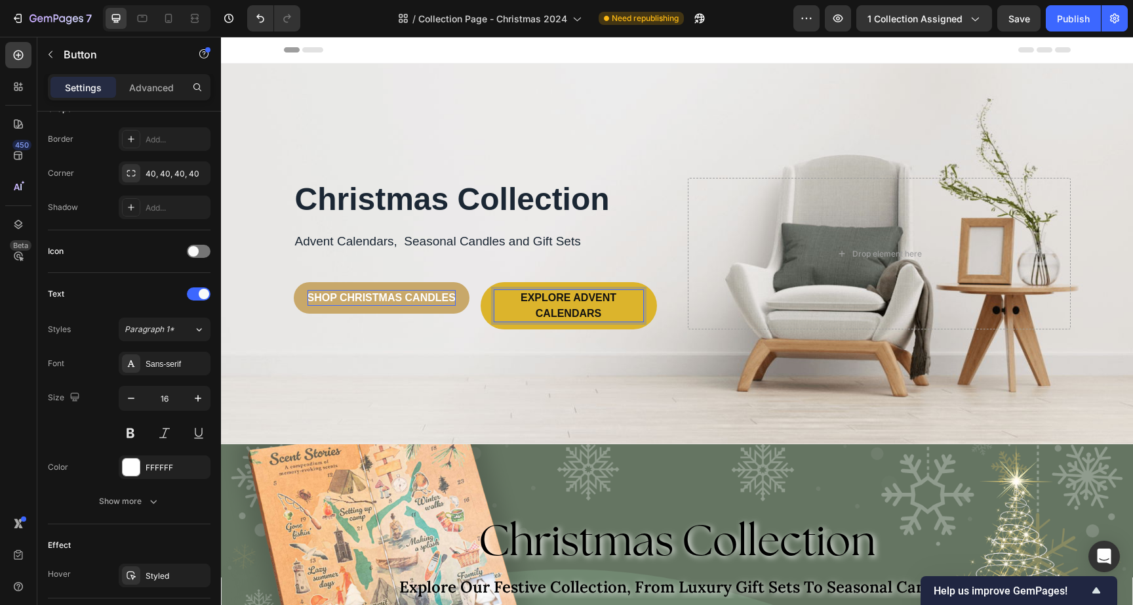
click at [481, 305] on button "EXPLORE ADVENT CALENDARS" at bounding box center [569, 305] width 176 height 47
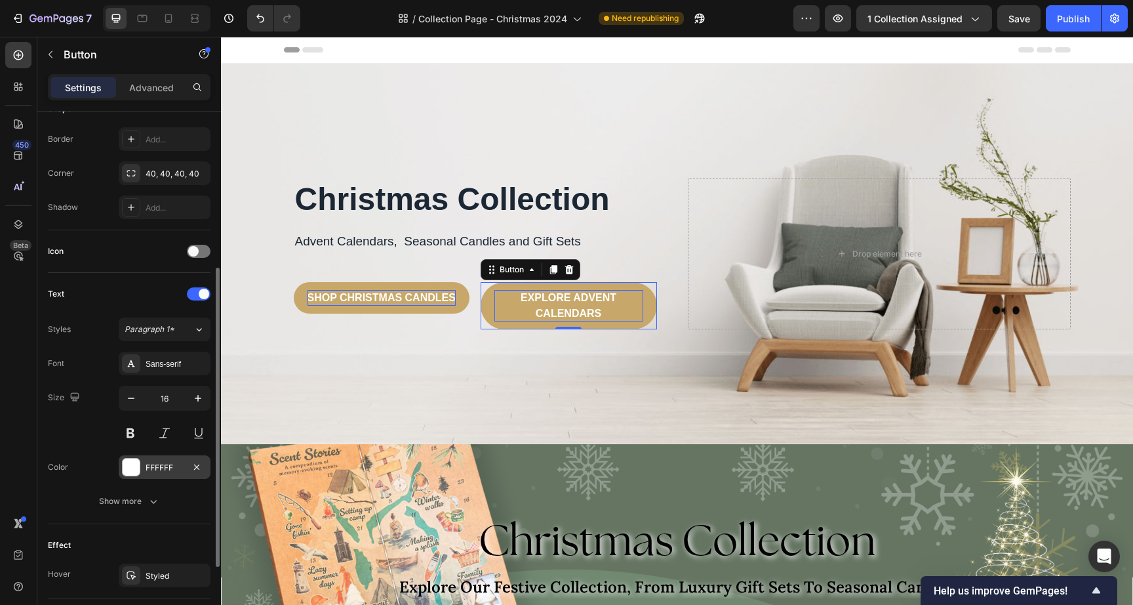
scroll to position [362, 0]
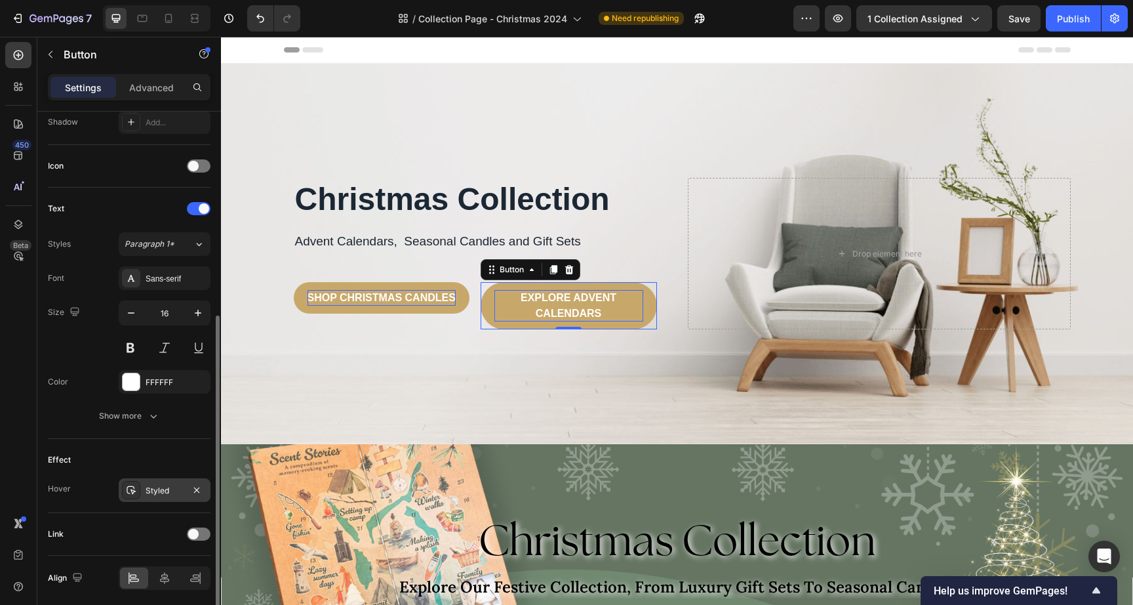
click at [176, 491] on div "Styled" at bounding box center [165, 491] width 38 height 12
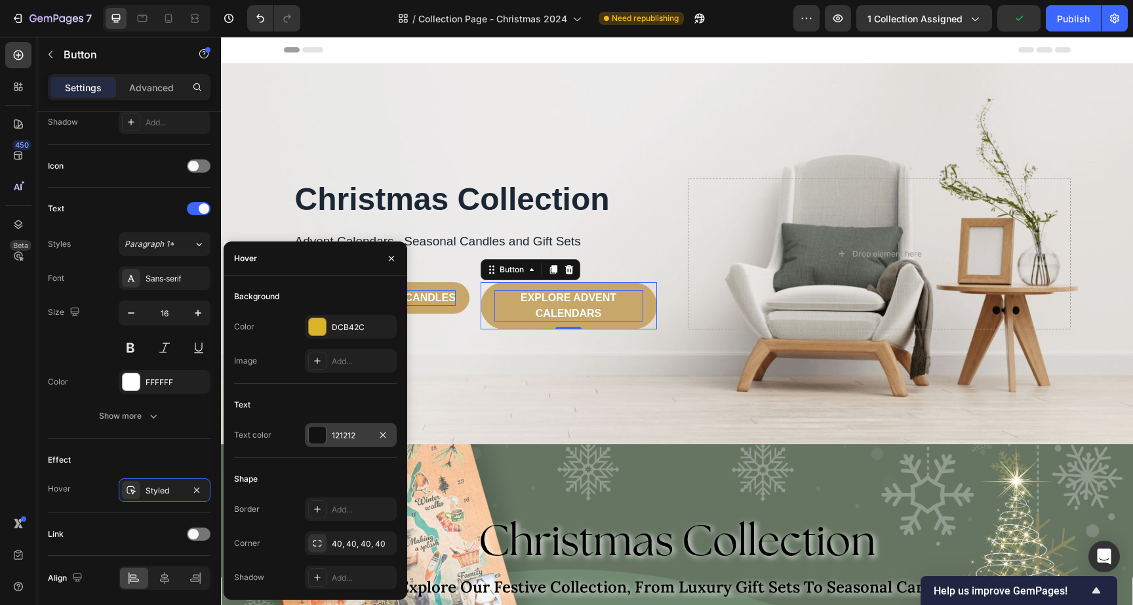
click at [317, 434] on div at bounding box center [317, 434] width 17 height 17
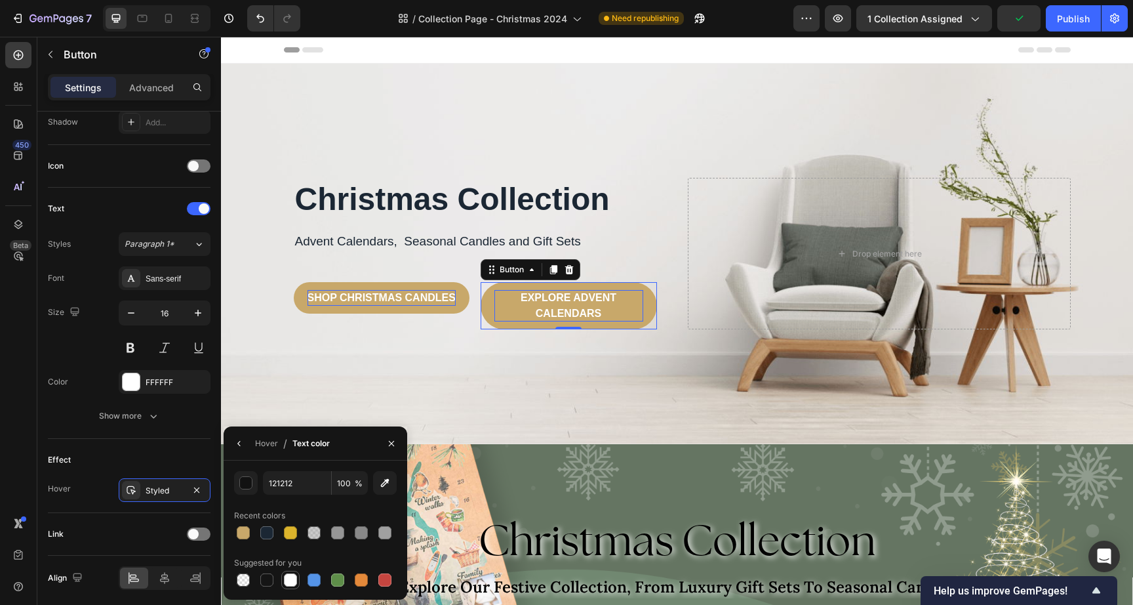
click at [288, 584] on div at bounding box center [290, 579] width 13 height 13
type input "FFFFFF"
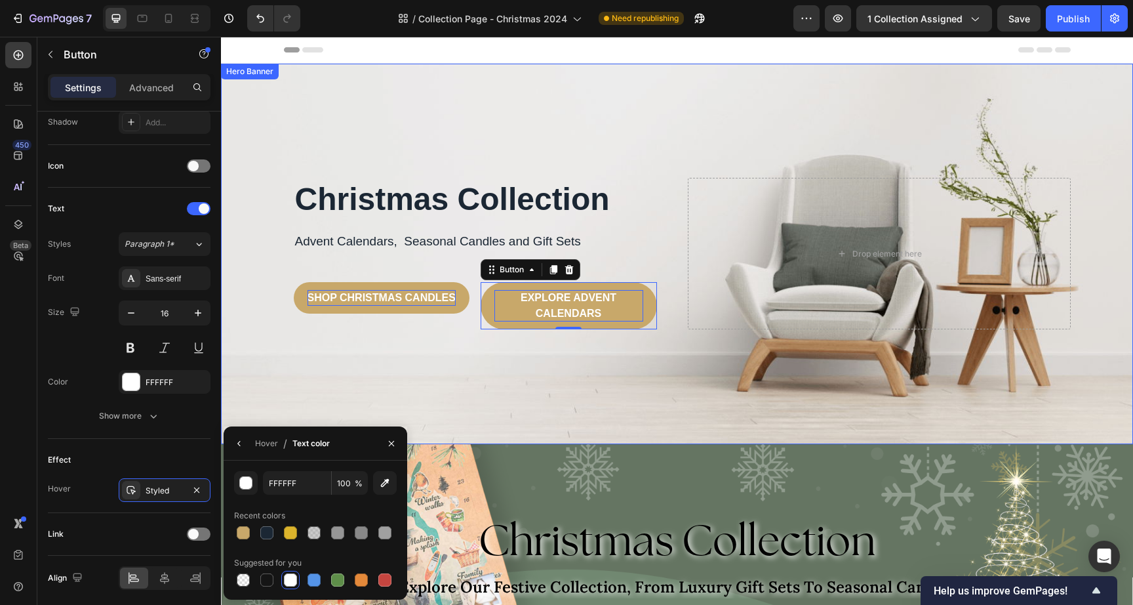
click at [443, 343] on div "Overlay" at bounding box center [677, 254] width 912 height 380
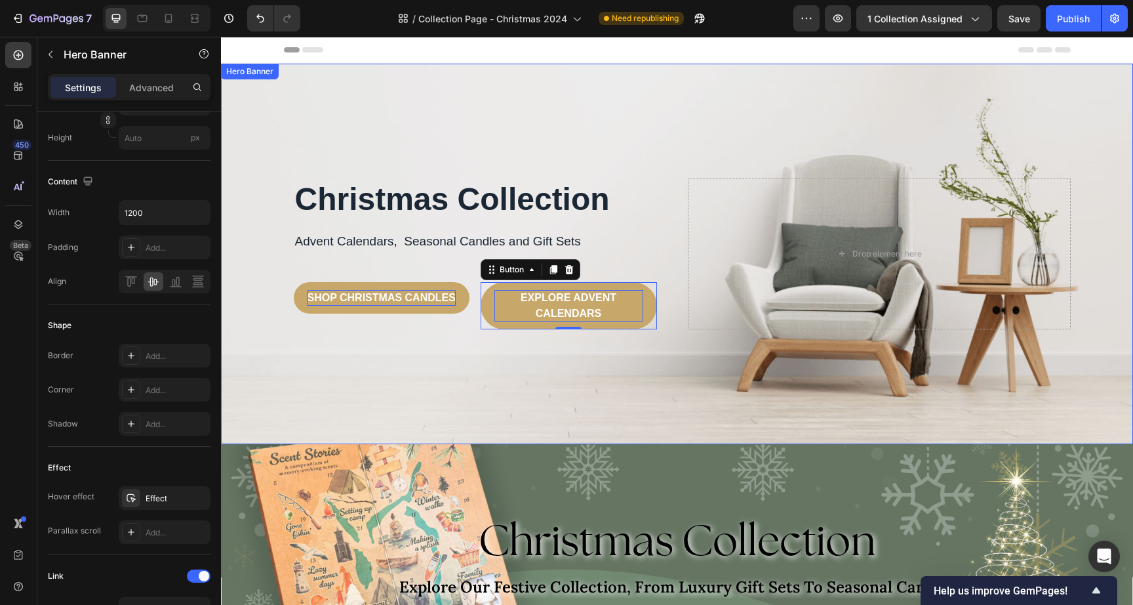
scroll to position [0, 0]
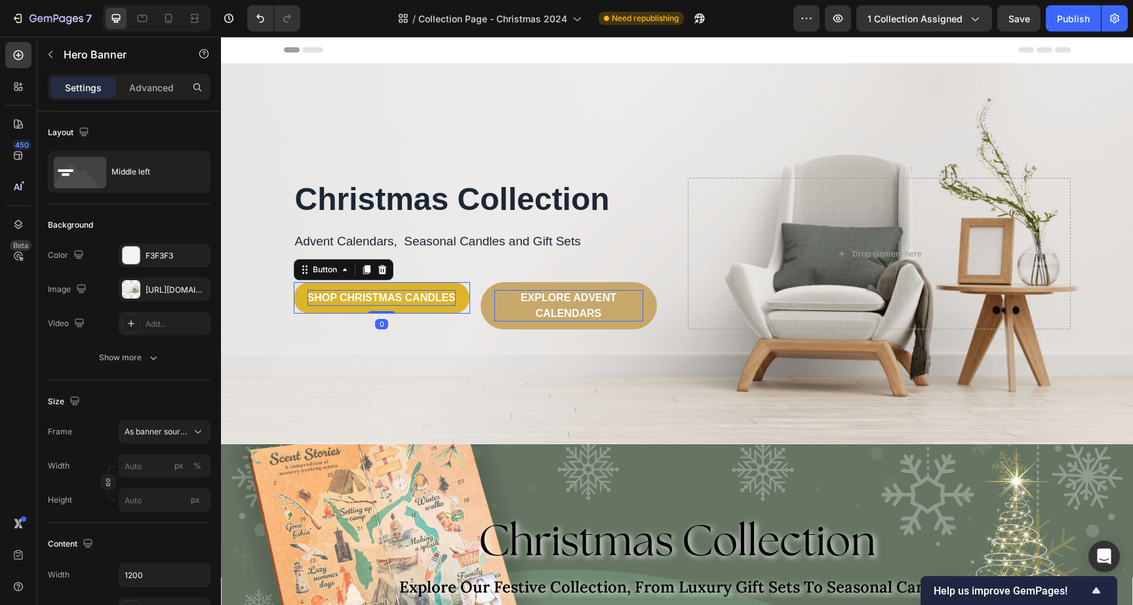
click at [452, 306] on button "SHOP CHRISTMAS CANDLES" at bounding box center [382, 297] width 176 height 31
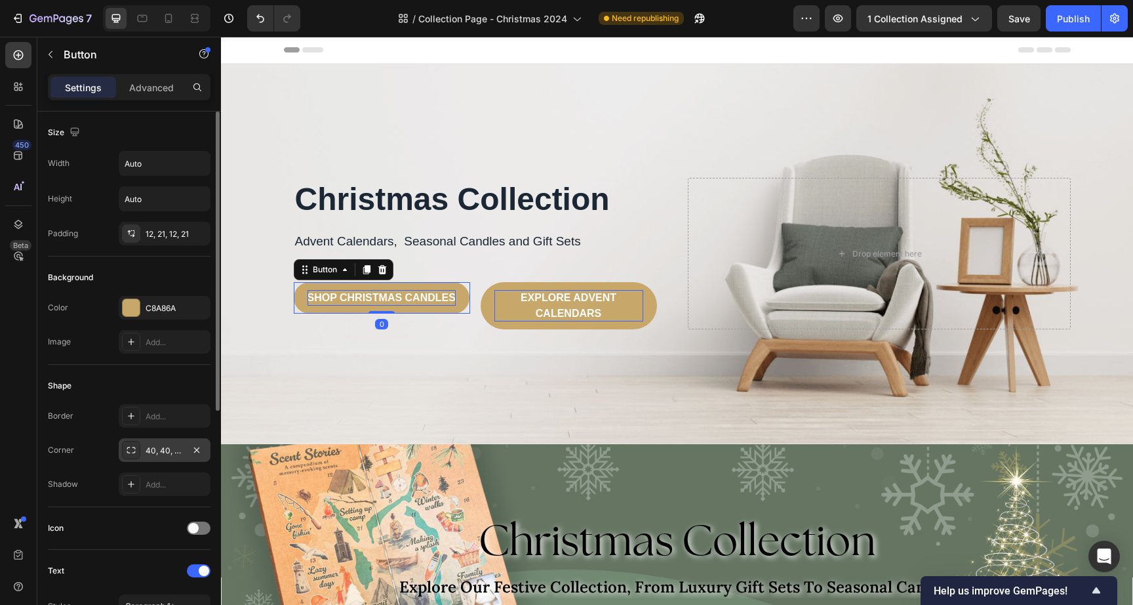
click at [153, 452] on div "40, 40, 40, 40" at bounding box center [165, 451] width 38 height 12
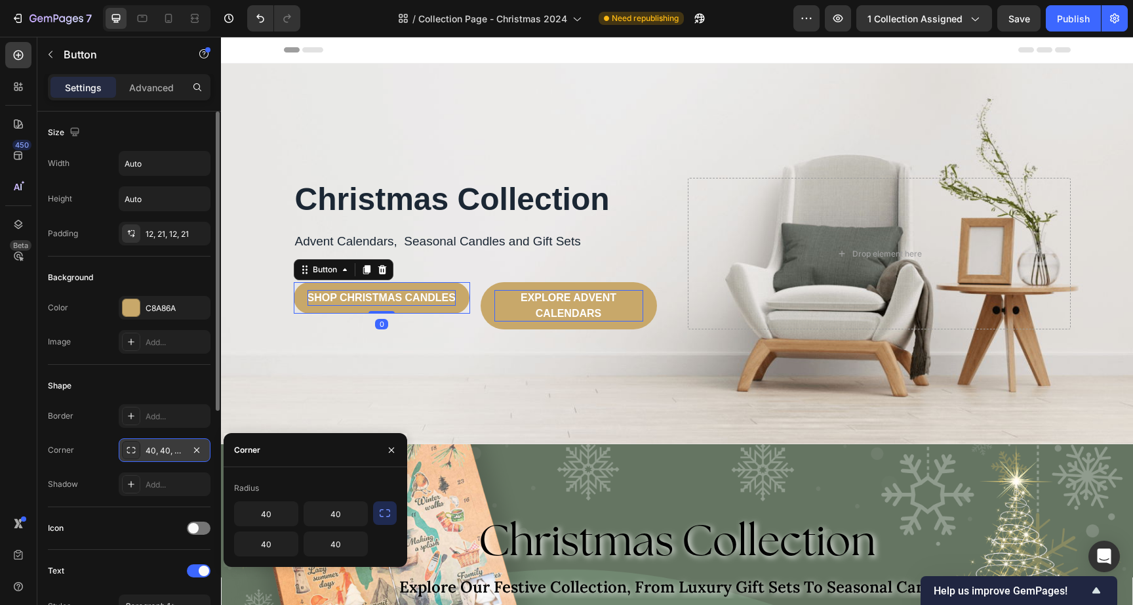
click at [153, 452] on div "40, 40, 40, 40" at bounding box center [165, 451] width 38 height 12
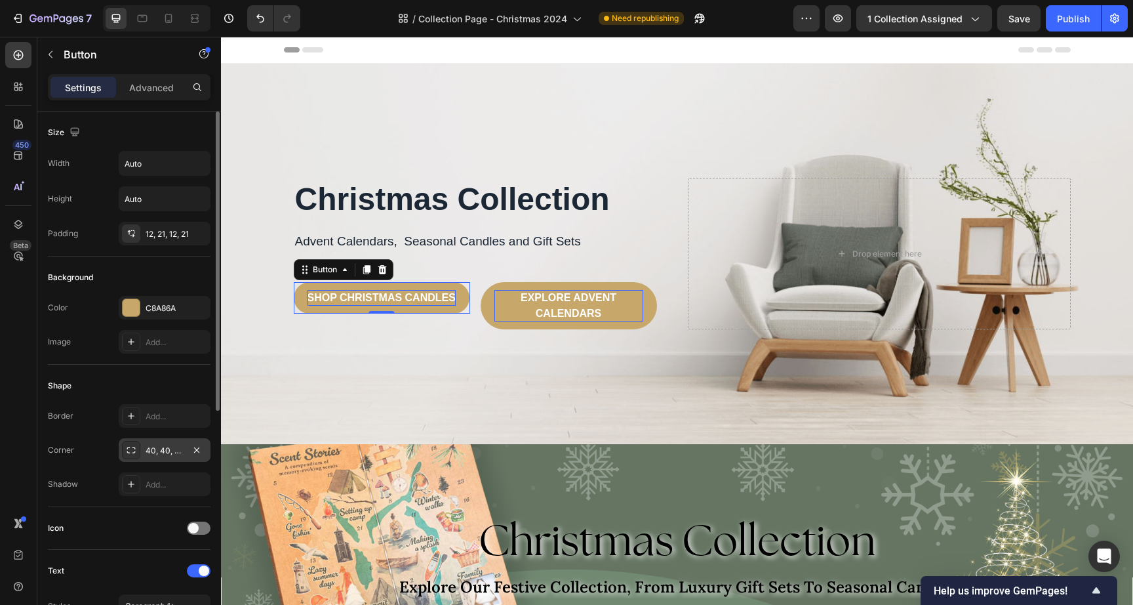
click at [153, 452] on div "40, 40, 40, 40" at bounding box center [165, 451] width 38 height 12
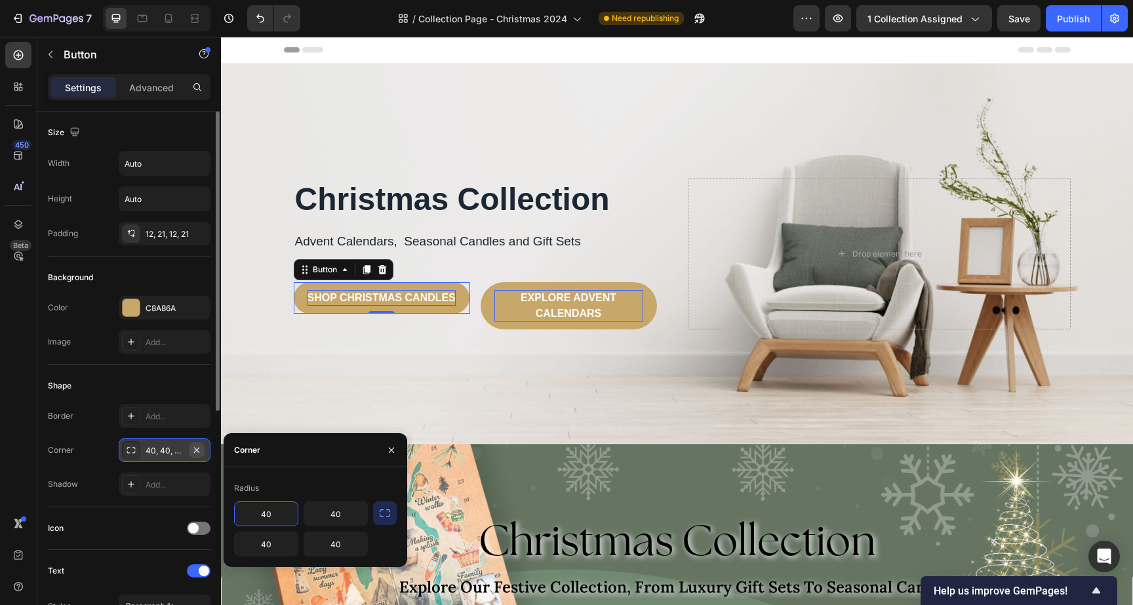
click at [197, 446] on icon "button" at bounding box center [197, 450] width 10 height 10
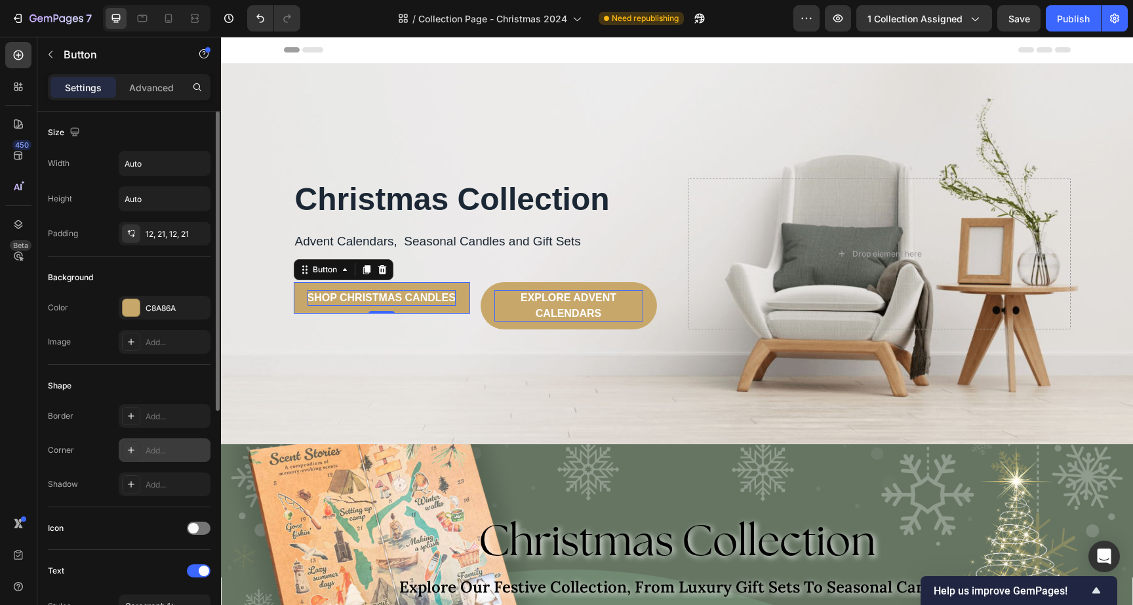
click at [162, 455] on div "Add..." at bounding box center [177, 451] width 62 height 12
type input "8"
click at [502, 318] on p "EXPLORE ADVENT CALENDARS" at bounding box center [569, 305] width 149 height 31
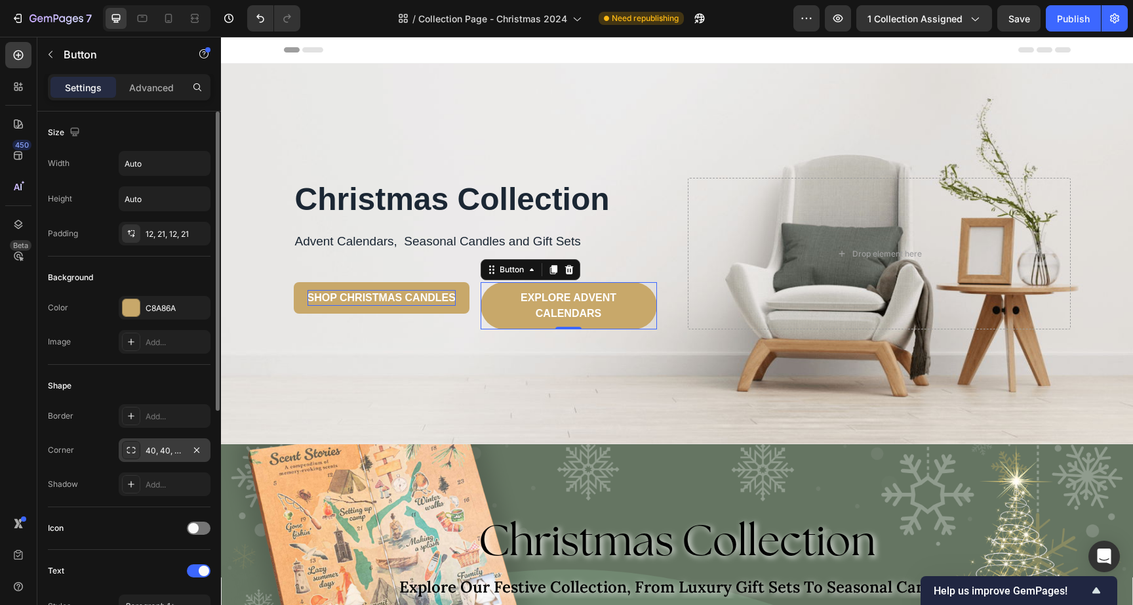
click at [175, 449] on div "40, 40, 40, 40" at bounding box center [165, 451] width 38 height 12
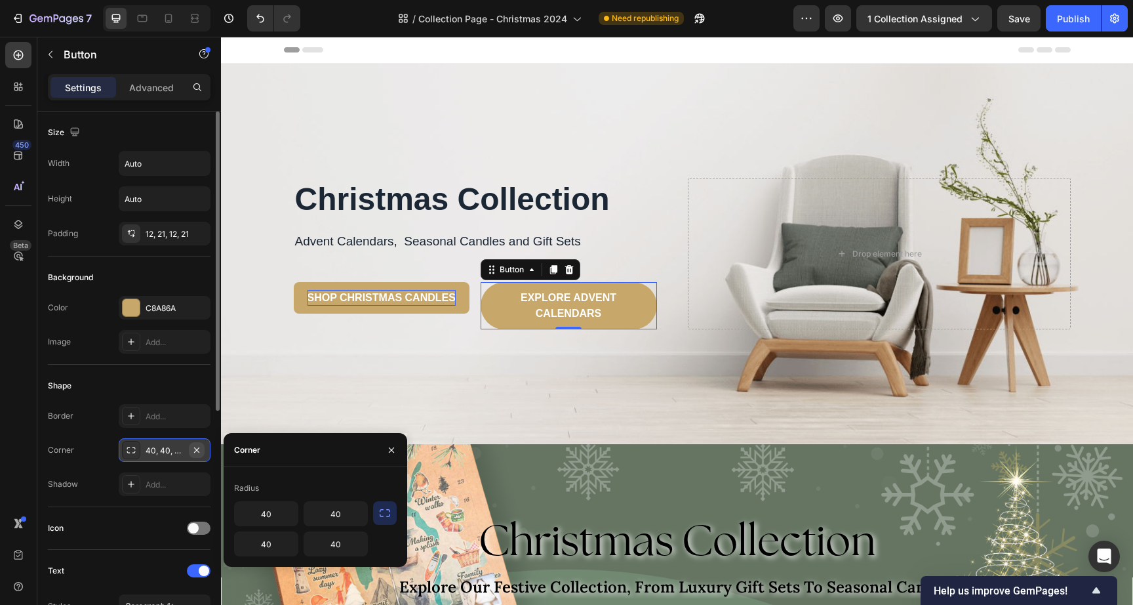
click at [194, 447] on icon "button" at bounding box center [197, 450] width 10 height 10
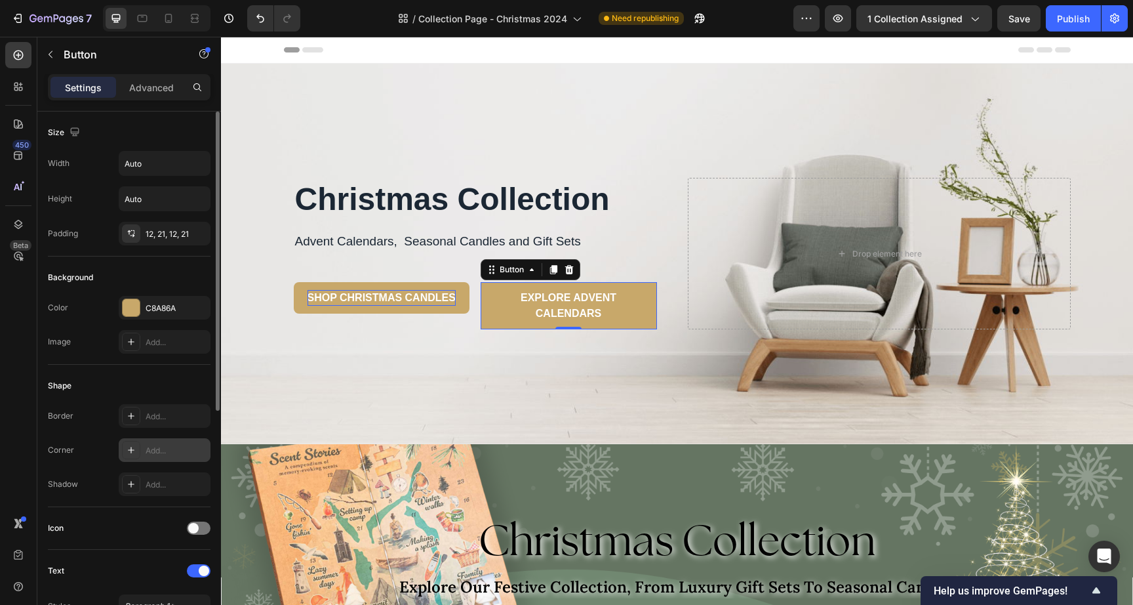
click at [172, 451] on div "Add..." at bounding box center [177, 451] width 62 height 12
type input "8"
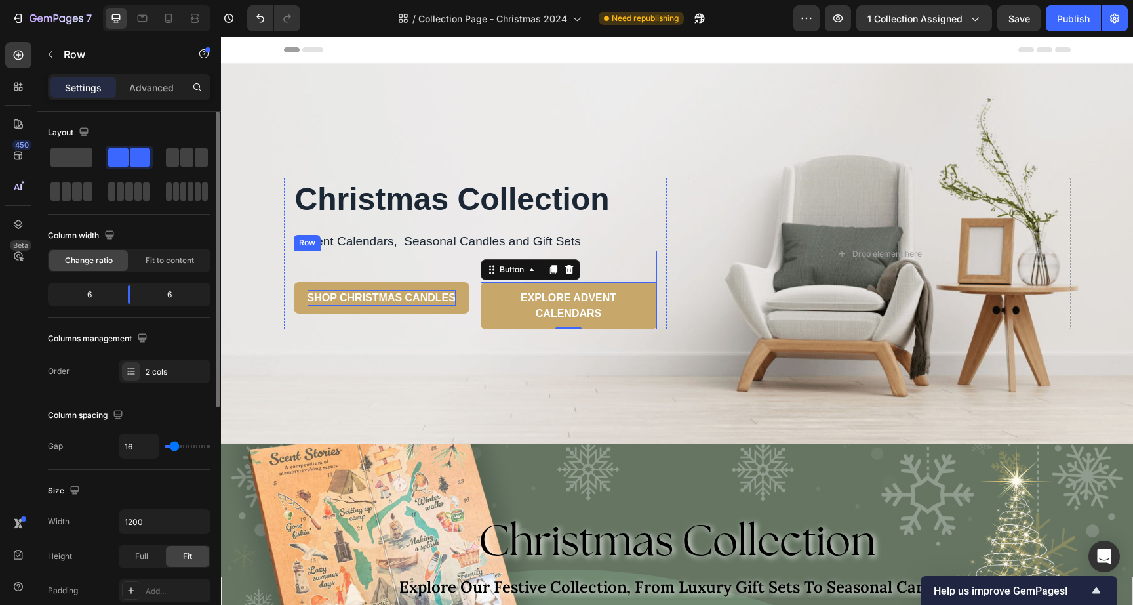
click at [383, 321] on div "SHOP CHRISTMAS CANDLES Button" at bounding box center [382, 290] width 176 height 79
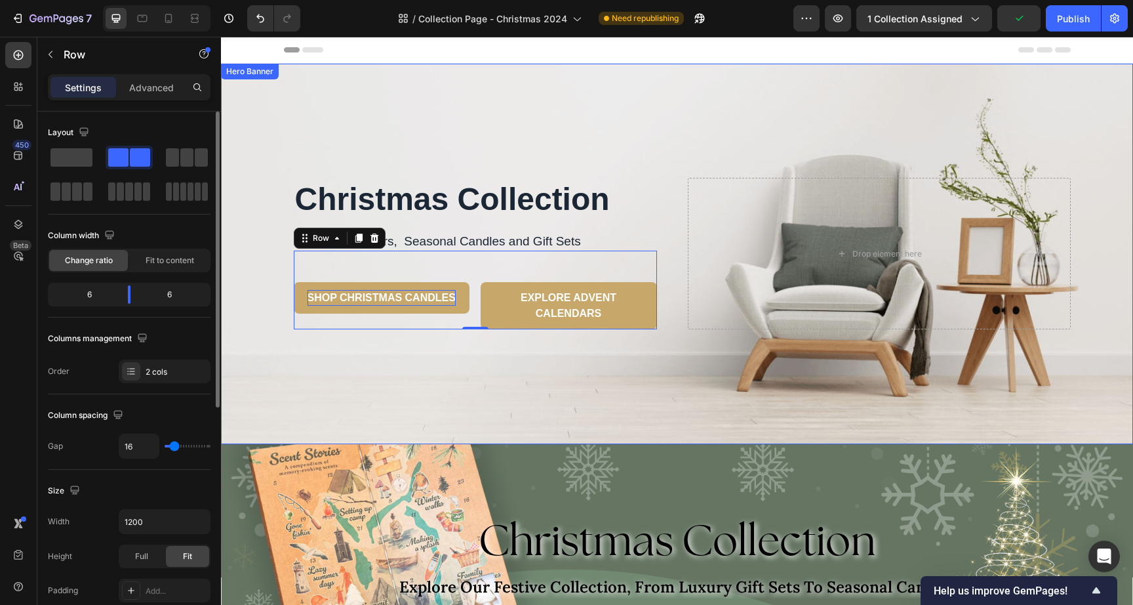
click at [566, 106] on div "Overlay" at bounding box center [677, 254] width 912 height 380
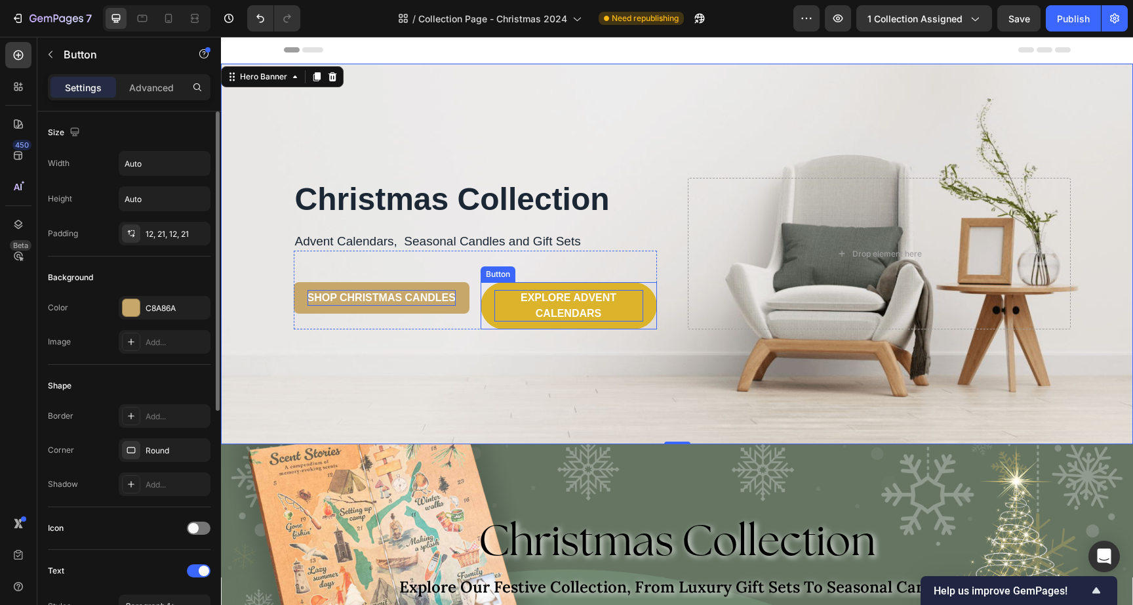
click at [572, 304] on p "EXPLORE ADVENT CALENDARS" at bounding box center [569, 305] width 149 height 31
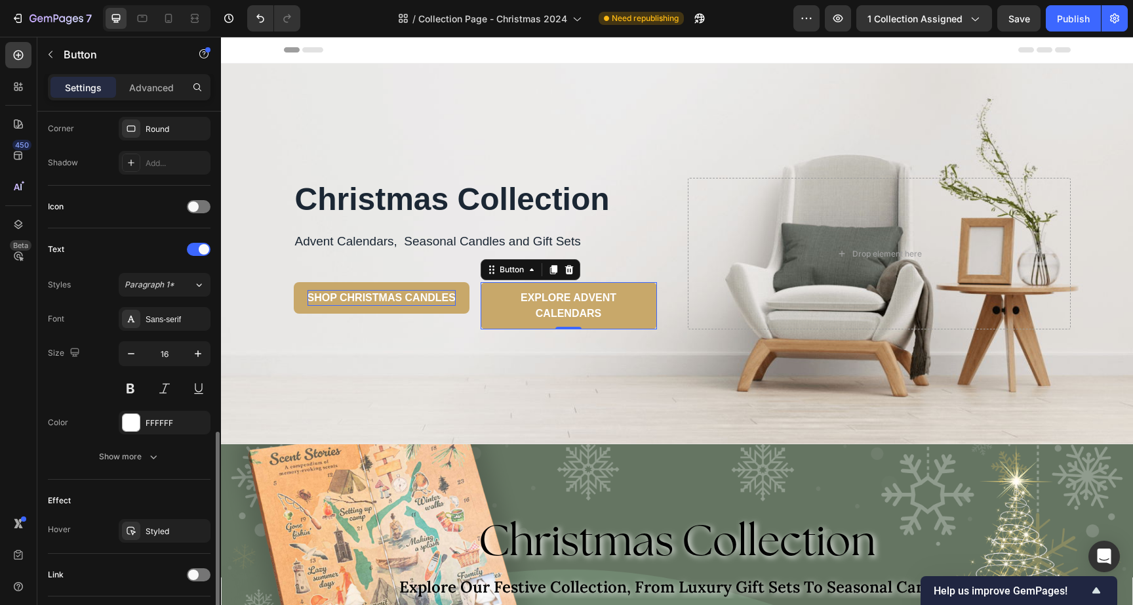
scroll to position [410, 0]
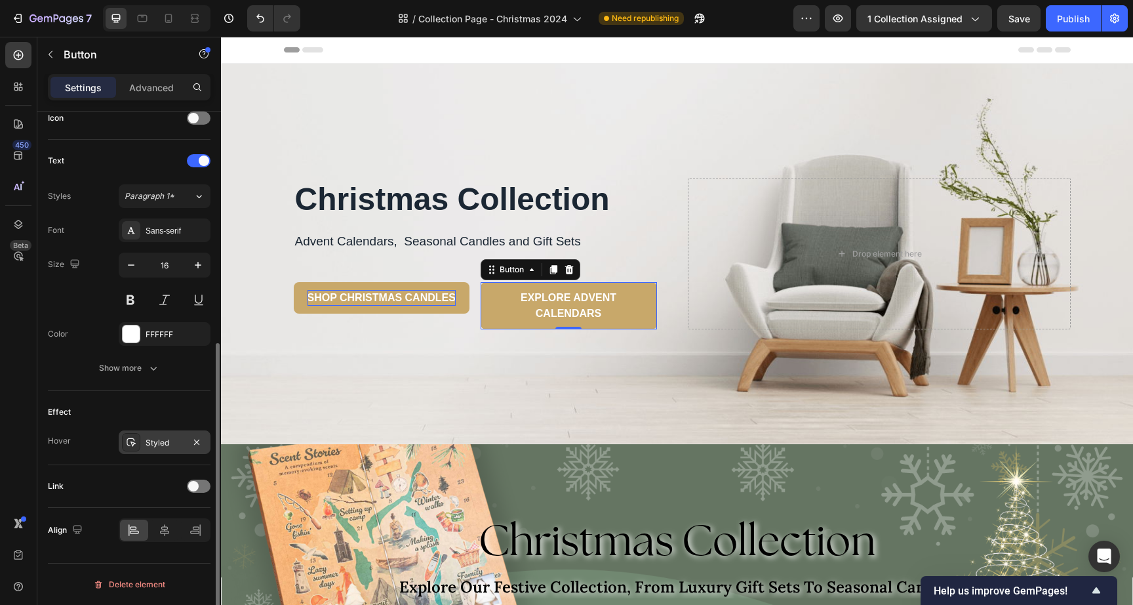
drag, startPoint x: 156, startPoint y: 457, endPoint x: 158, endPoint y: 443, distance: 13.9
click at [156, 457] on div "Effect Hover Styled" at bounding box center [129, 428] width 163 height 74
click at [158, 443] on div "Styled" at bounding box center [165, 443] width 38 height 12
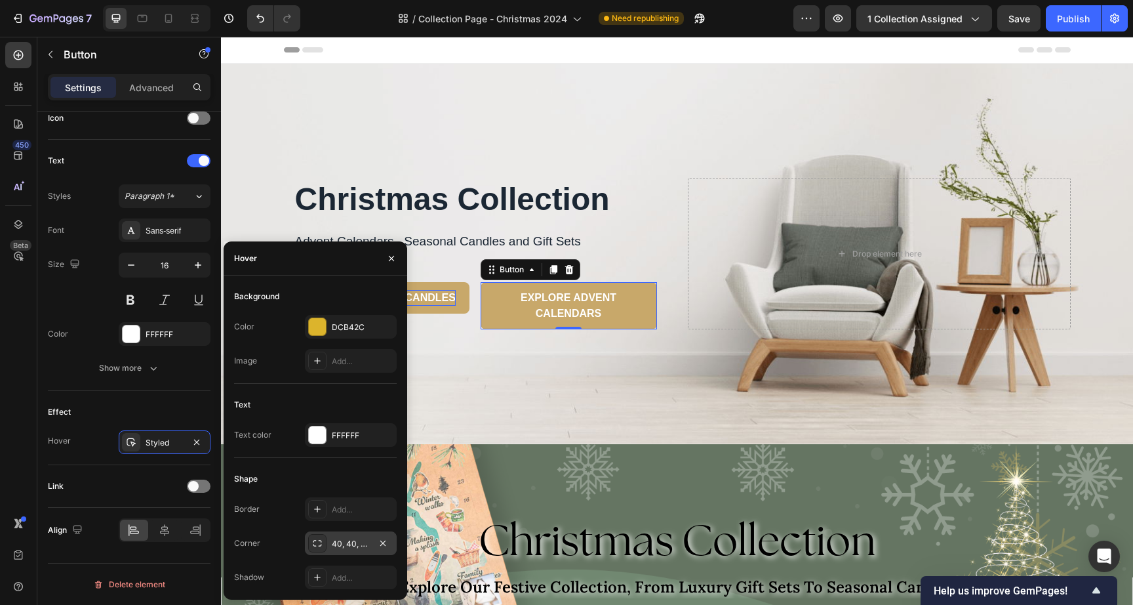
click at [344, 550] on div "40, 40, 40, 40" at bounding box center [351, 543] width 92 height 24
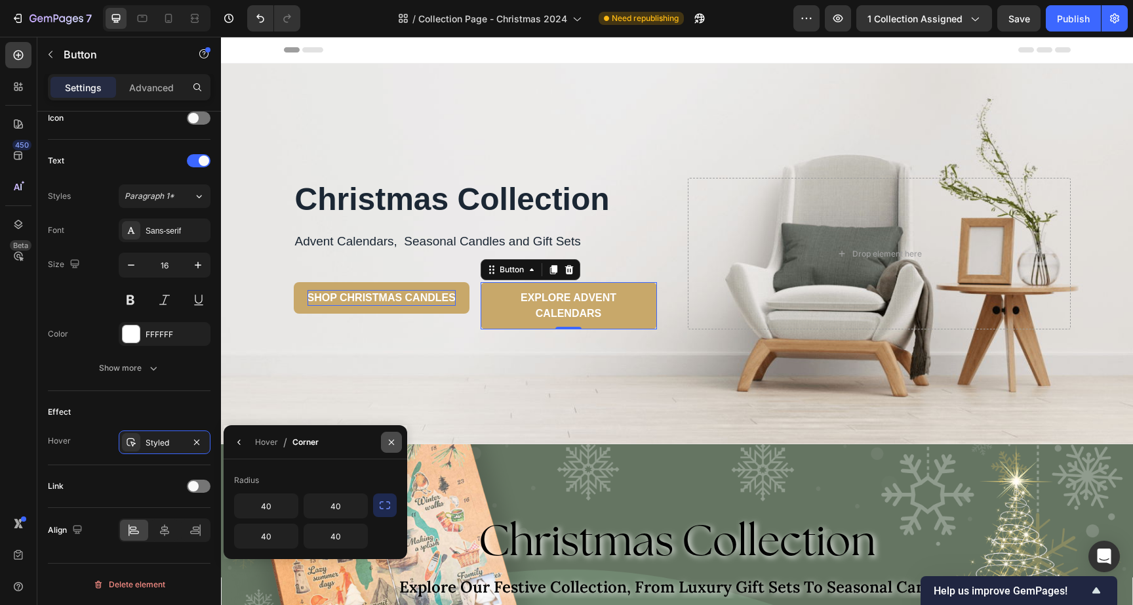
click at [393, 439] on icon "button" at bounding box center [391, 442] width 10 height 10
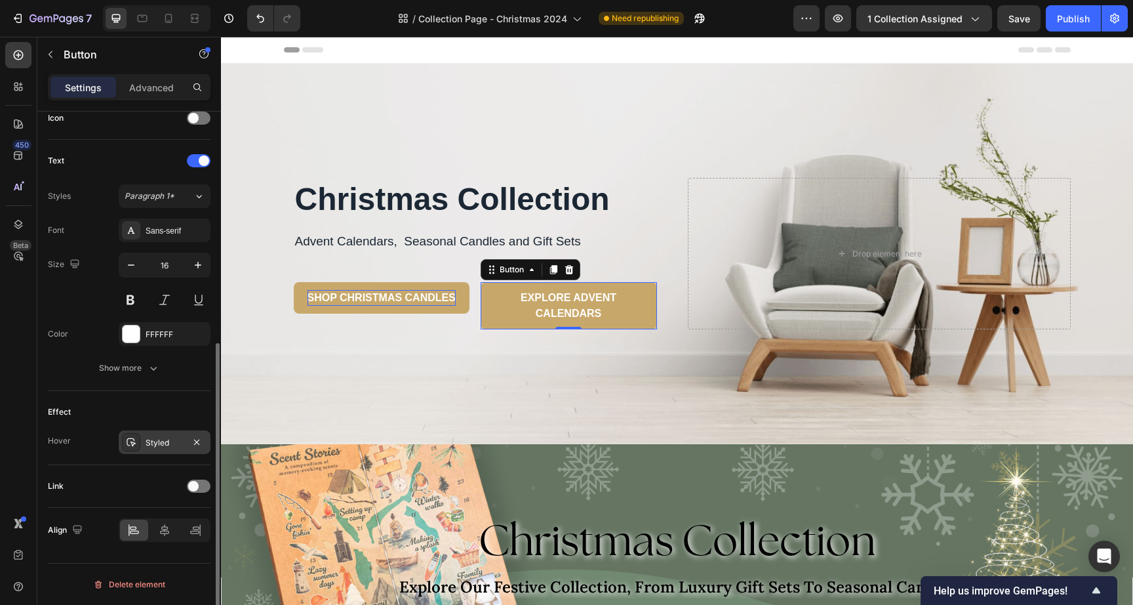
click at [152, 450] on div "Styled" at bounding box center [165, 442] width 92 height 24
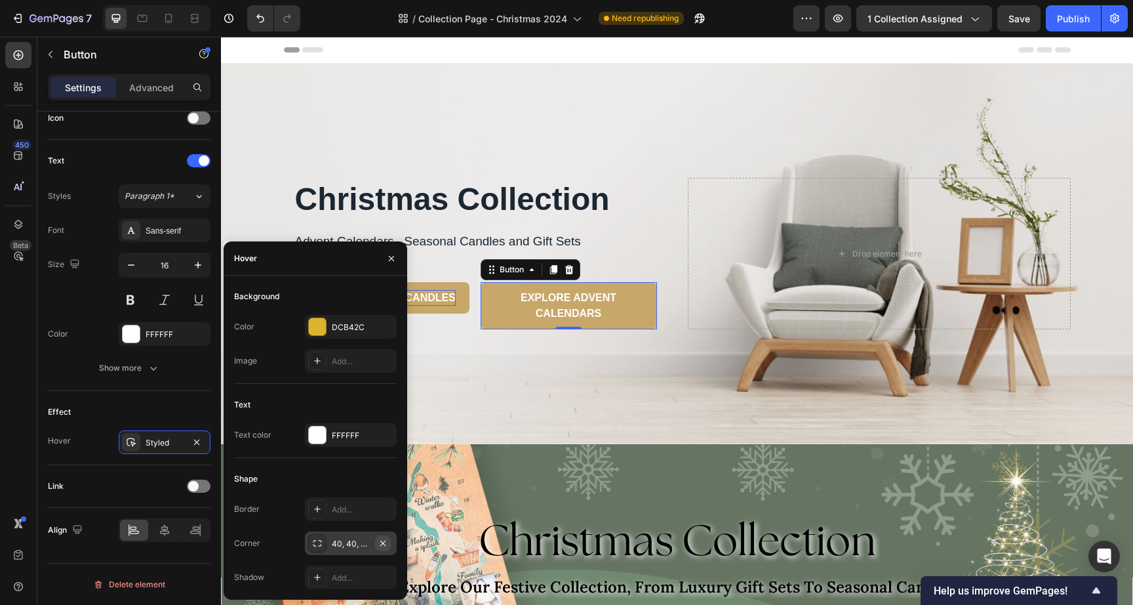
click at [378, 540] on icon "button" at bounding box center [383, 543] width 10 height 10
click at [340, 548] on div "Add..." at bounding box center [363, 544] width 62 height 12
type input "8"
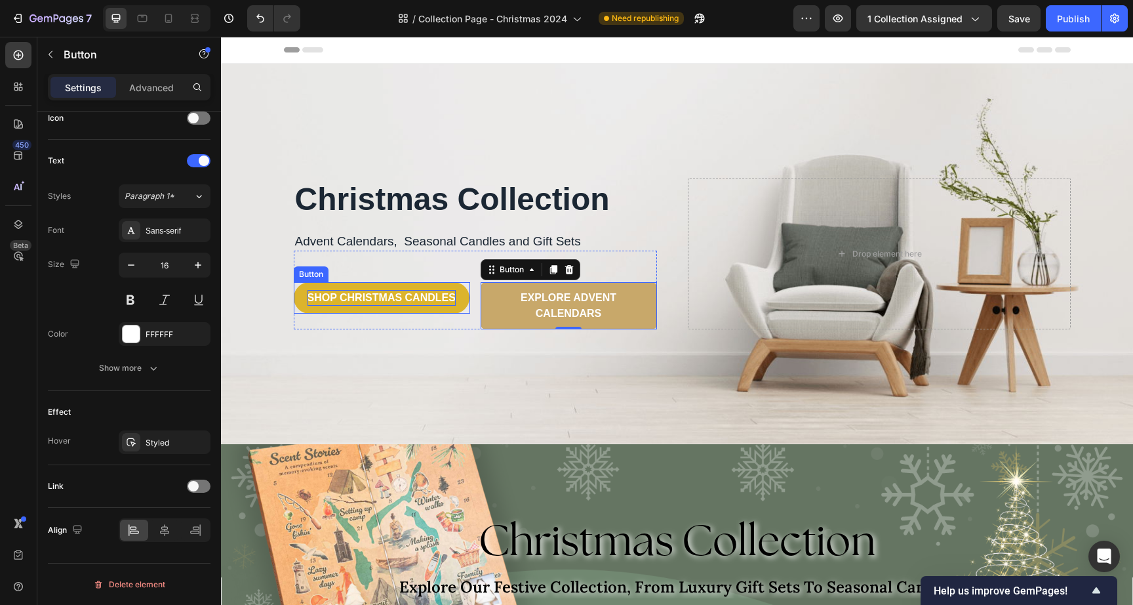
click at [294, 302] on button "SHOP CHRISTMAS CANDLES" at bounding box center [382, 297] width 176 height 31
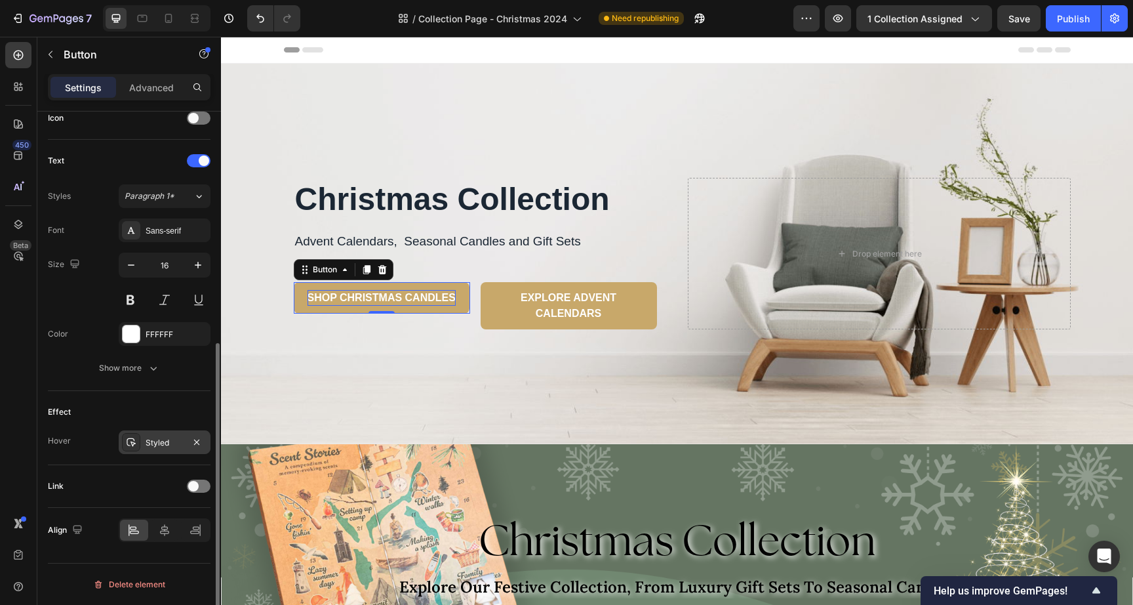
click at [155, 451] on div "Styled" at bounding box center [165, 442] width 92 height 24
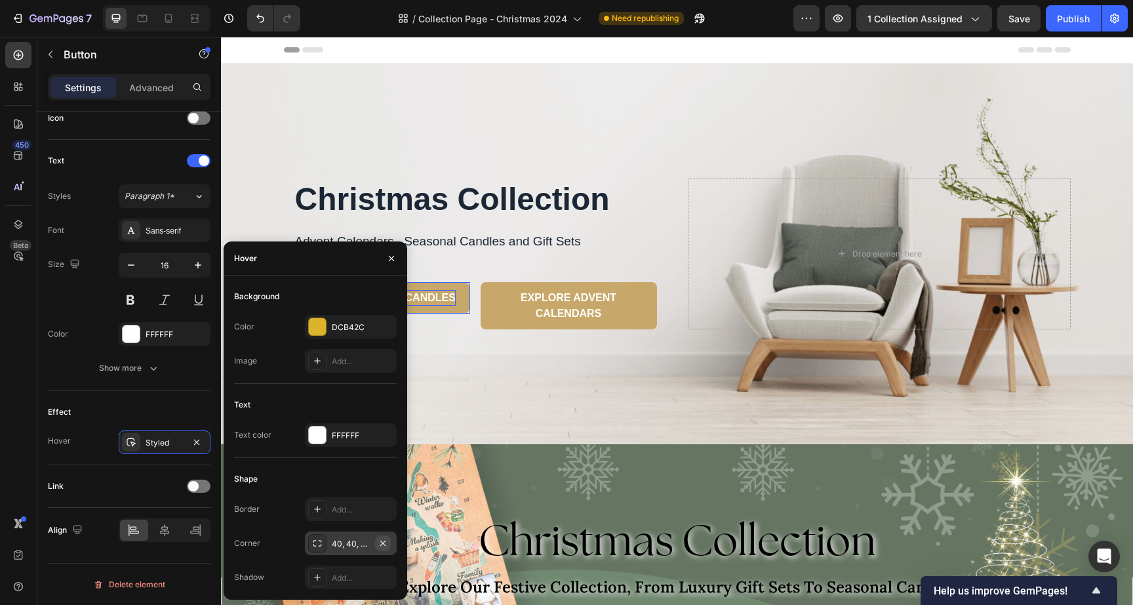
click at [387, 542] on icon "button" at bounding box center [383, 543] width 10 height 10
click at [317, 541] on icon at bounding box center [317, 543] width 10 height 10
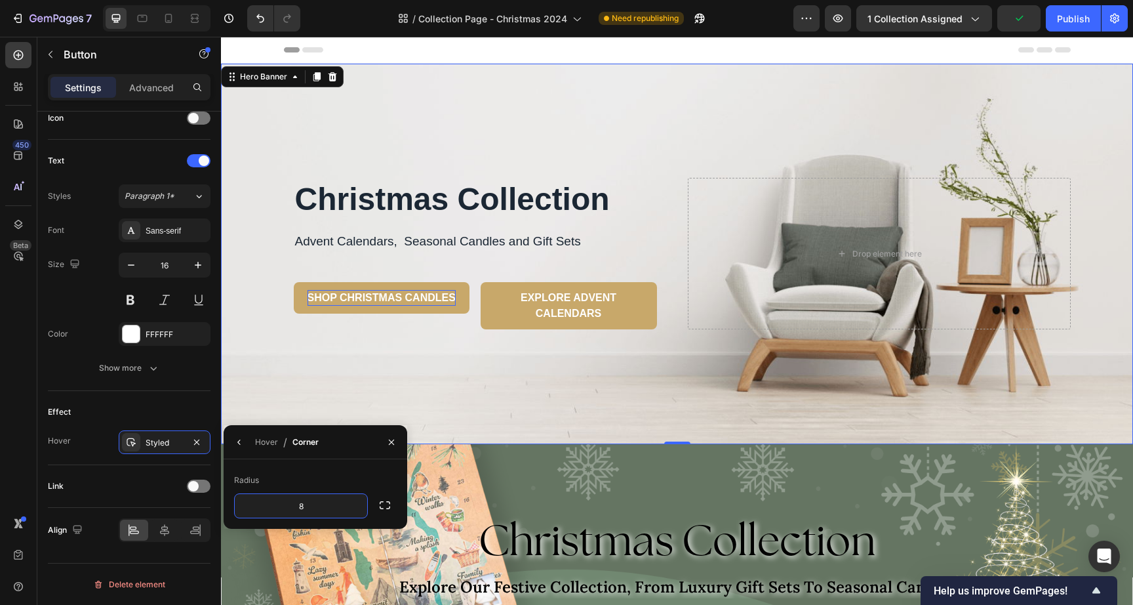
click at [649, 133] on div "Overlay" at bounding box center [677, 254] width 912 height 380
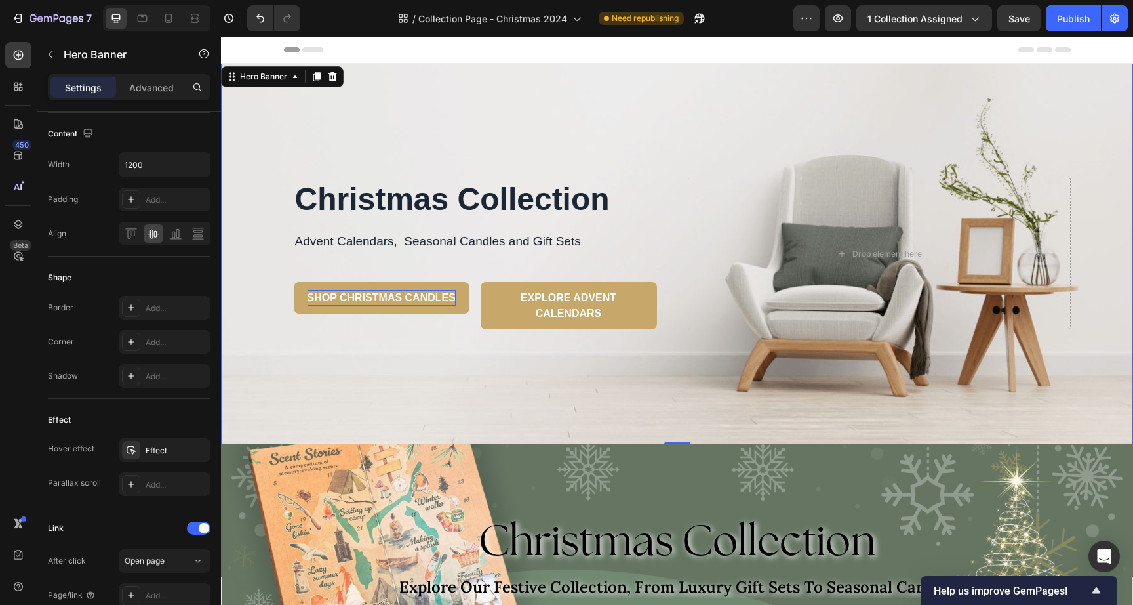
scroll to position [0, 0]
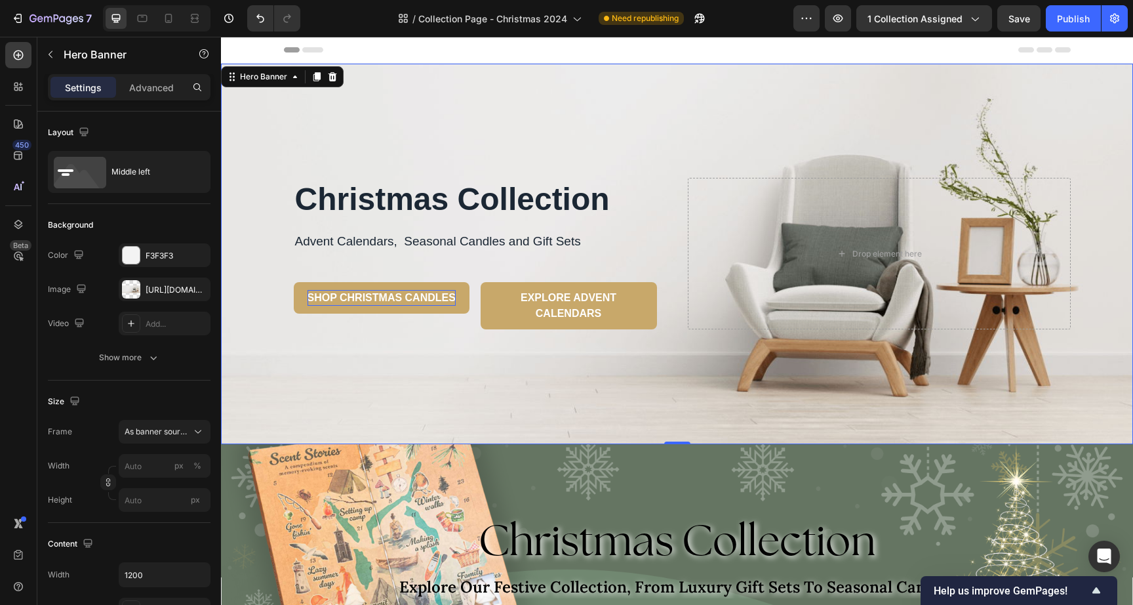
click at [674, 403] on div "Overlay" at bounding box center [677, 254] width 912 height 380
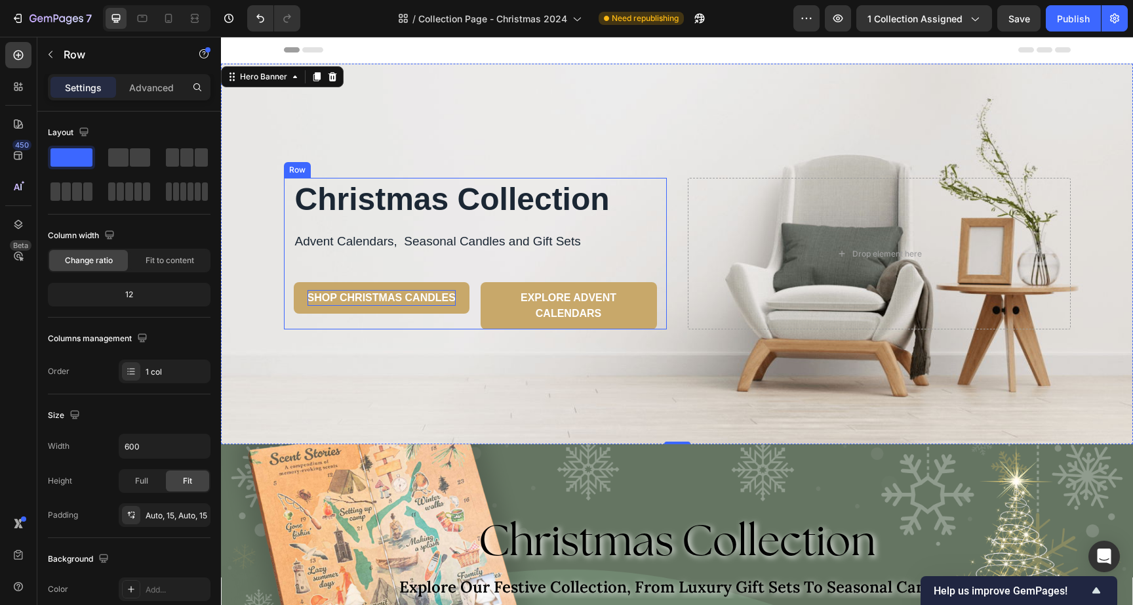
click at [284, 219] on div "Christmas Collection Heading Advent Calendars, Seasonal Candles and Gift Sets T…" at bounding box center [475, 254] width 383 height 152
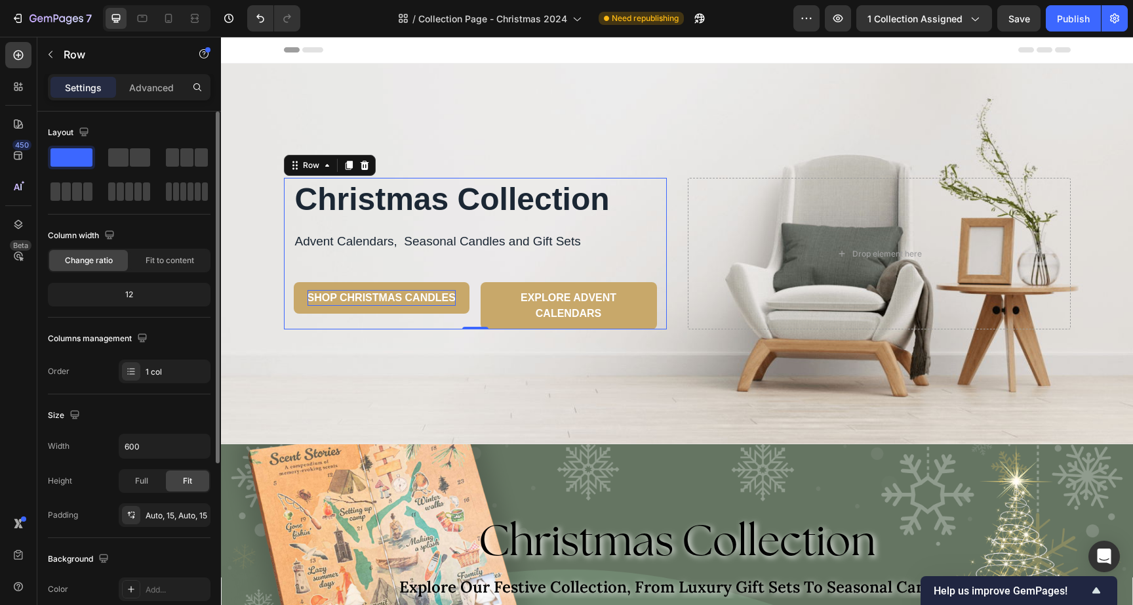
click at [164, 293] on div "12" at bounding box center [129, 294] width 157 height 18
drag, startPoint x: 106, startPoint y: 295, endPoint x: 119, endPoint y: 294, distance: 13.2
click at [108, 295] on div "12" at bounding box center [129, 294] width 157 height 18
click at [123, 294] on div "12" at bounding box center [129, 294] width 157 height 18
click at [136, 292] on div "12" at bounding box center [129, 294] width 157 height 18
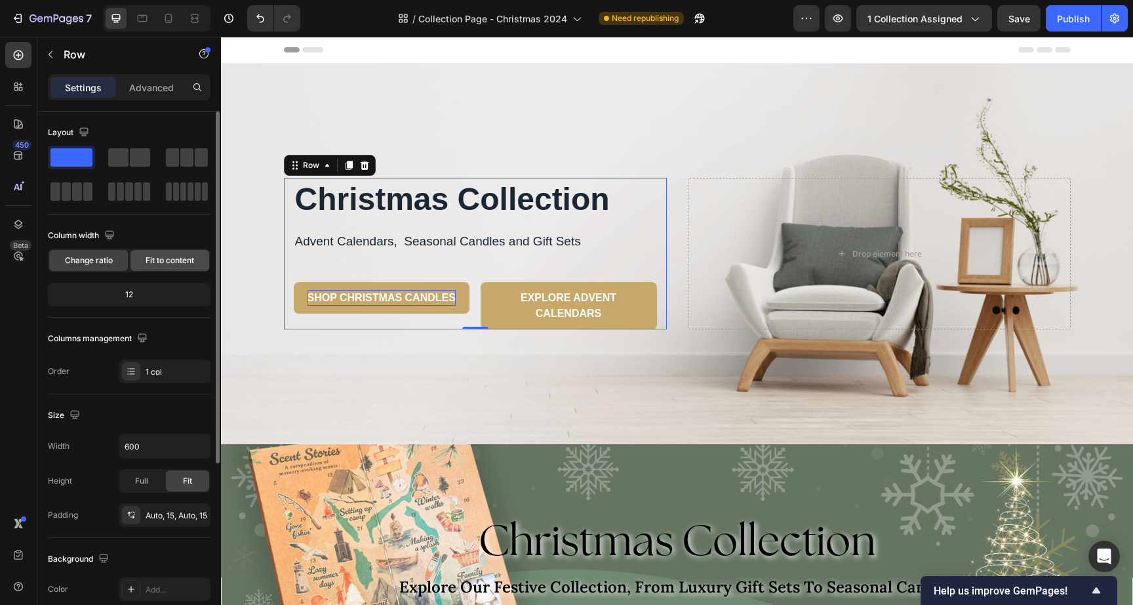
click at [166, 255] on span "Fit to content" at bounding box center [170, 261] width 49 height 12
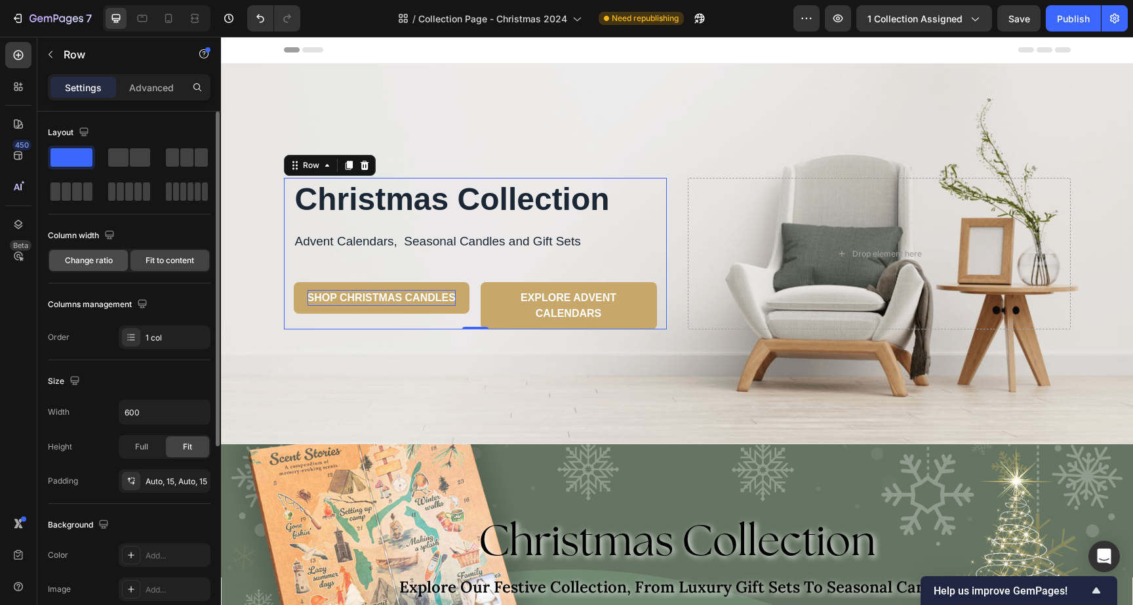
click at [87, 262] on span "Change ratio" at bounding box center [89, 261] width 48 height 12
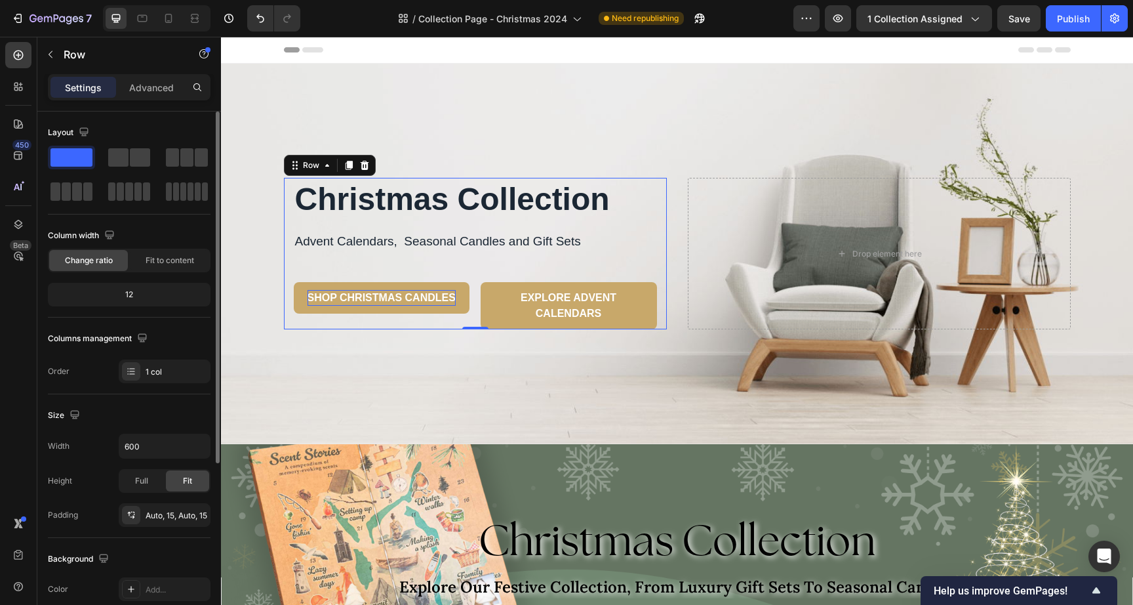
drag, startPoint x: 139, startPoint y: 307, endPoint x: 128, endPoint y: 293, distance: 18.2
click at [139, 307] on div "Column width Change ratio Fit to content 12" at bounding box center [129, 271] width 163 height 92
click at [128, 292] on div "12" at bounding box center [129, 294] width 157 height 18
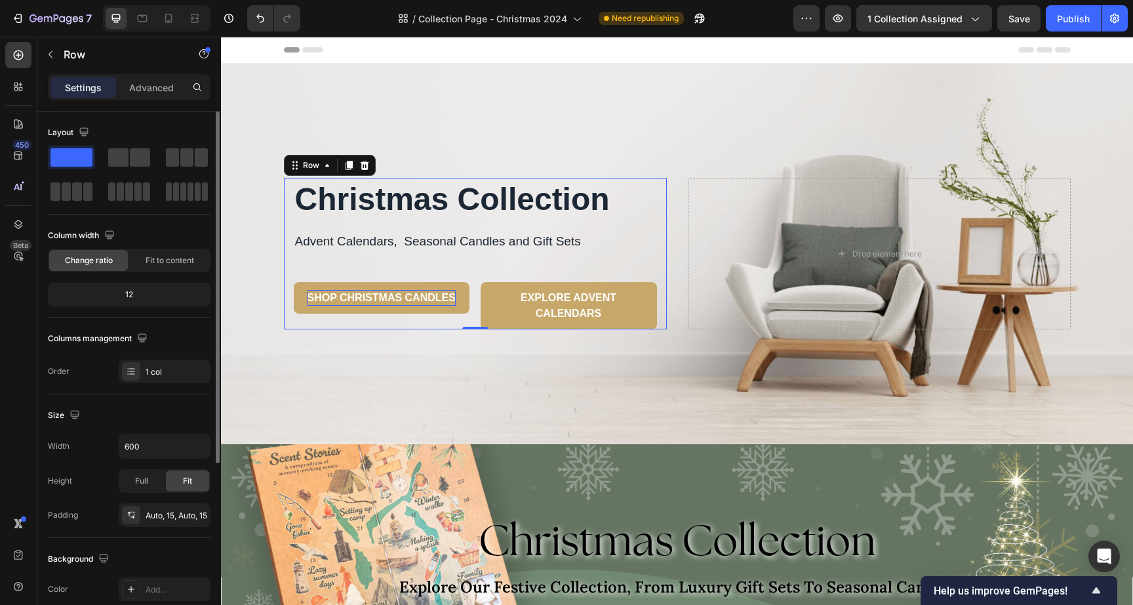
click at [128, 292] on div "12" at bounding box center [129, 294] width 157 height 18
click at [128, 293] on div "12" at bounding box center [129, 294] width 157 height 18
click at [129, 293] on div "12" at bounding box center [129, 294] width 157 height 18
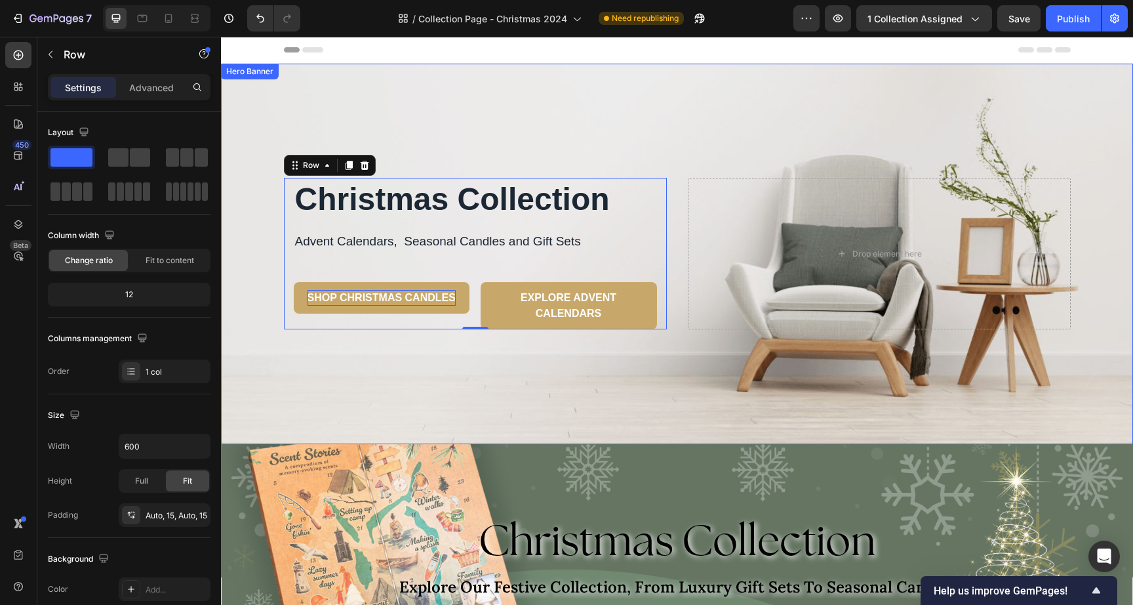
click at [678, 188] on div "Christmas Collection Heading Advent Calendars, Seasonal Candles and Gift Sets T…" at bounding box center [677, 254] width 787 height 152
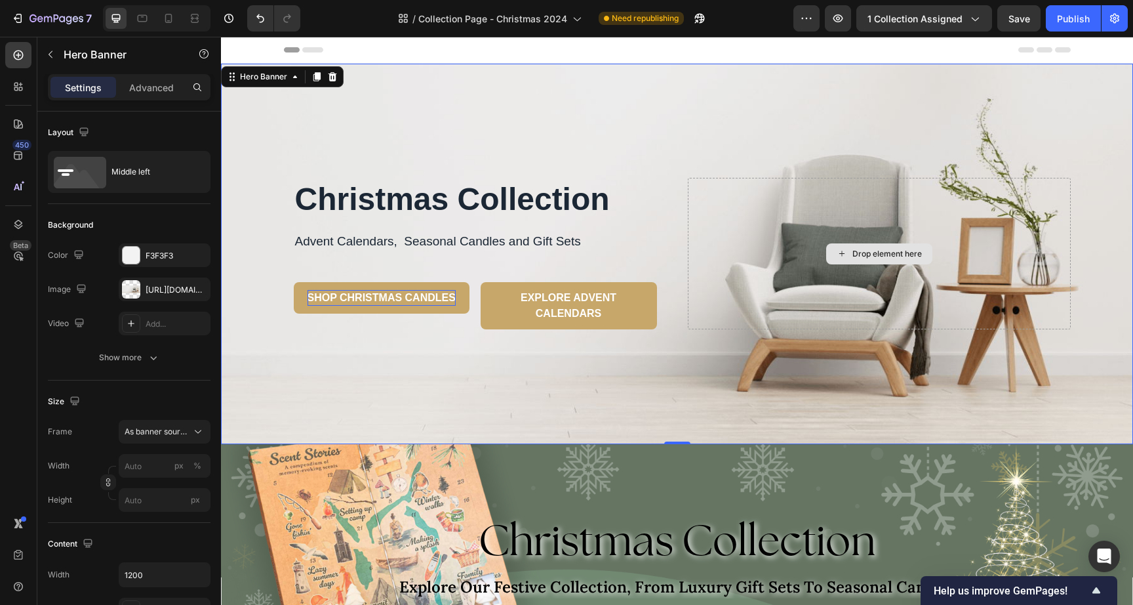
click at [692, 178] on div "Drop element here" at bounding box center [879, 254] width 383 height 152
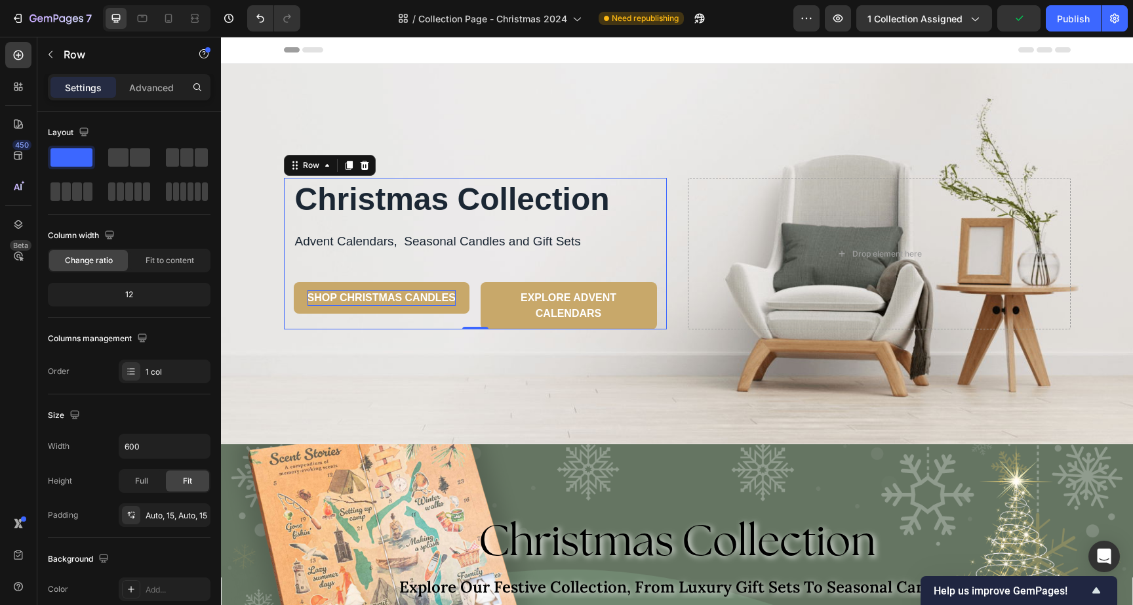
click at [651, 234] on div "Christmas Collection Heading Advent Calendars, Seasonal Candles and Gift Sets T…" at bounding box center [475, 254] width 363 height 152
click at [140, 374] on div at bounding box center [131, 371] width 18 height 18
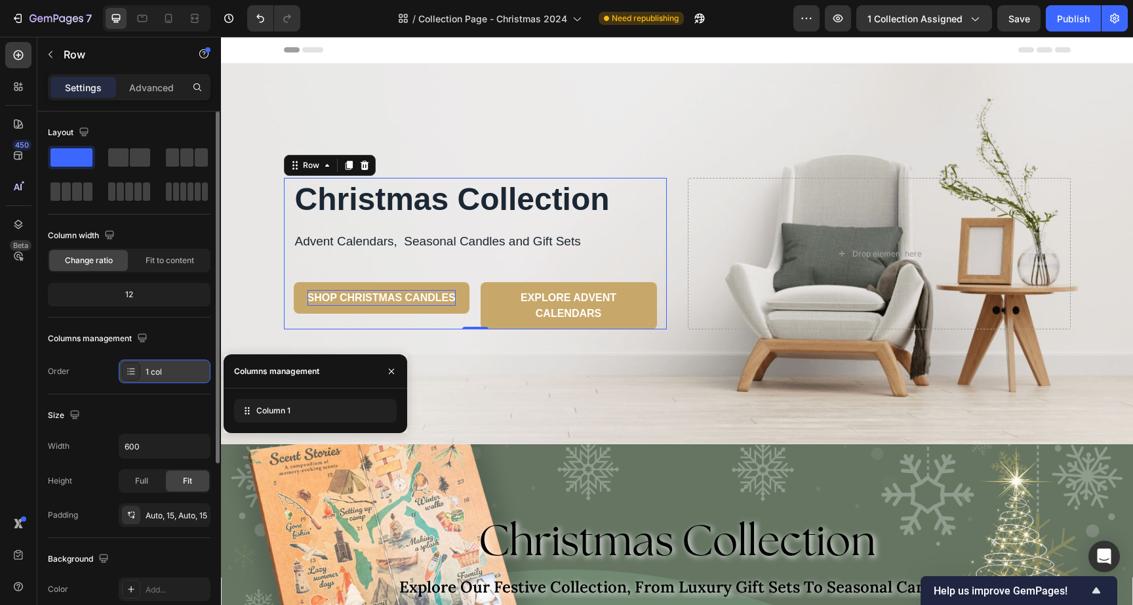
click at [140, 374] on div at bounding box center [131, 371] width 18 height 18
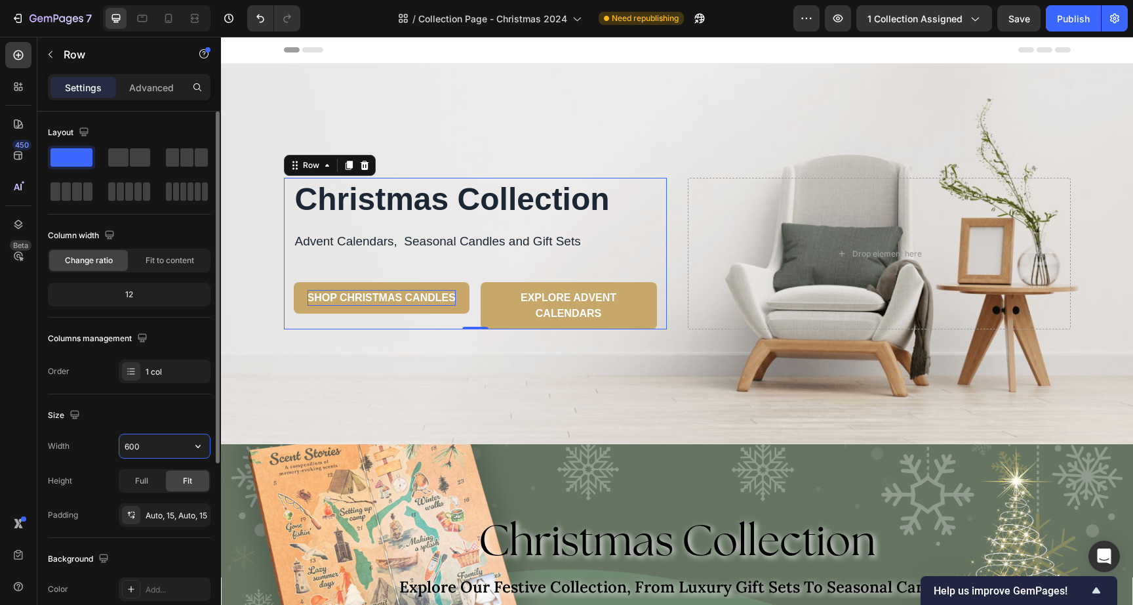
click at [155, 445] on input "600" at bounding box center [164, 446] width 91 height 24
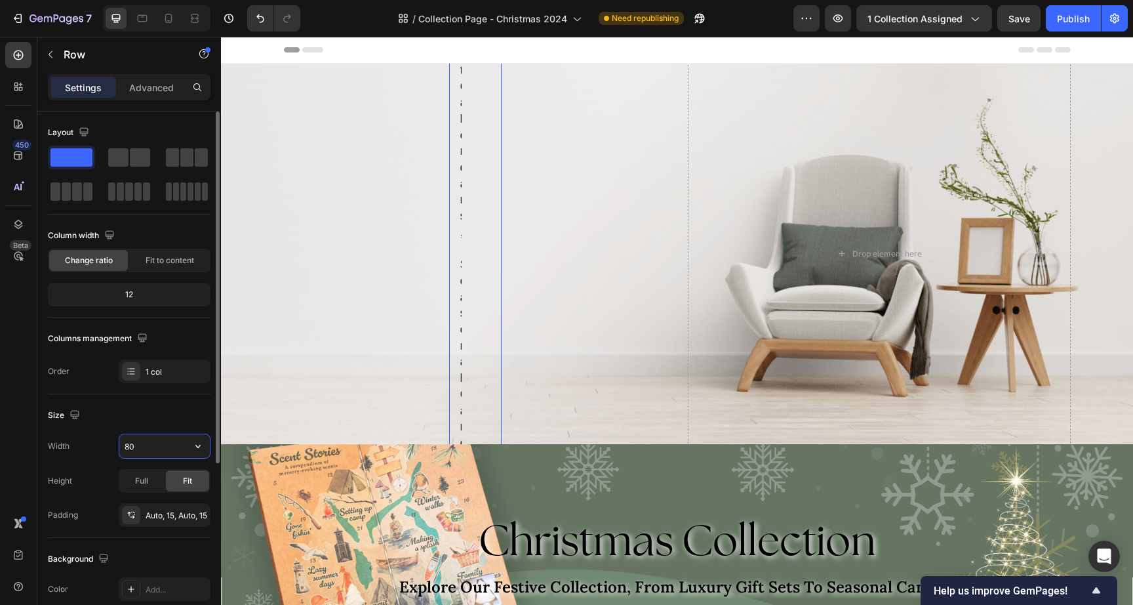
type input "8"
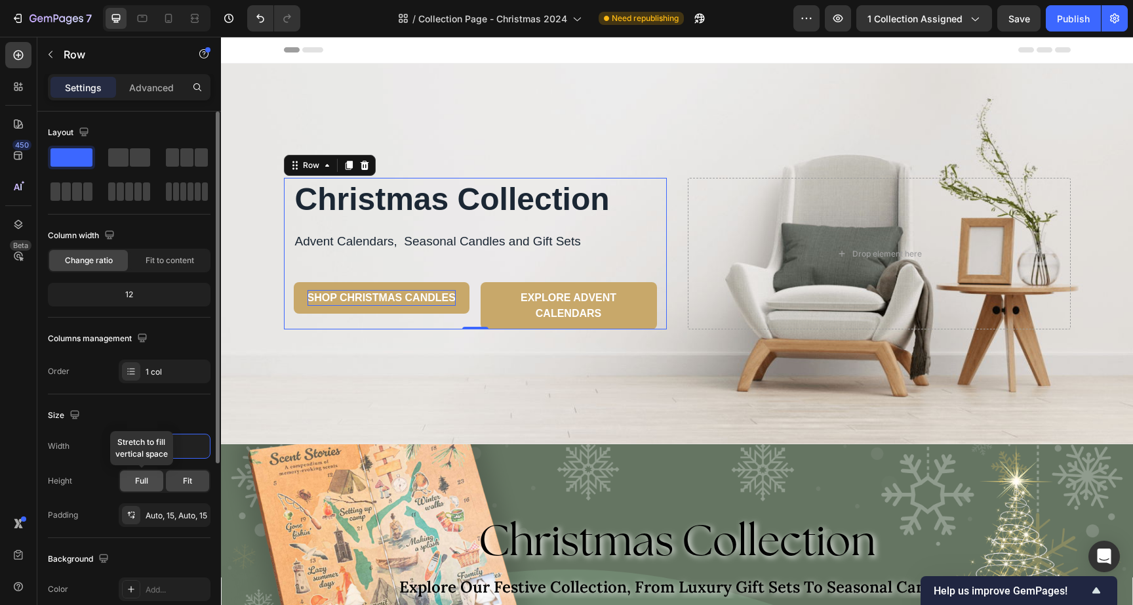
click at [146, 481] on span "Full" at bounding box center [141, 481] width 13 height 12
click at [186, 478] on span "Fit" at bounding box center [187, 481] width 9 height 12
click at [128, 479] on div "Full" at bounding box center [141, 480] width 43 height 21
drag, startPoint x: 188, startPoint y: 443, endPoint x: 179, endPoint y: 443, distance: 9.2
click at [188, 443] on button "button" at bounding box center [198, 446] width 24 height 24
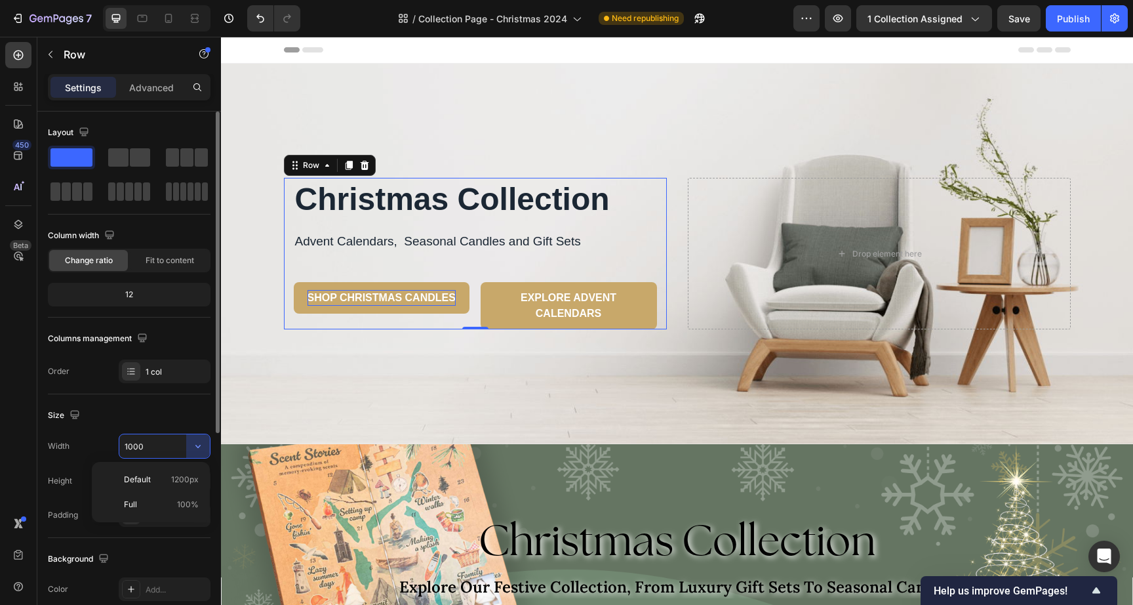
click at [161, 443] on input "1000" at bounding box center [164, 446] width 91 height 24
click at [197, 449] on icon "button" at bounding box center [198, 445] width 13 height 13
click at [173, 476] on span "1200px" at bounding box center [185, 480] width 28 height 12
click at [199, 443] on icon "button" at bounding box center [198, 445] width 13 height 13
click at [151, 262] on span "Fit to content" at bounding box center [170, 261] width 49 height 12
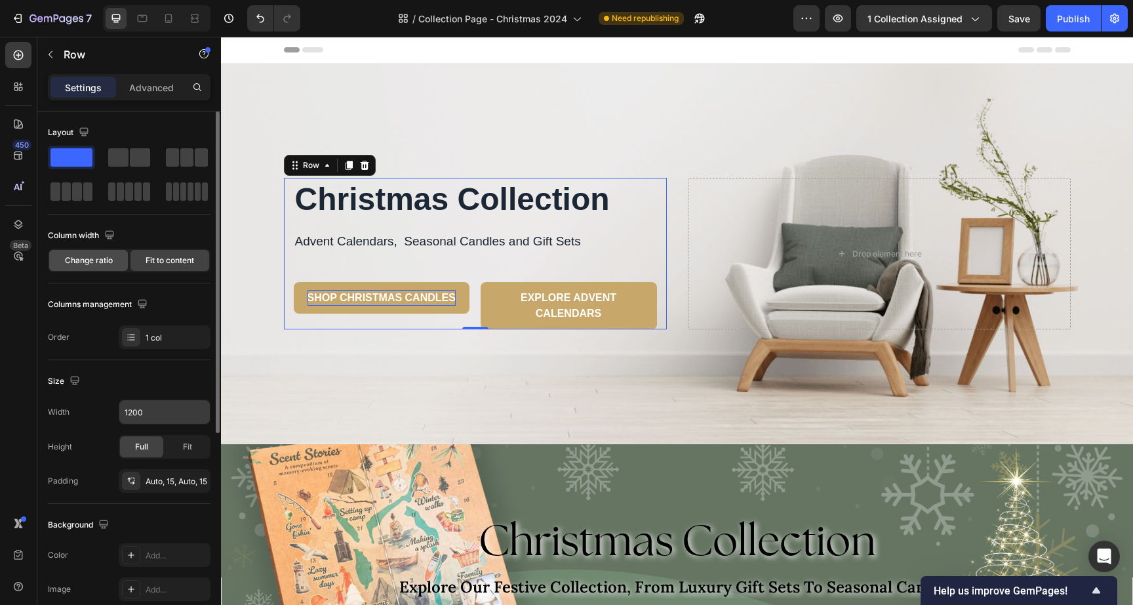
click at [92, 270] on div "Change ratio" at bounding box center [88, 260] width 79 height 21
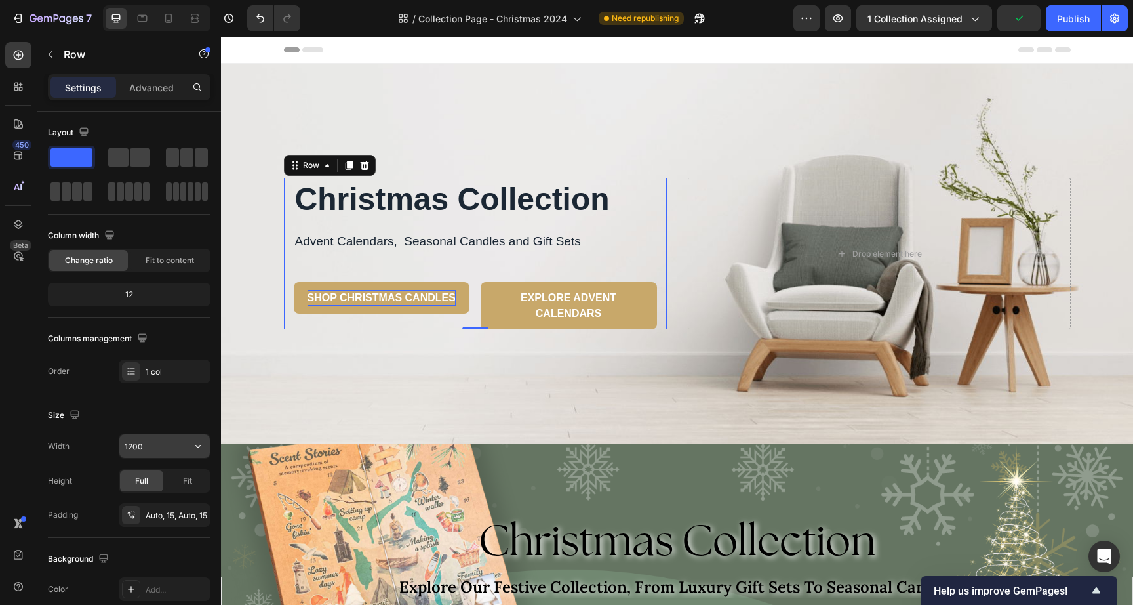
click at [167, 446] on input "1200" at bounding box center [164, 446] width 91 height 24
type input "600"
click at [186, 324] on div "Layout Column width Change ratio Fit to content 12 Columns management Order 1 c…" at bounding box center [129, 252] width 163 height 261
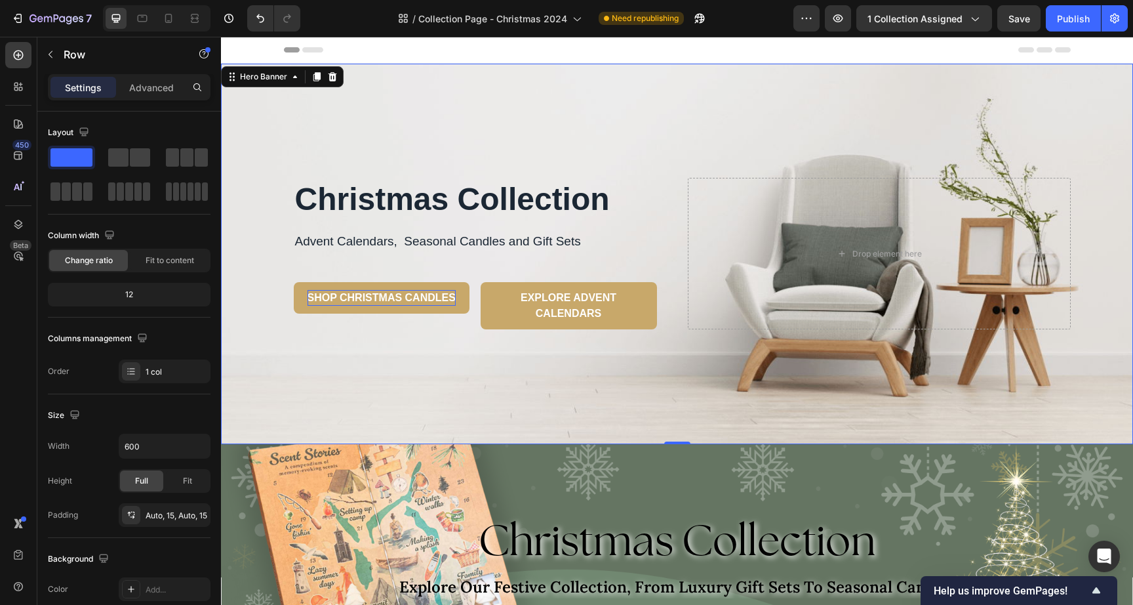
click at [589, 117] on div "Overlay" at bounding box center [677, 254] width 912 height 380
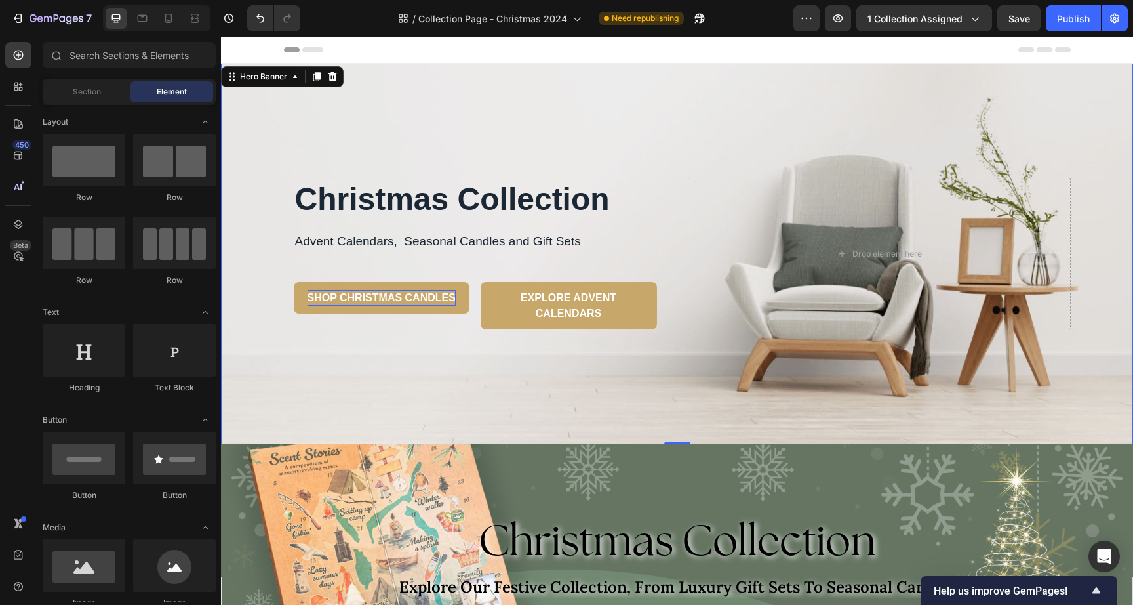
click at [601, 46] on div "Header" at bounding box center [677, 50] width 787 height 26
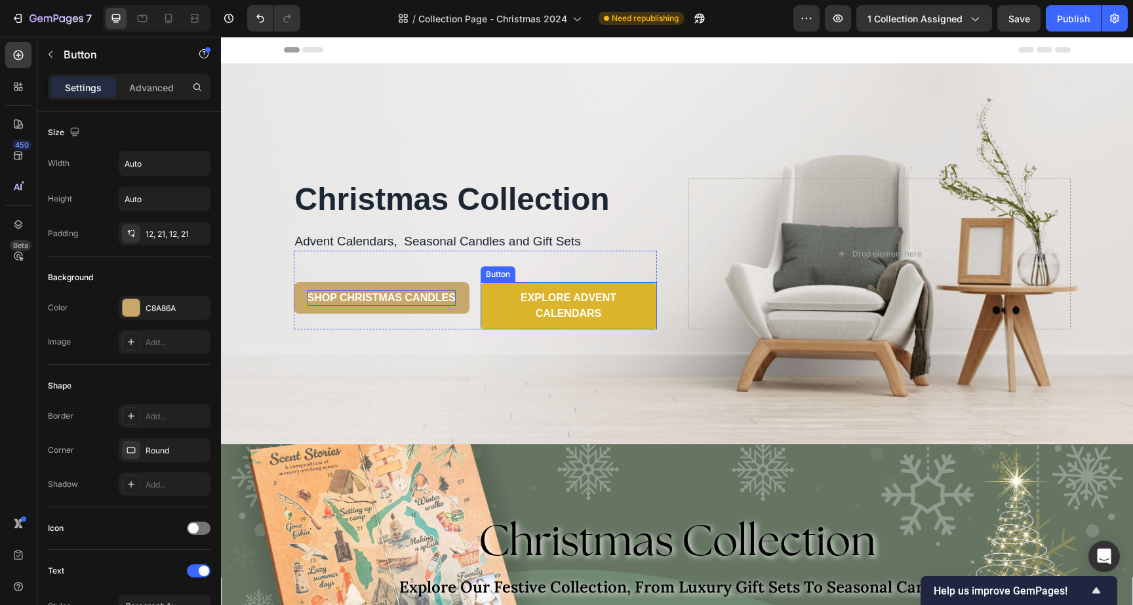
click at [639, 309] on button "EXPLORE ADVENT CALENDARS" at bounding box center [569, 305] width 176 height 47
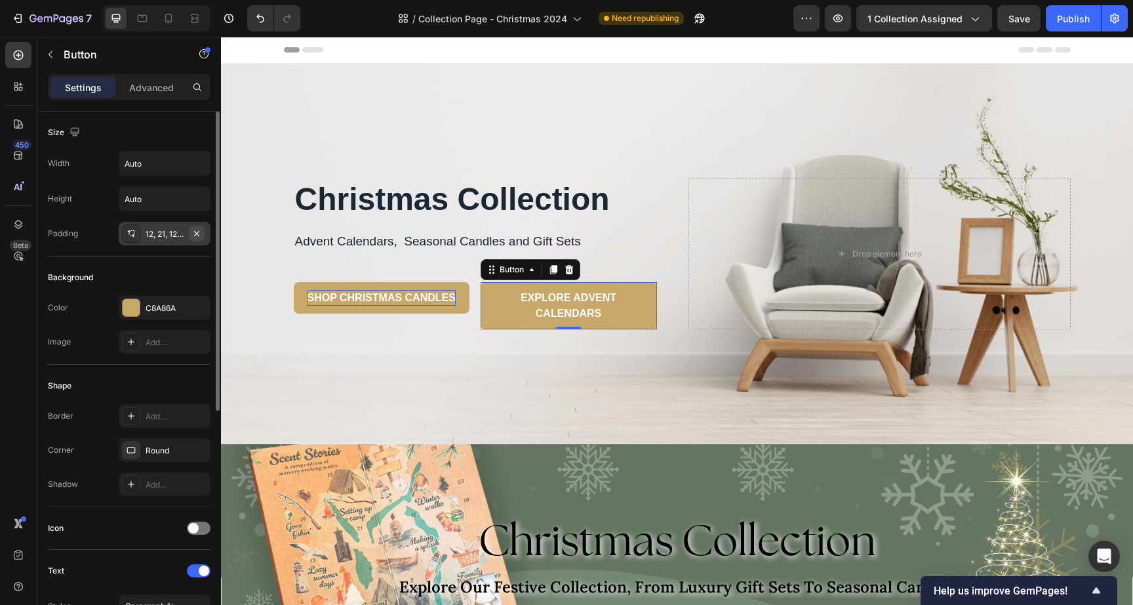
click at [199, 233] on icon "button" at bounding box center [197, 233] width 10 height 10
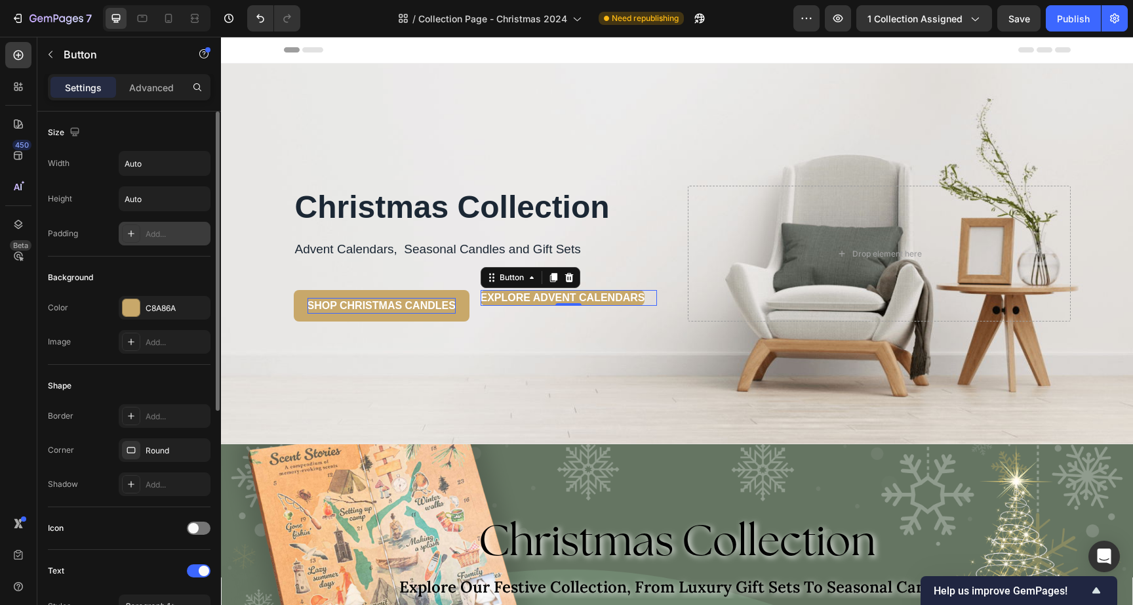
click at [123, 234] on div at bounding box center [131, 233] width 18 height 18
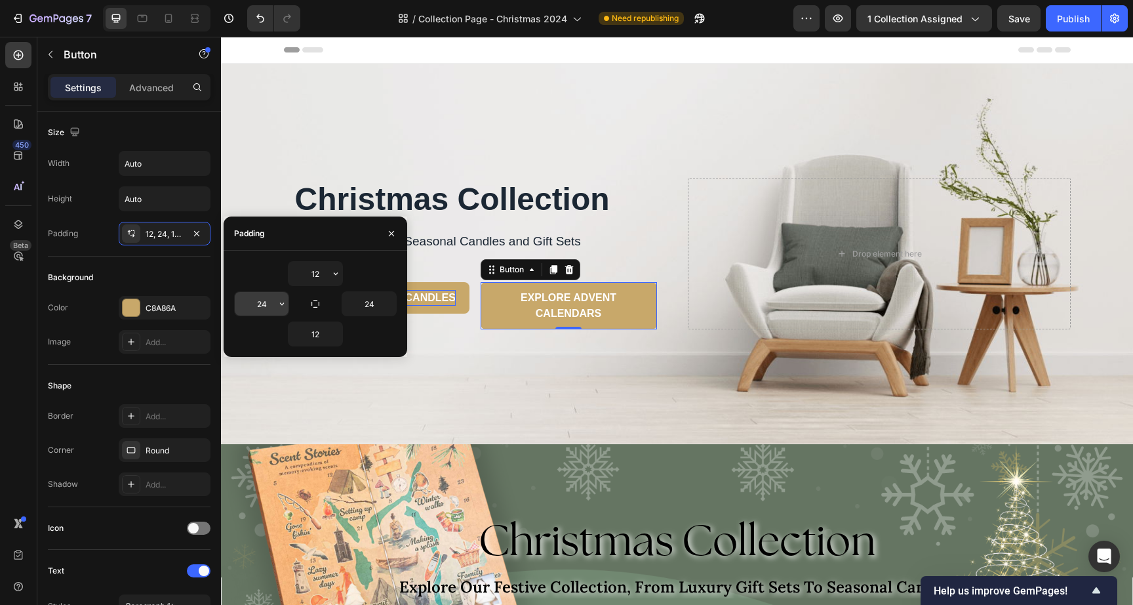
click at [277, 303] on icon "button" at bounding box center [282, 303] width 10 height 10
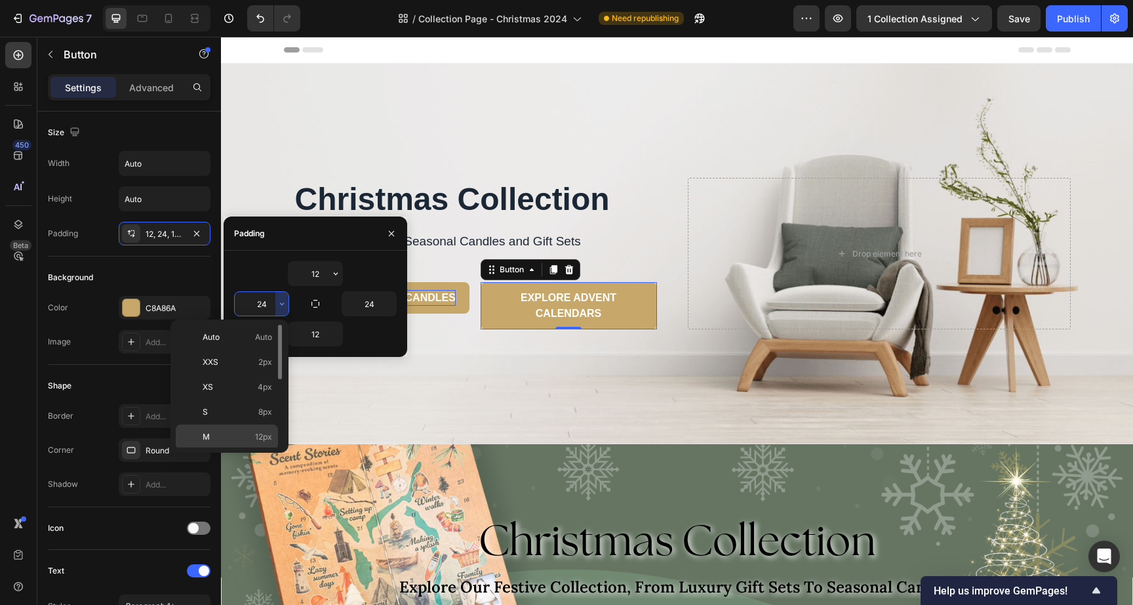
click at [262, 437] on span "12px" at bounding box center [263, 437] width 17 height 12
type input "12"
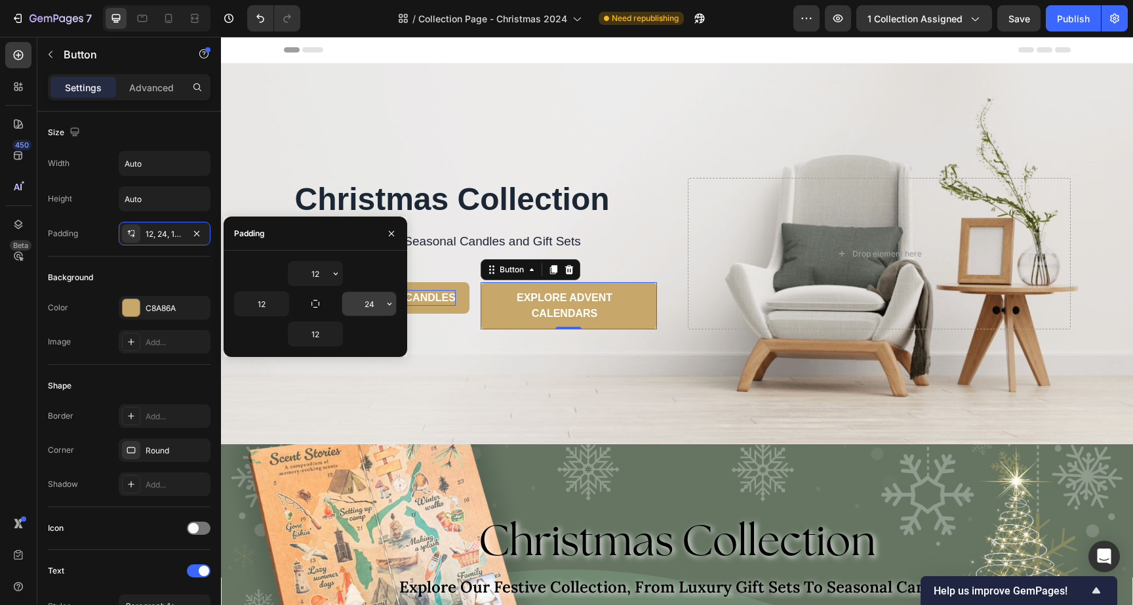
click at [388, 298] on icon "button" at bounding box center [389, 303] width 10 height 10
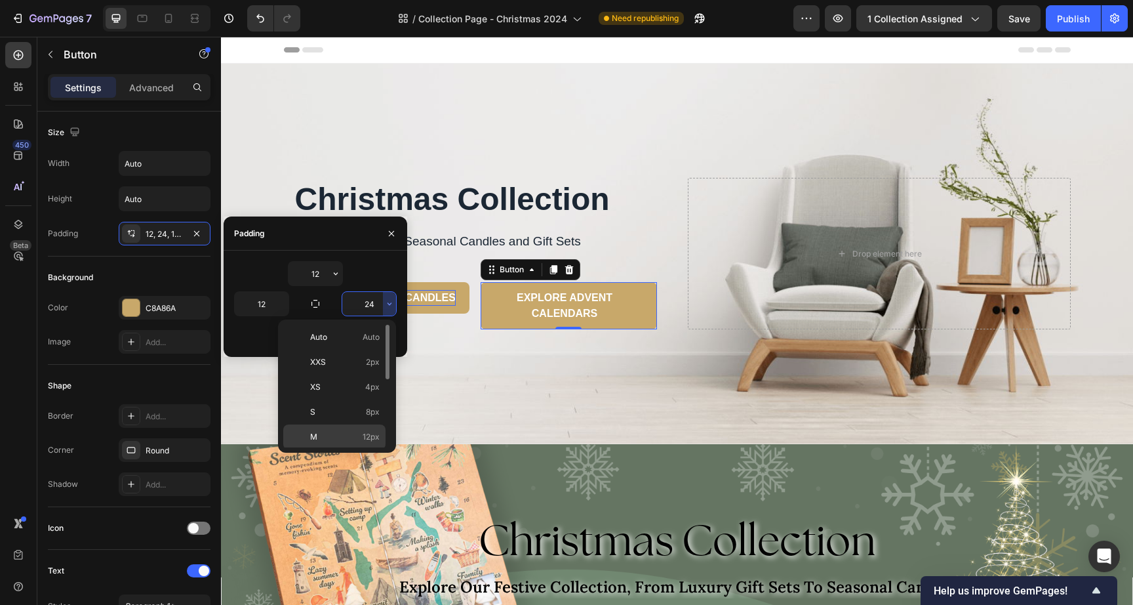
click at [373, 436] on span "12px" at bounding box center [371, 437] width 17 height 12
type input "12"
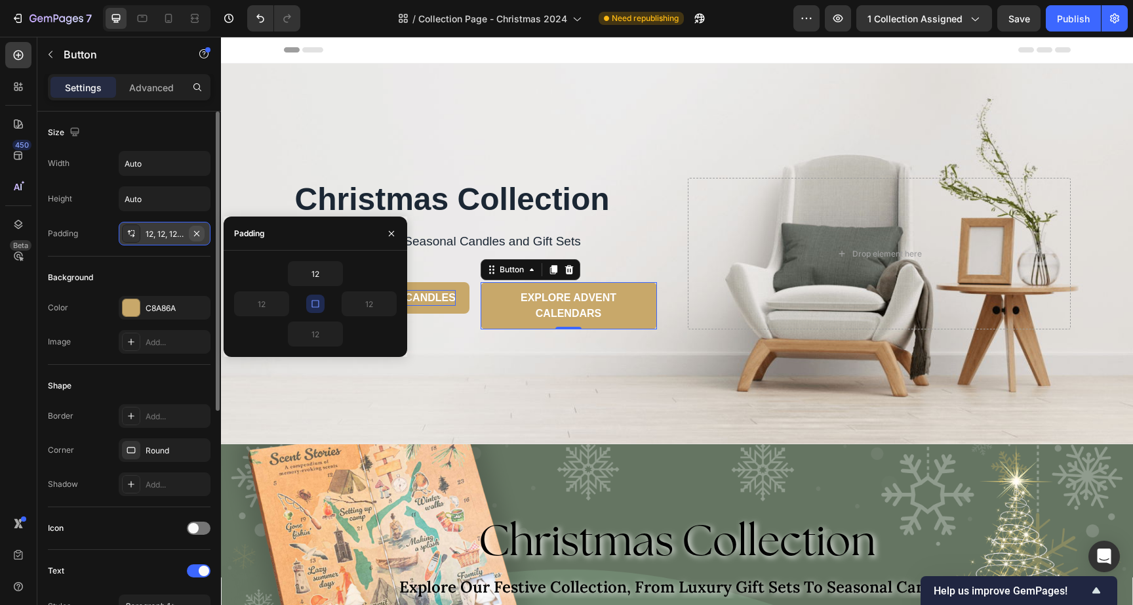
click at [197, 236] on icon "button" at bounding box center [197, 233] width 10 height 10
type input "0"
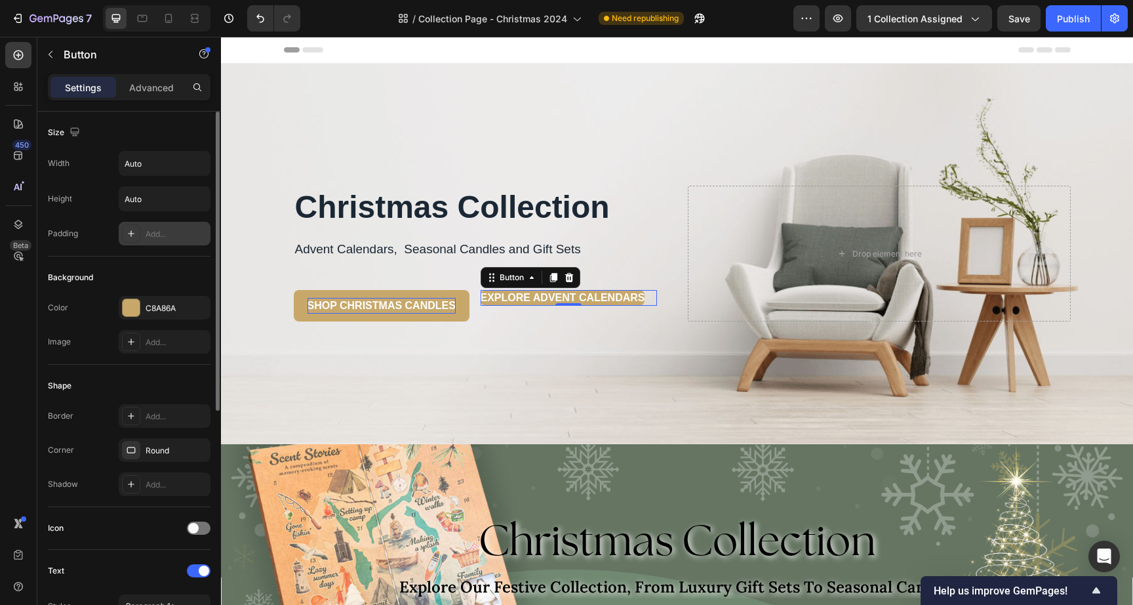
click at [125, 234] on div at bounding box center [131, 233] width 18 height 18
type input "12"
type input "24"
type input "12"
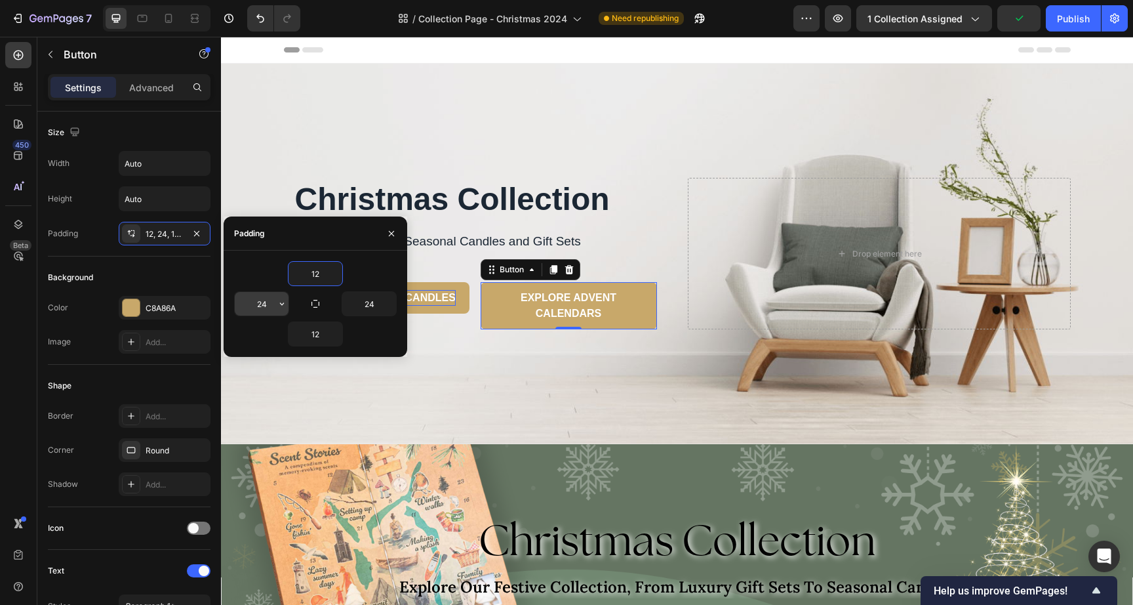
click at [274, 304] on input "24" at bounding box center [262, 304] width 54 height 24
click at [283, 304] on icon "button" at bounding box center [282, 303] width 10 height 10
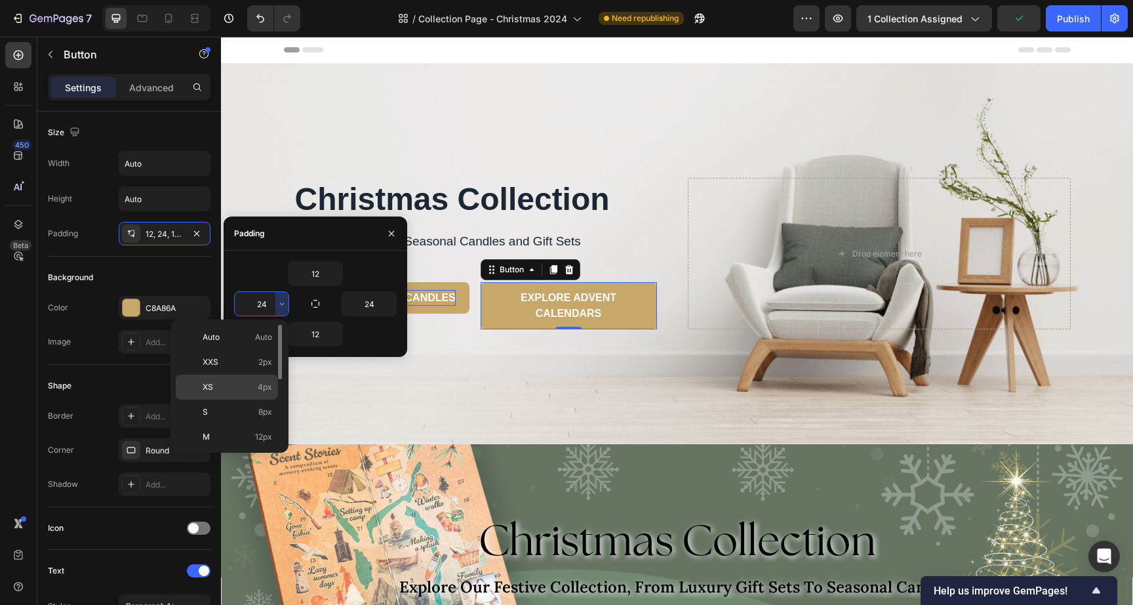
click at [266, 382] on span "4px" at bounding box center [265, 387] width 14 height 12
type input "4"
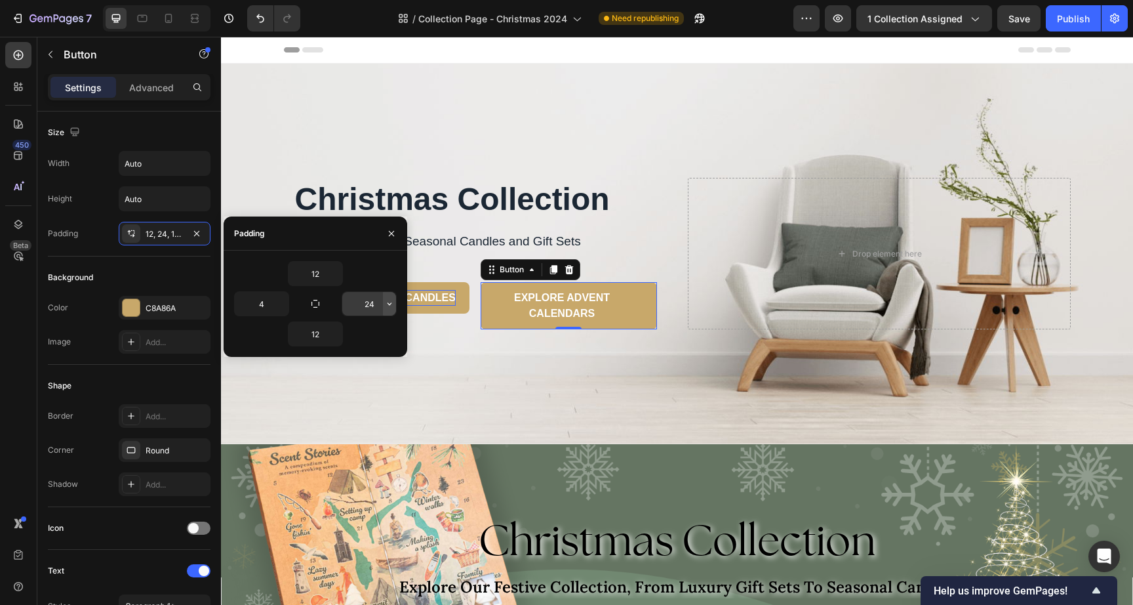
click at [390, 300] on icon "button" at bounding box center [389, 303] width 10 height 10
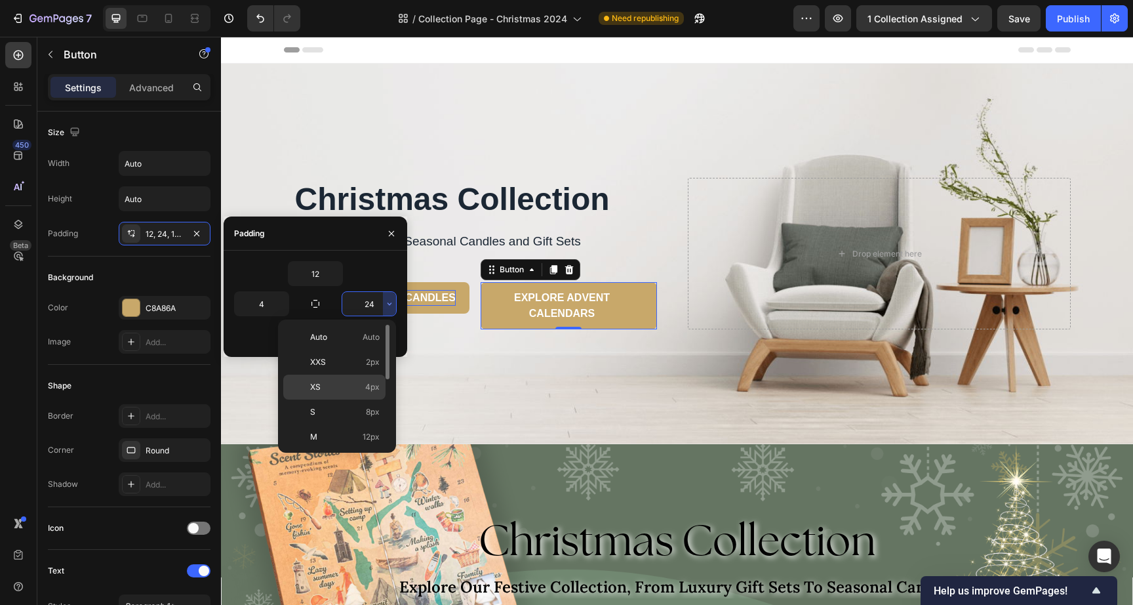
click at [374, 382] on span "4px" at bounding box center [372, 387] width 14 height 12
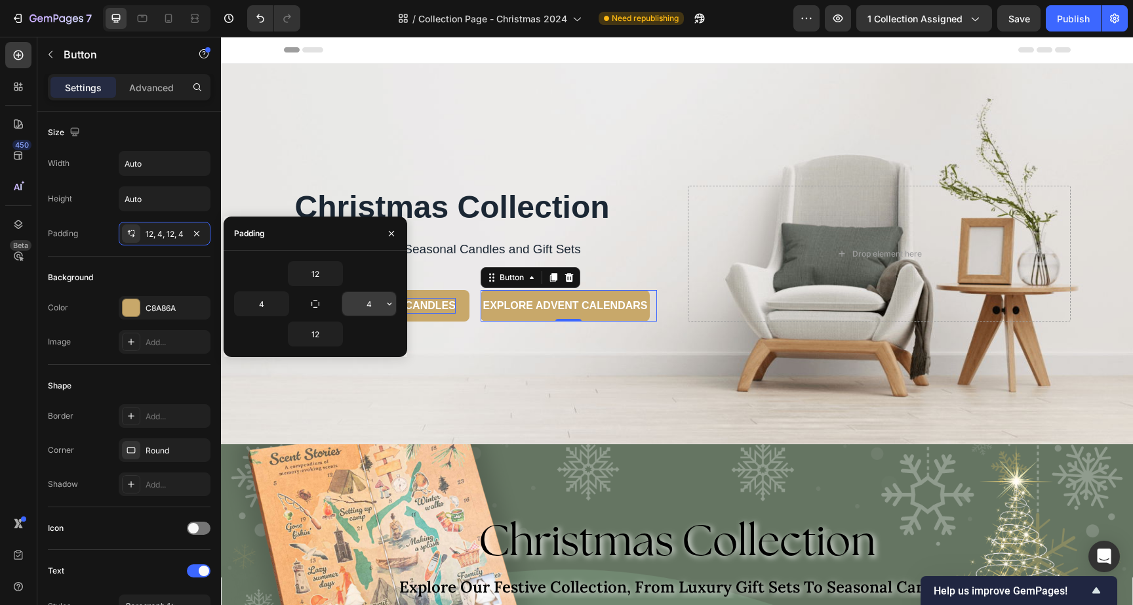
click at [378, 308] on input "4" at bounding box center [369, 304] width 54 height 24
click at [392, 304] on icon "button" at bounding box center [389, 303] width 10 height 10
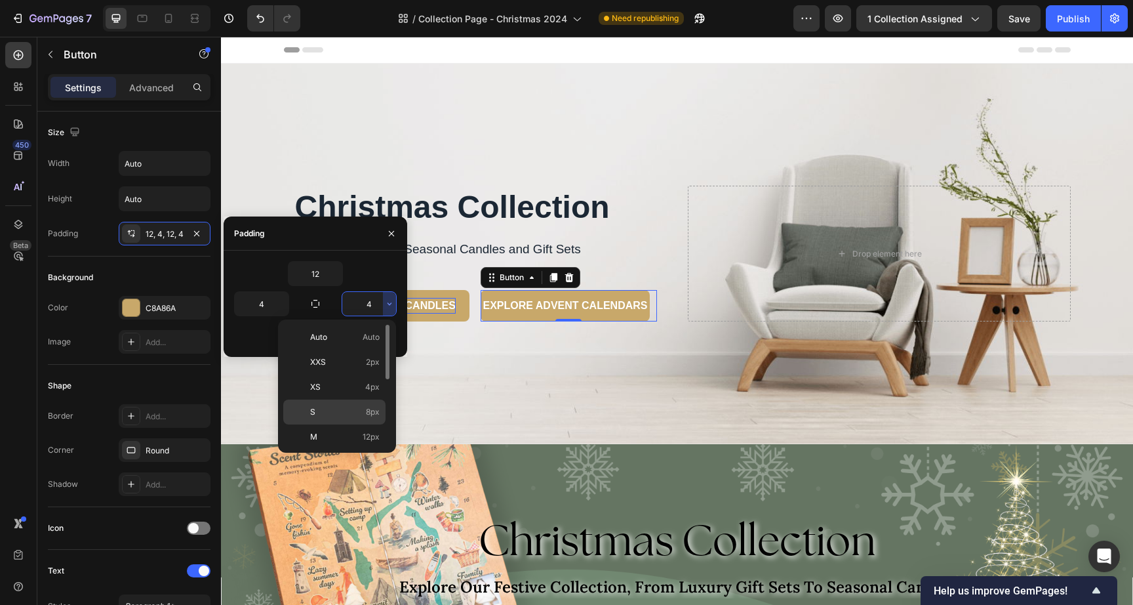
click at [374, 407] on span "8px" at bounding box center [373, 412] width 14 height 12
type input "8"
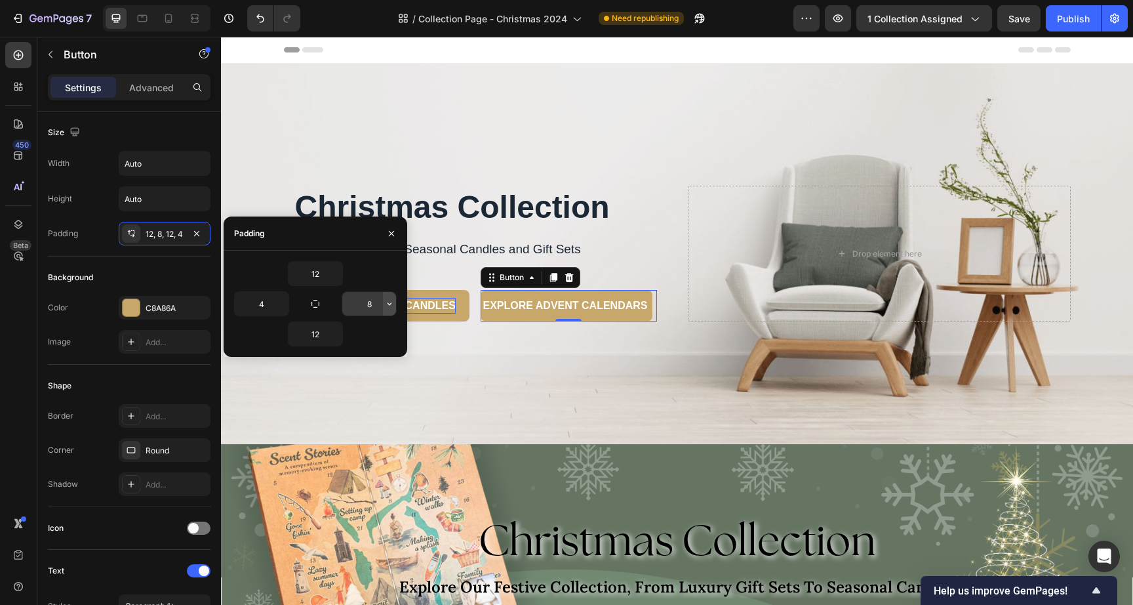
click at [386, 304] on icon "button" at bounding box center [389, 303] width 10 height 10
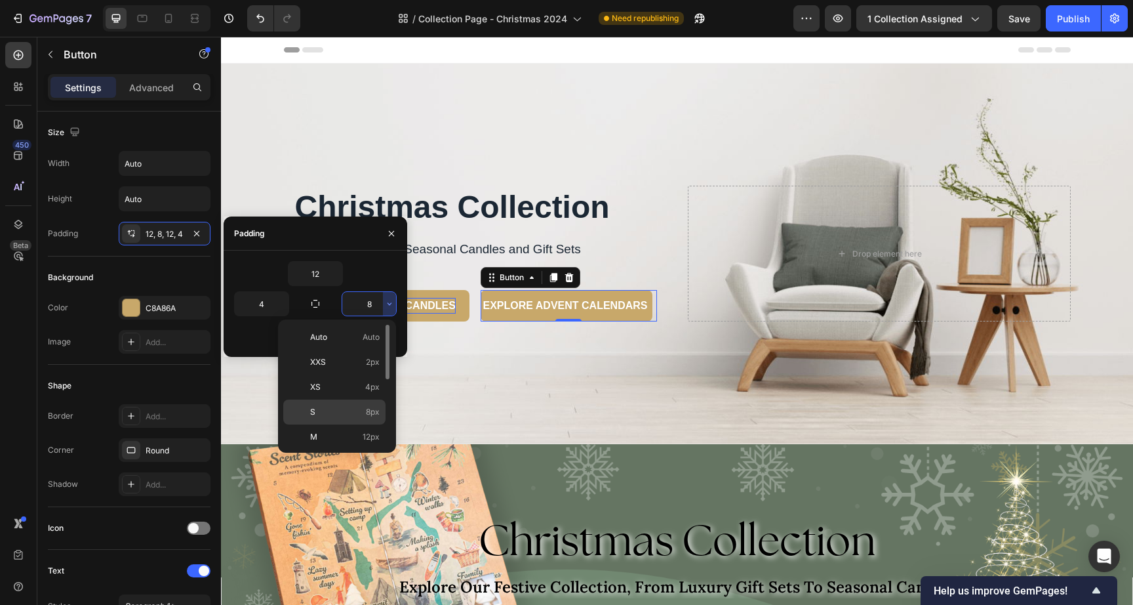
click at [346, 408] on p "S 8px" at bounding box center [345, 412] width 70 height 12
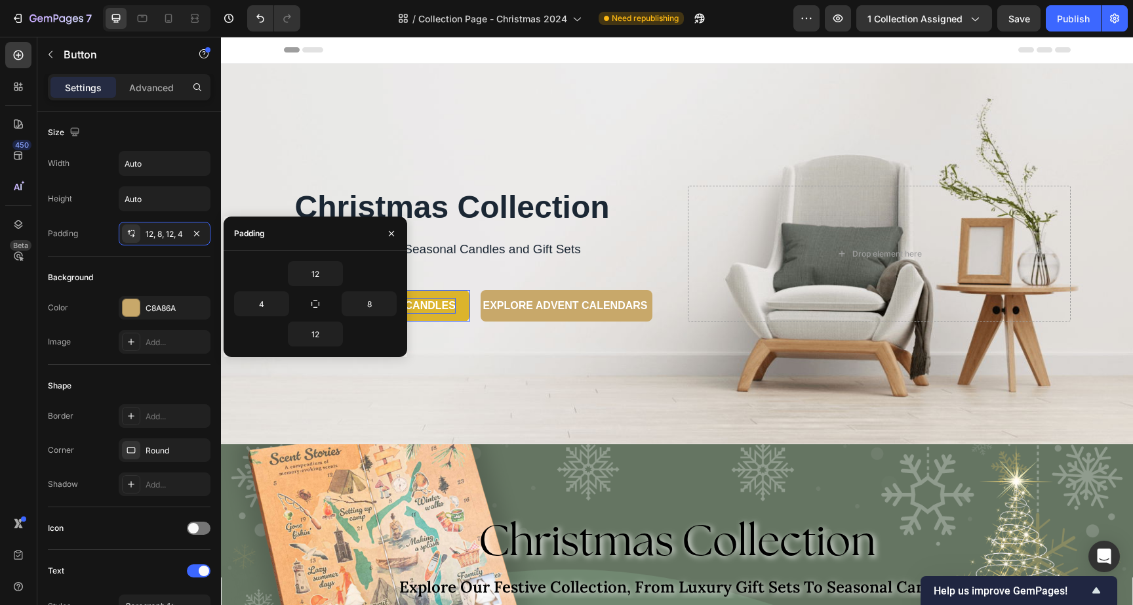
click at [450, 314] on button "SHOP CHRISTMAS CANDLES" at bounding box center [382, 305] width 176 height 31
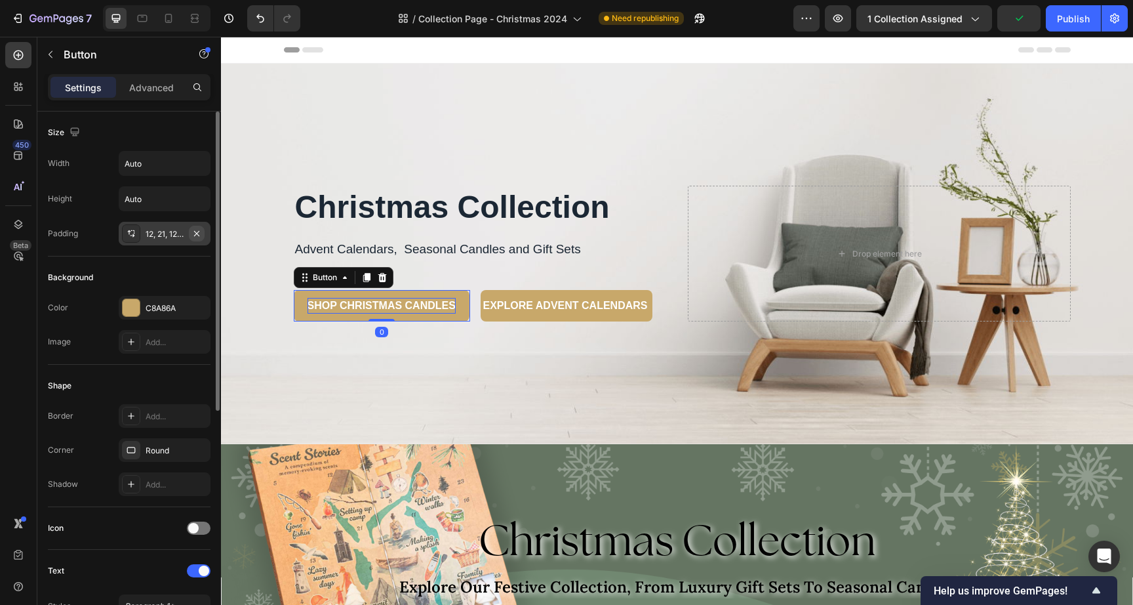
click at [203, 230] on button "button" at bounding box center [197, 234] width 16 height 16
click at [168, 232] on div "Add..." at bounding box center [177, 234] width 62 height 12
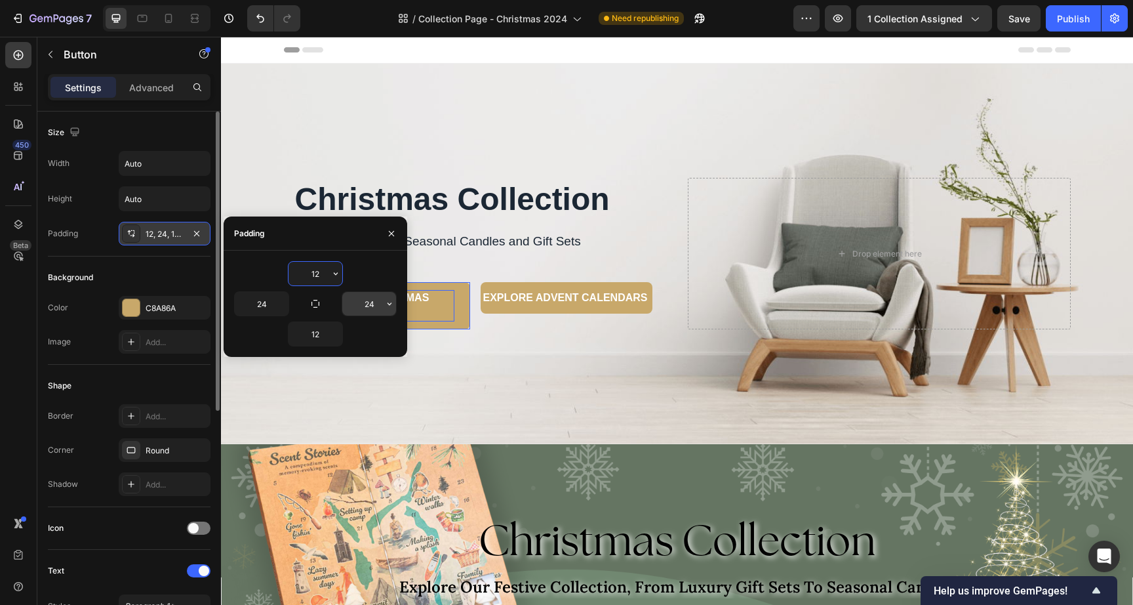
click at [371, 305] on input "24" at bounding box center [369, 304] width 54 height 24
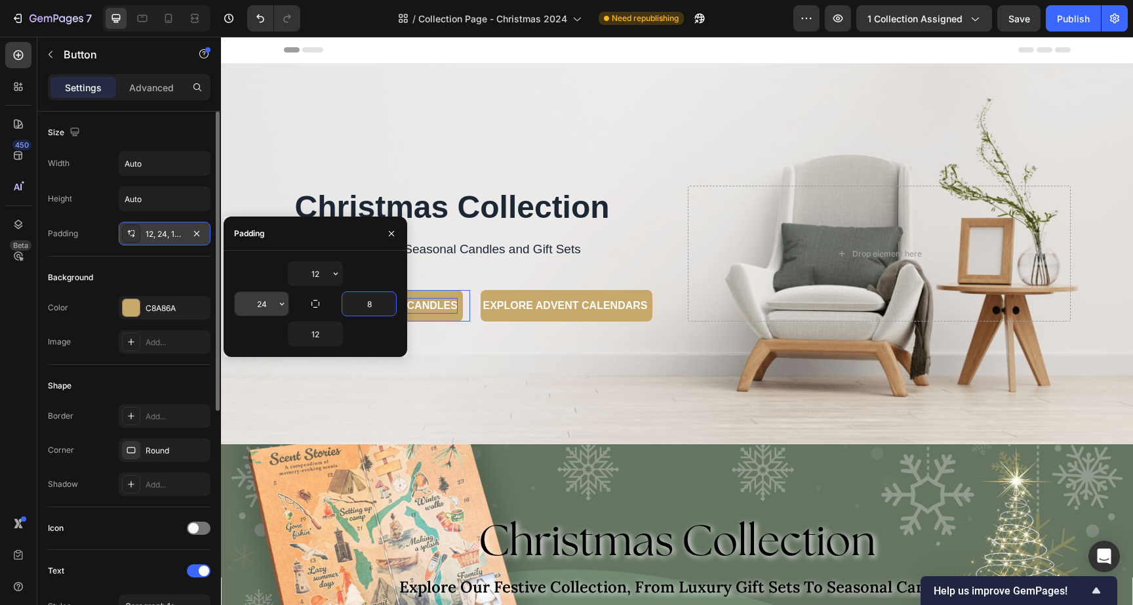
type input "8"
click at [262, 303] on input "24" at bounding box center [262, 304] width 54 height 24
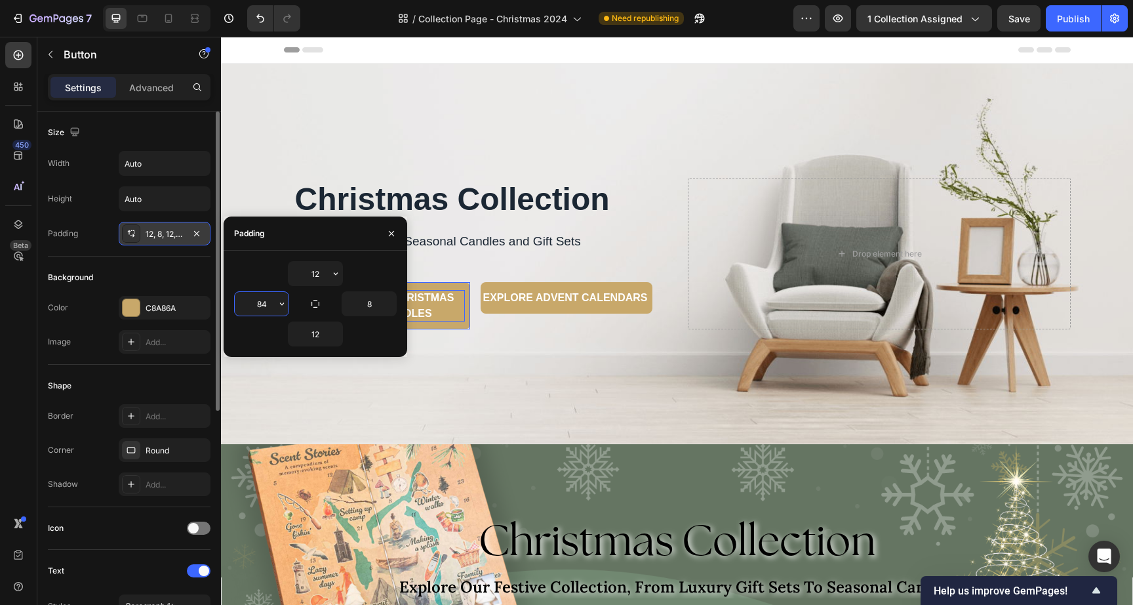
click at [247, 300] on input "84" at bounding box center [262, 304] width 54 height 24
click at [249, 300] on input "84" at bounding box center [262, 304] width 54 height 24
click at [262, 302] on input "84" at bounding box center [262, 304] width 54 height 24
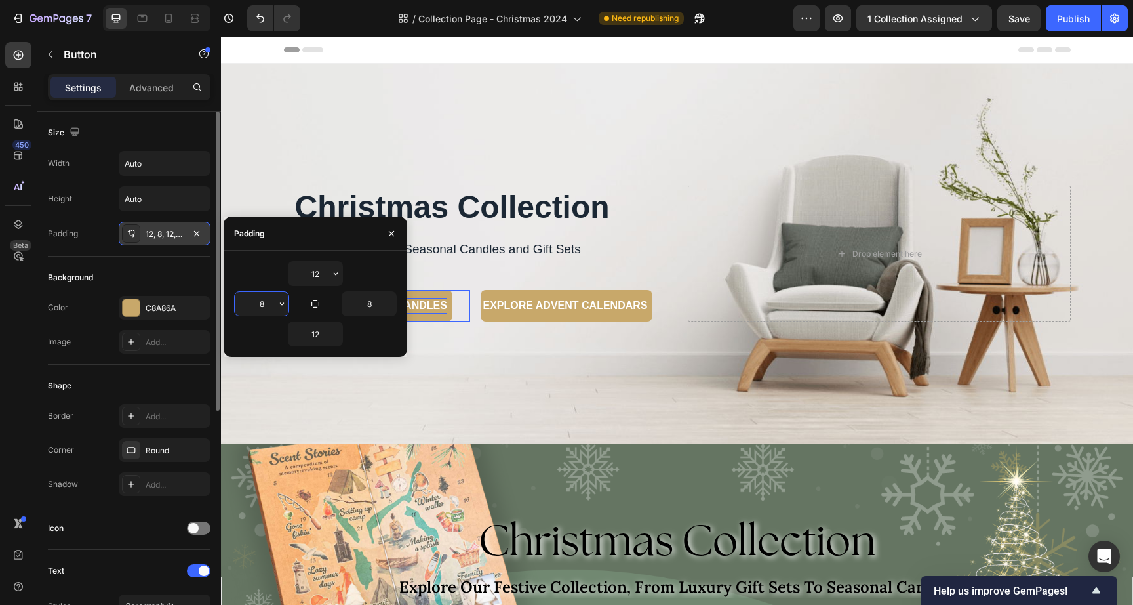
click at [274, 299] on input "8" at bounding box center [262, 304] width 54 height 24
type input "12"
click at [384, 300] on icon "button" at bounding box center [389, 303] width 10 height 10
click at [369, 302] on input "8" at bounding box center [369, 304] width 54 height 24
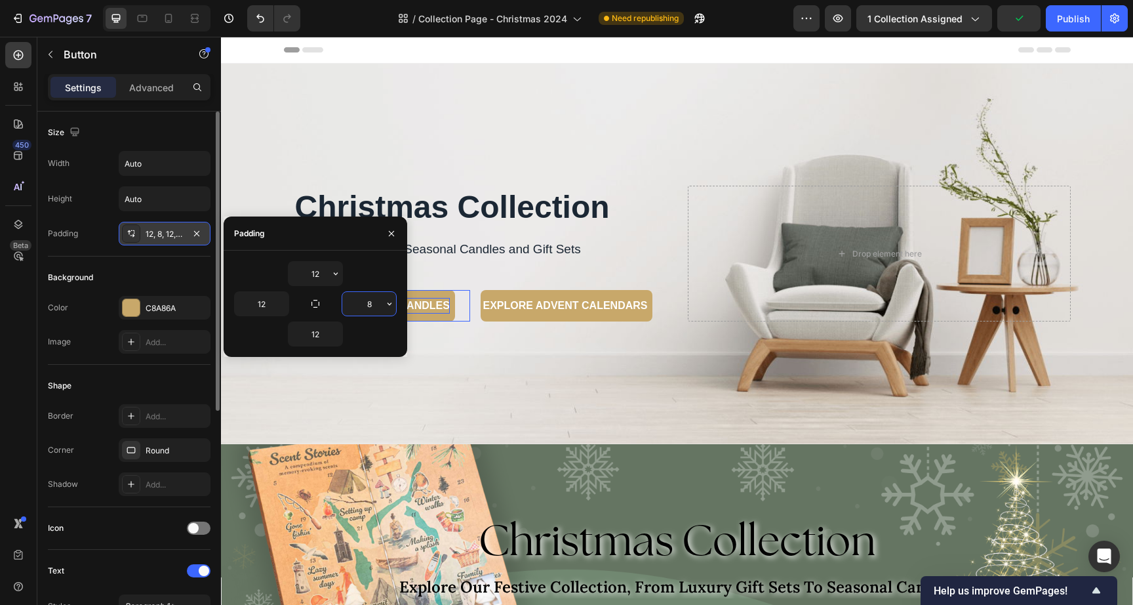
click at [369, 302] on input "8" at bounding box center [369, 304] width 54 height 24
type input "12"
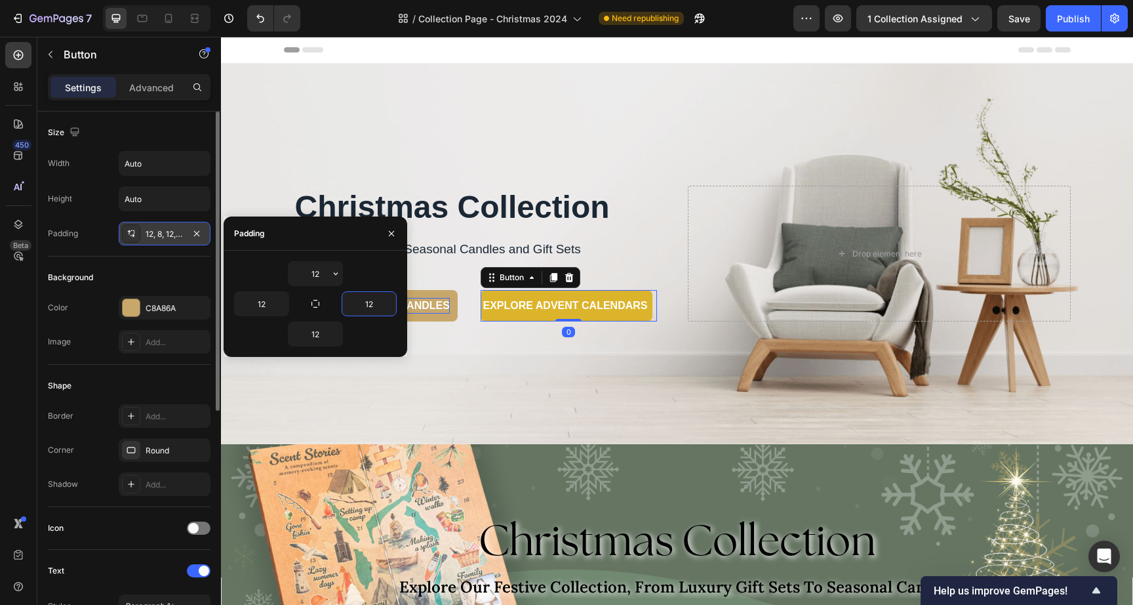
click at [513, 317] on button "EXPLORE ADVENT CALENDARS" at bounding box center [567, 305] width 173 height 31
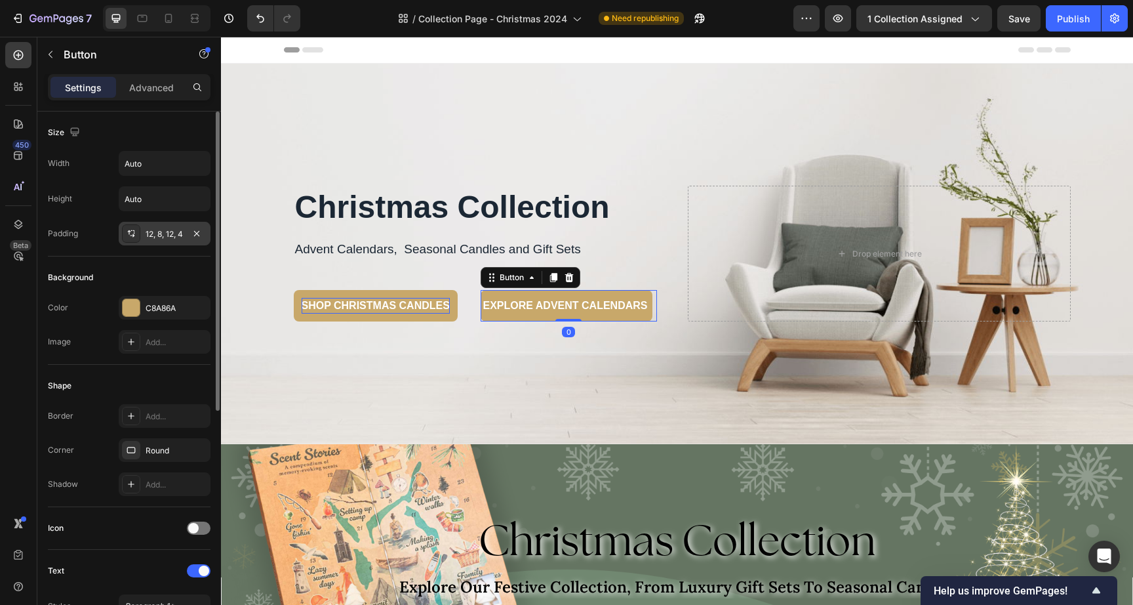
click at [163, 236] on div "12, 8, 12, 4" at bounding box center [165, 234] width 38 height 12
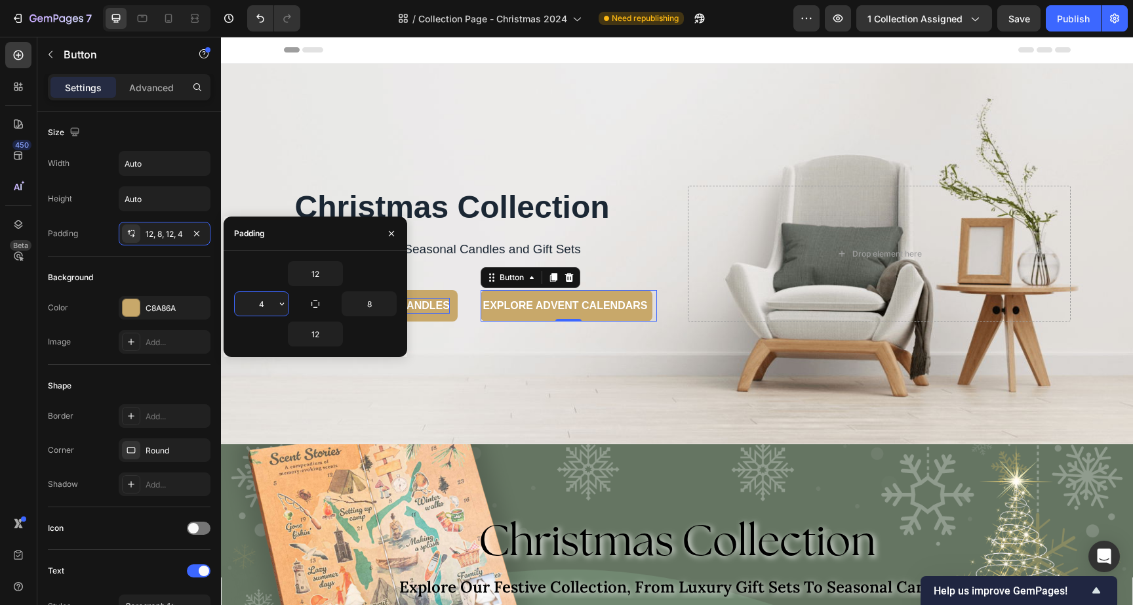
click at [263, 307] on input "4" at bounding box center [262, 304] width 54 height 24
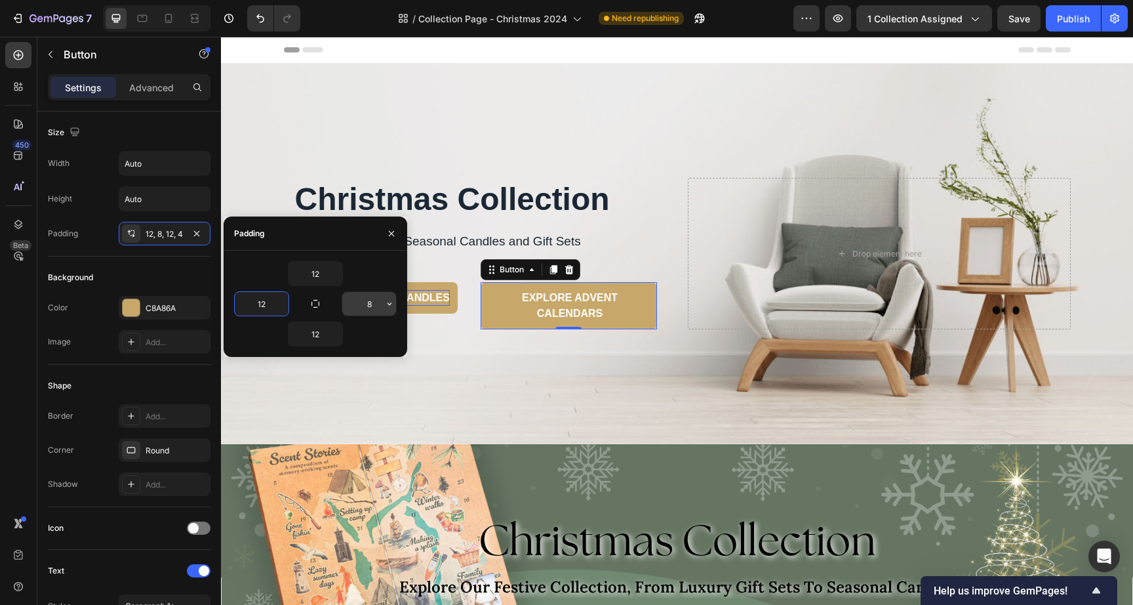
type input "12"
click at [368, 303] on input "8" at bounding box center [369, 304] width 54 height 24
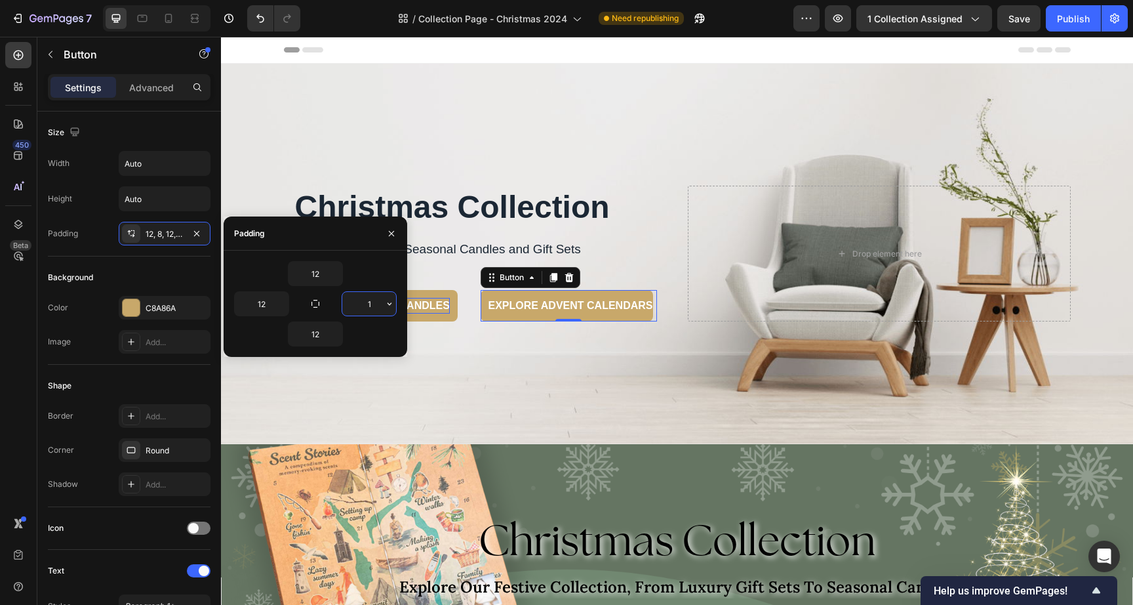
type input "12"
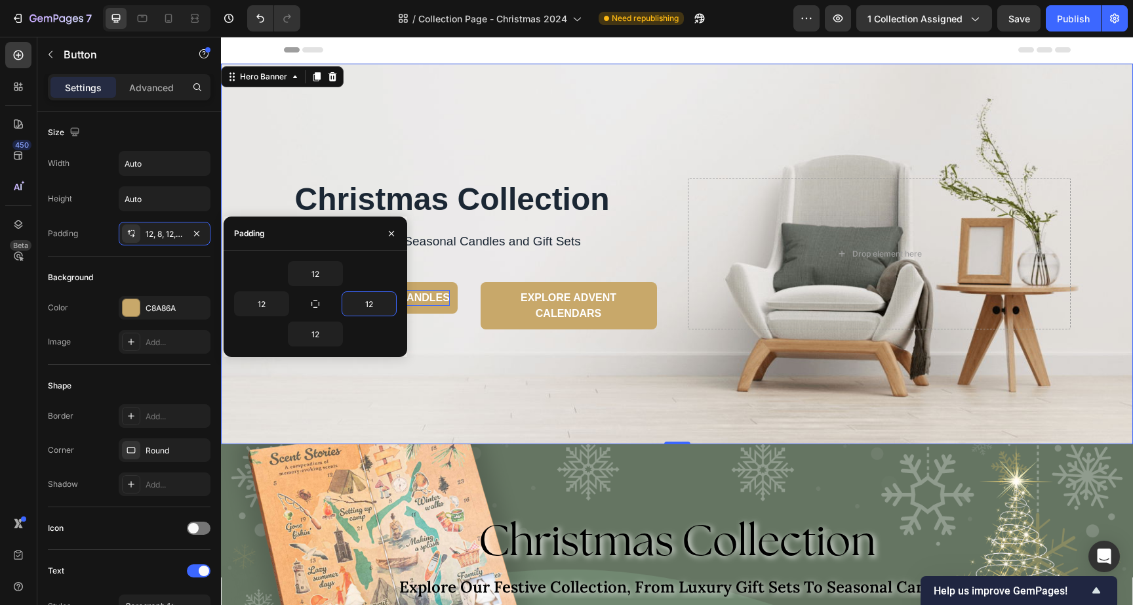
click at [518, 127] on div "Overlay" at bounding box center [677, 254] width 912 height 380
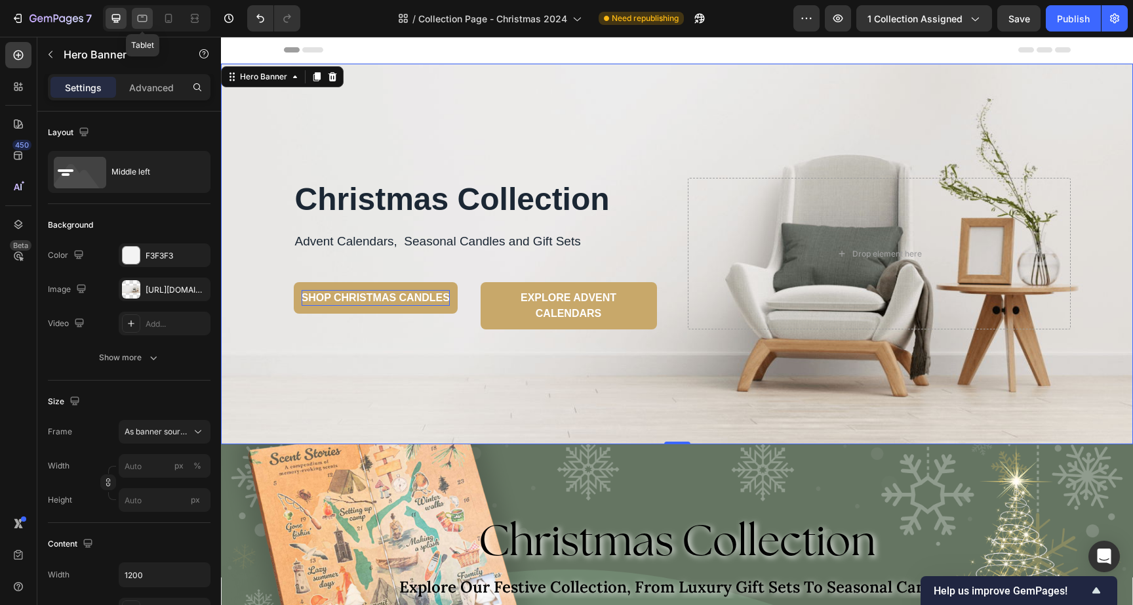
click at [137, 25] on div at bounding box center [142, 18] width 21 height 21
type input "100"
type input "664"
type input "100%"
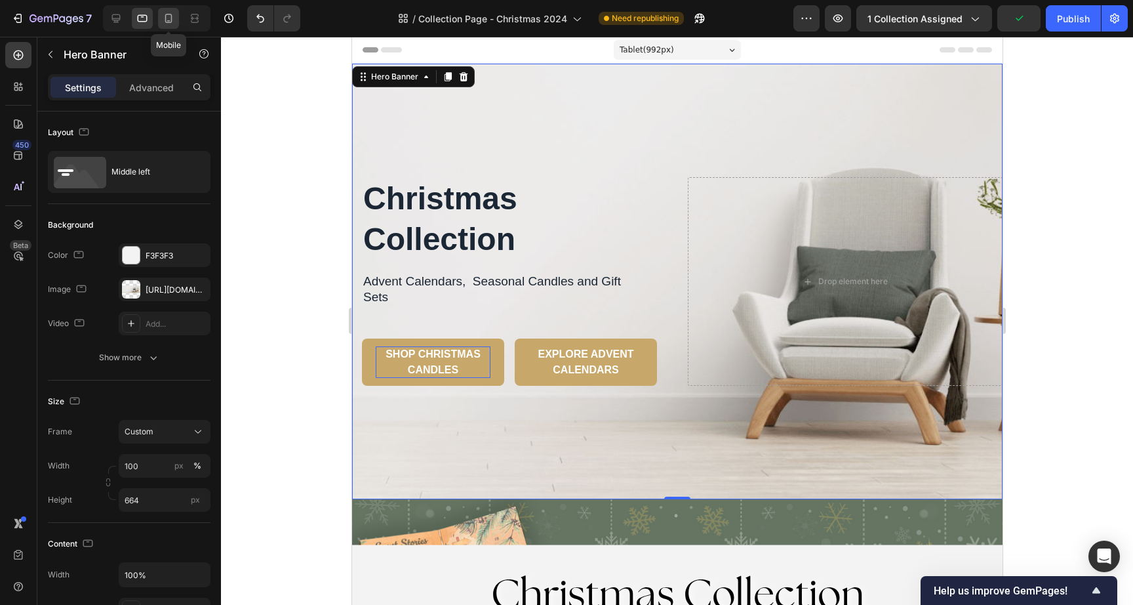
click at [159, 23] on div at bounding box center [168, 18] width 21 height 21
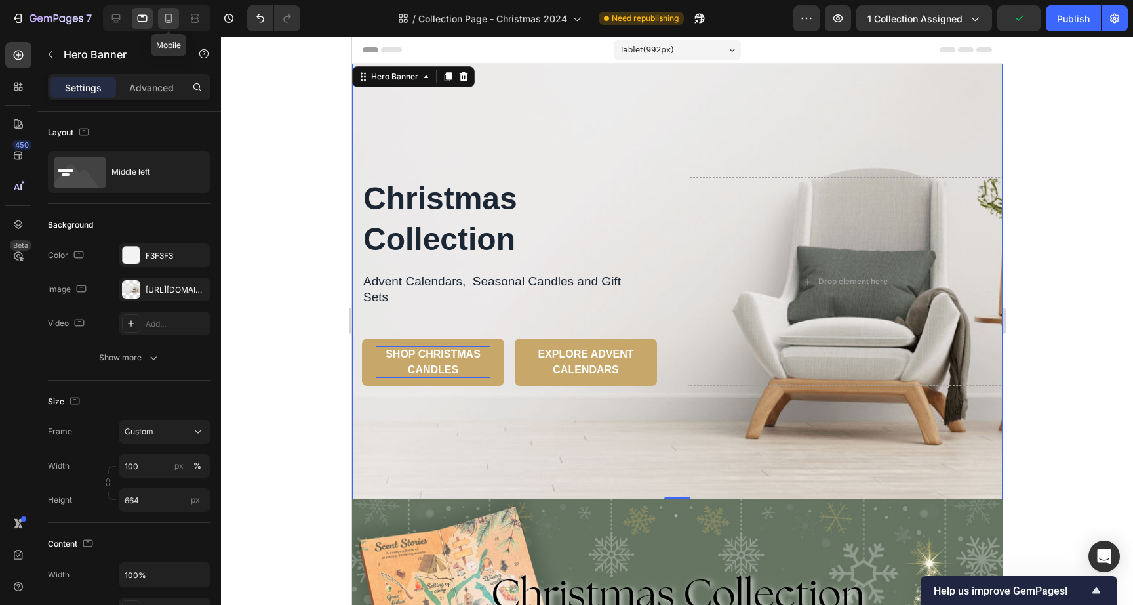
type input "677"
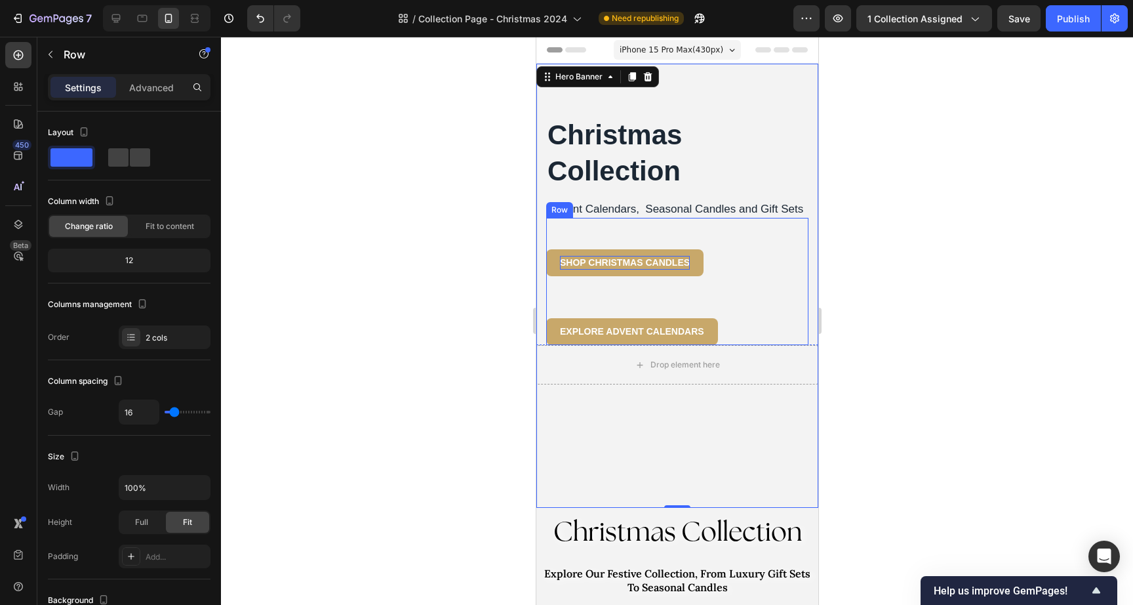
click at [573, 319] on div "EXPLORE ADVENT CALENDARS Button" at bounding box center [677, 316] width 262 height 58
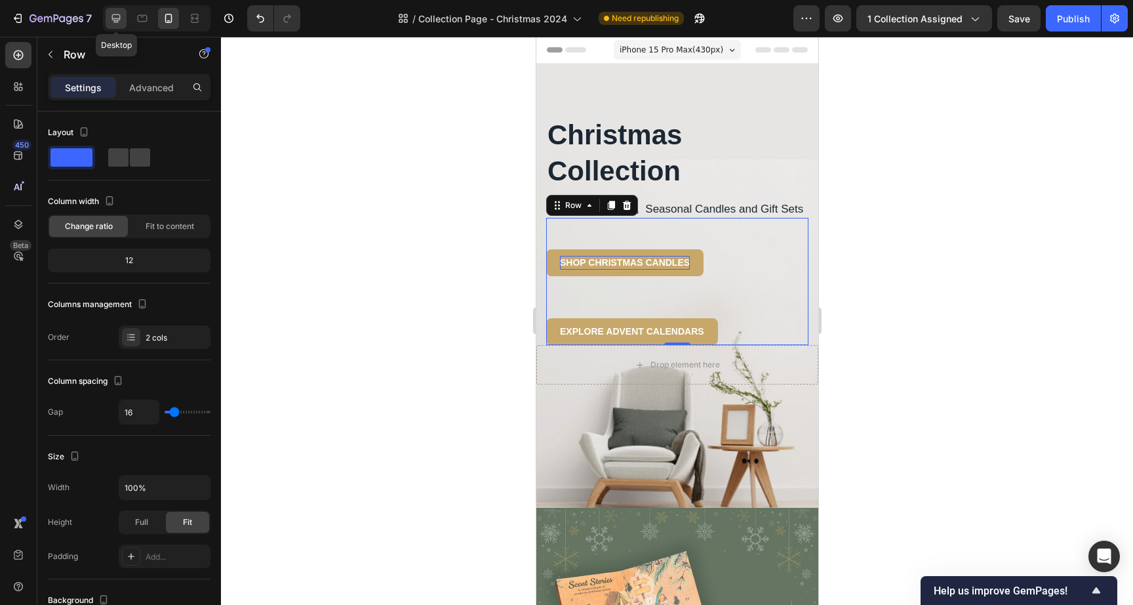
click at [113, 16] on icon at bounding box center [116, 18] width 13 height 13
type input "1200"
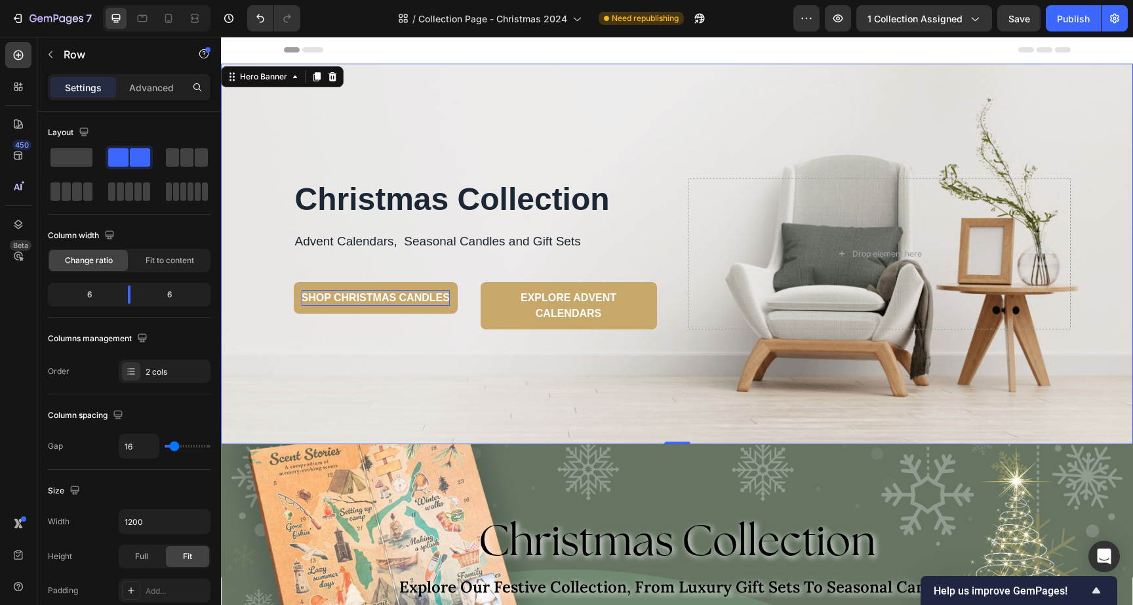
click at [594, 137] on div "Overlay" at bounding box center [677, 254] width 912 height 380
click at [464, 317] on div "SHOP CHRISTMAS CANDLES Button" at bounding box center [382, 290] width 176 height 79
